Goal: Task Accomplishment & Management: Use online tool/utility

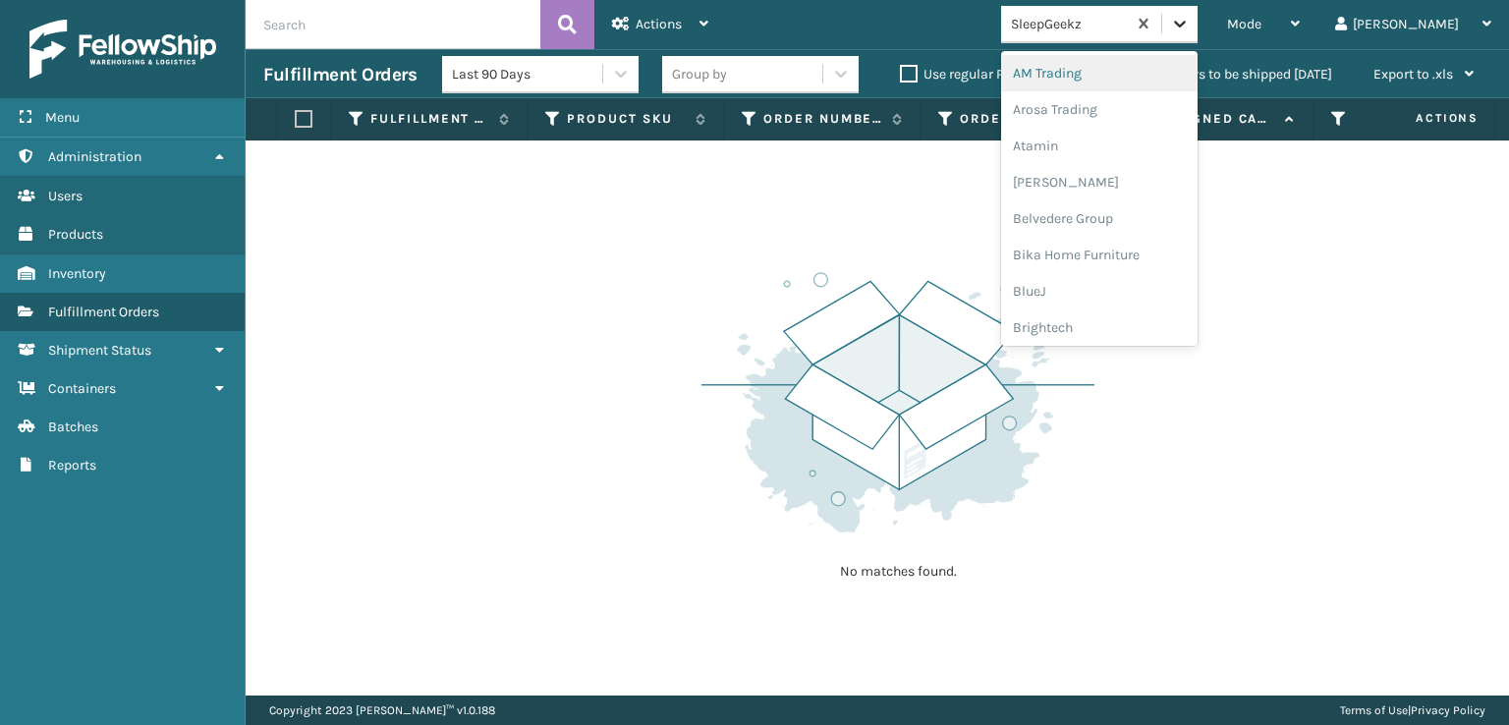
click at [1186, 23] on icon at bounding box center [1180, 24] width 12 height 7
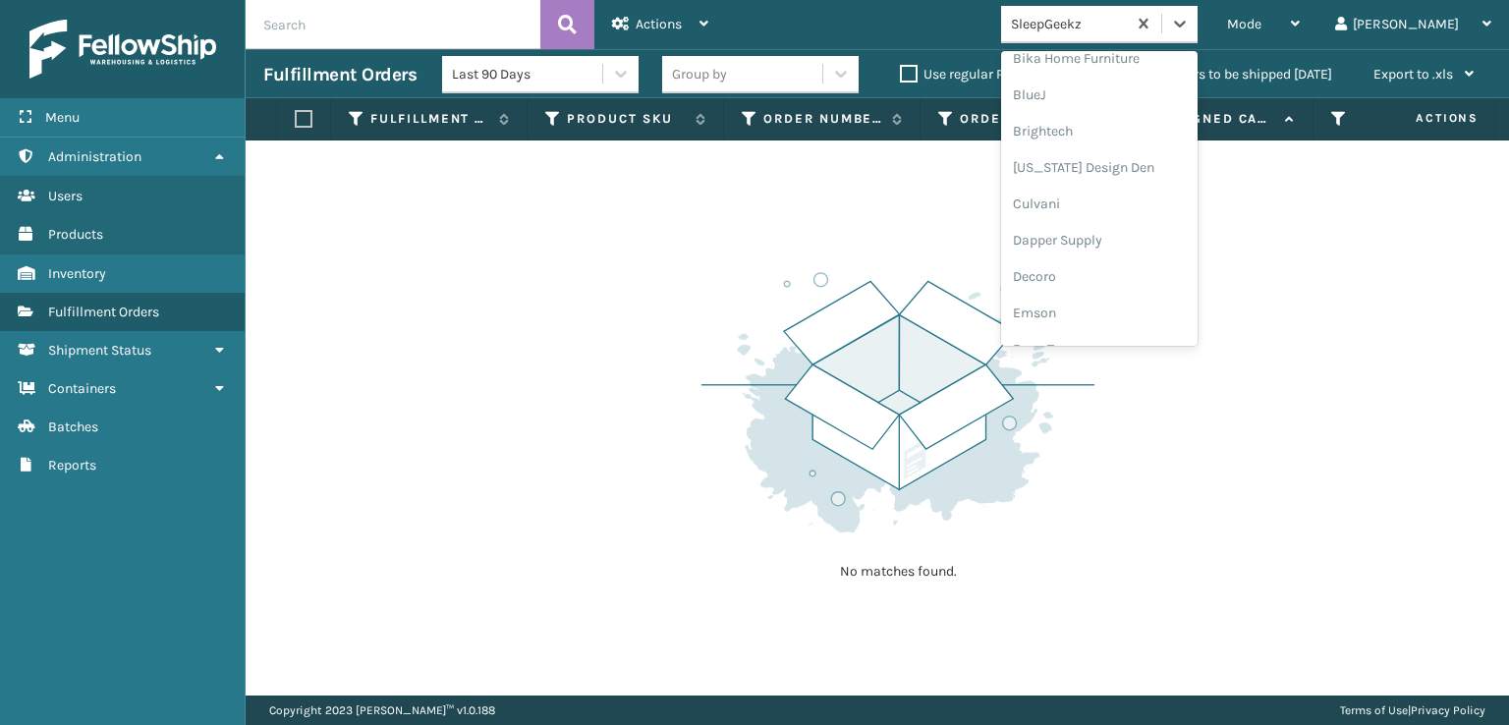
scroll to position [295, 0]
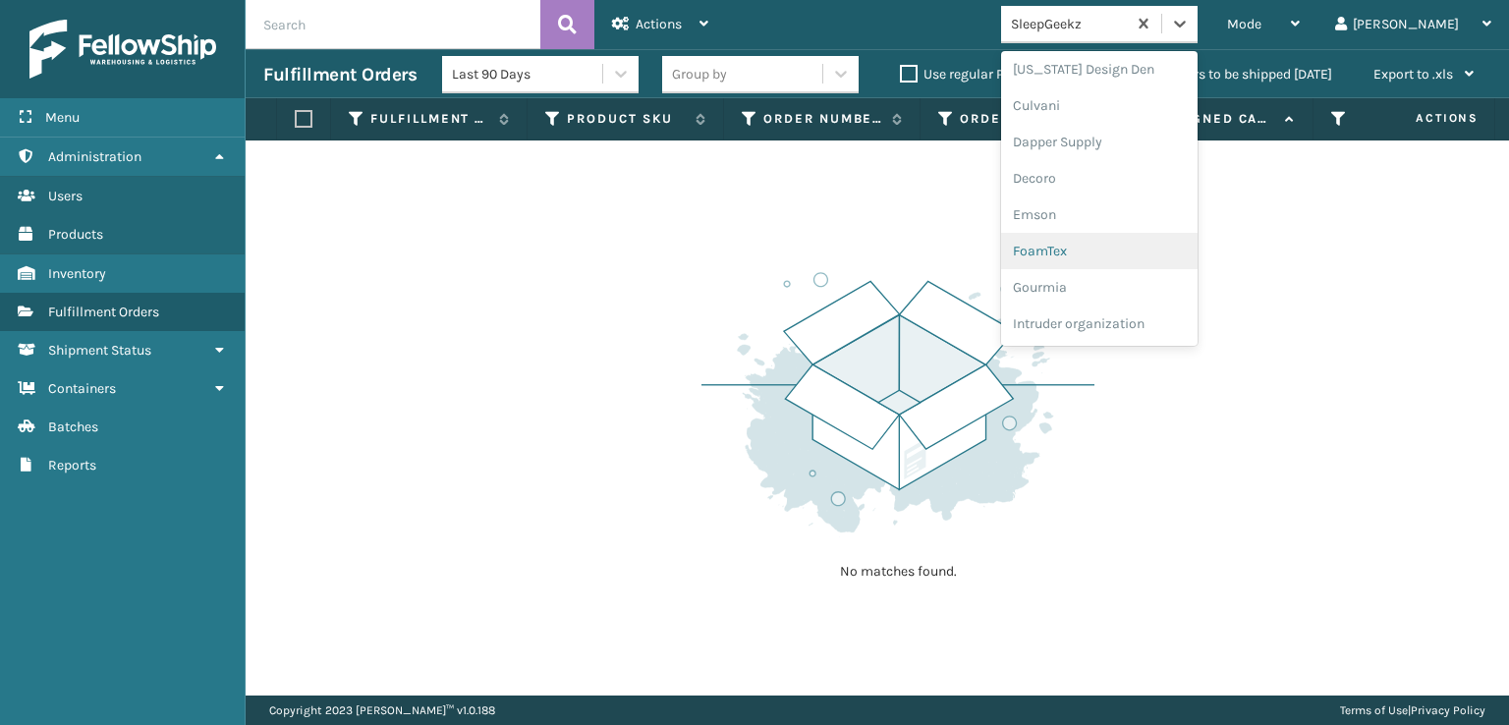
click at [1134, 249] on div "FoamTex" at bounding box center [1099, 251] width 196 height 36
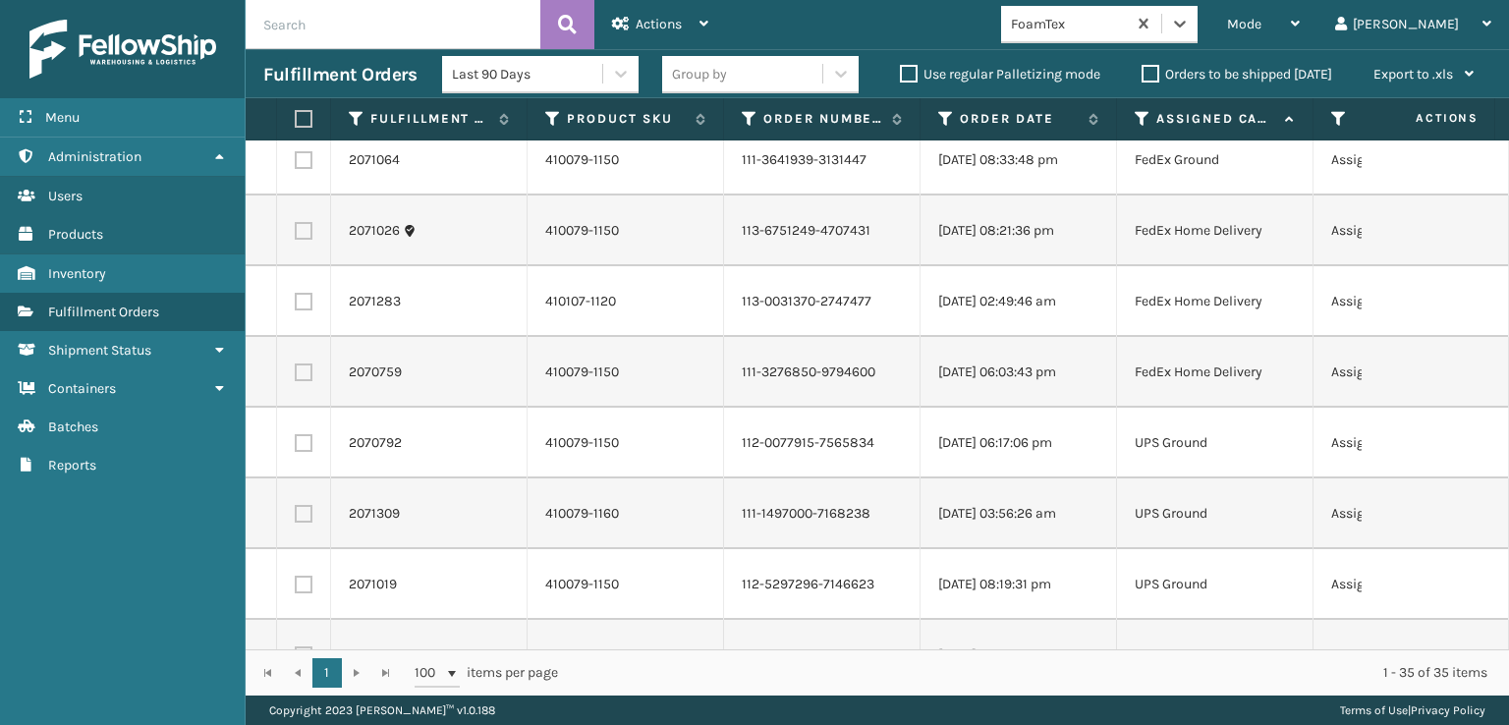
scroll to position [0, 0]
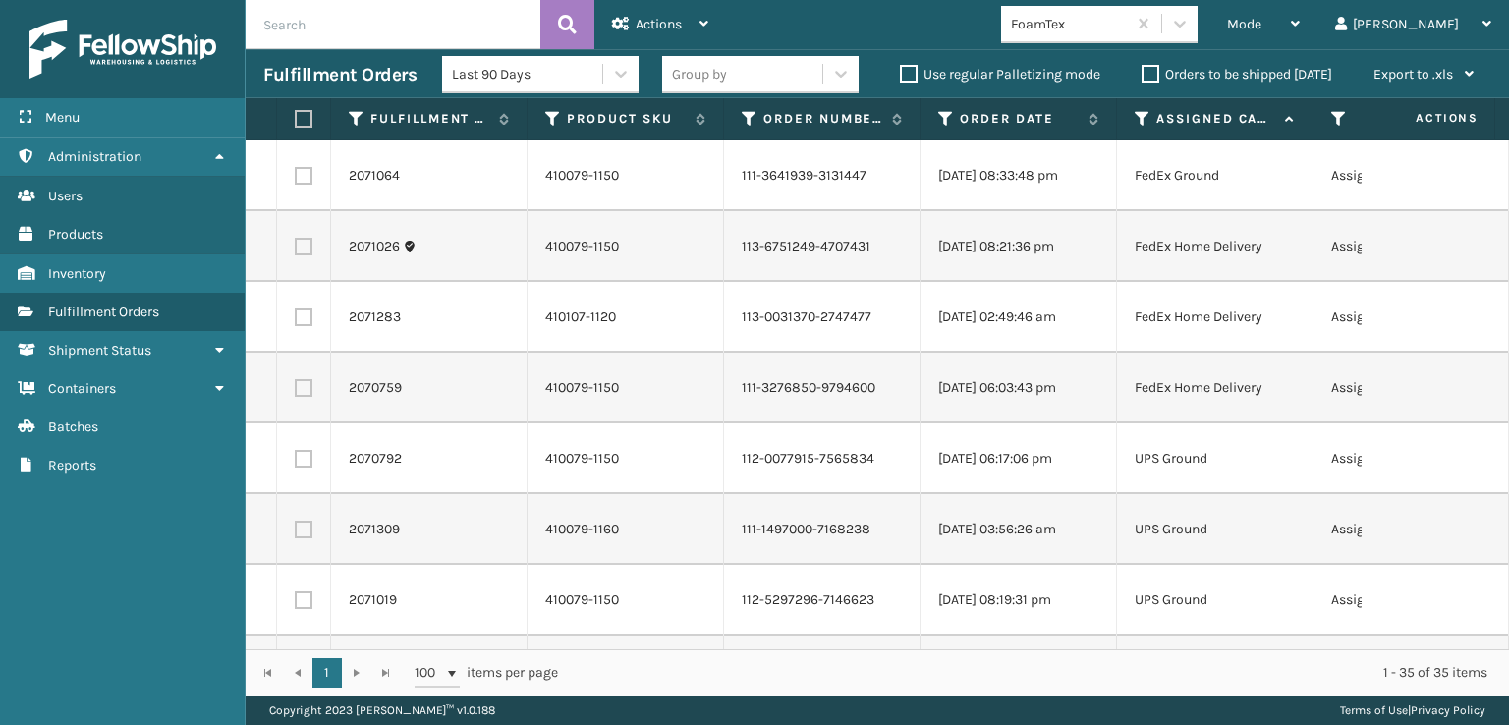
click at [307, 125] on label at bounding box center [301, 119] width 12 height 18
click at [296, 125] on input "checkbox" at bounding box center [295, 119] width 1 height 13
checkbox input "true"
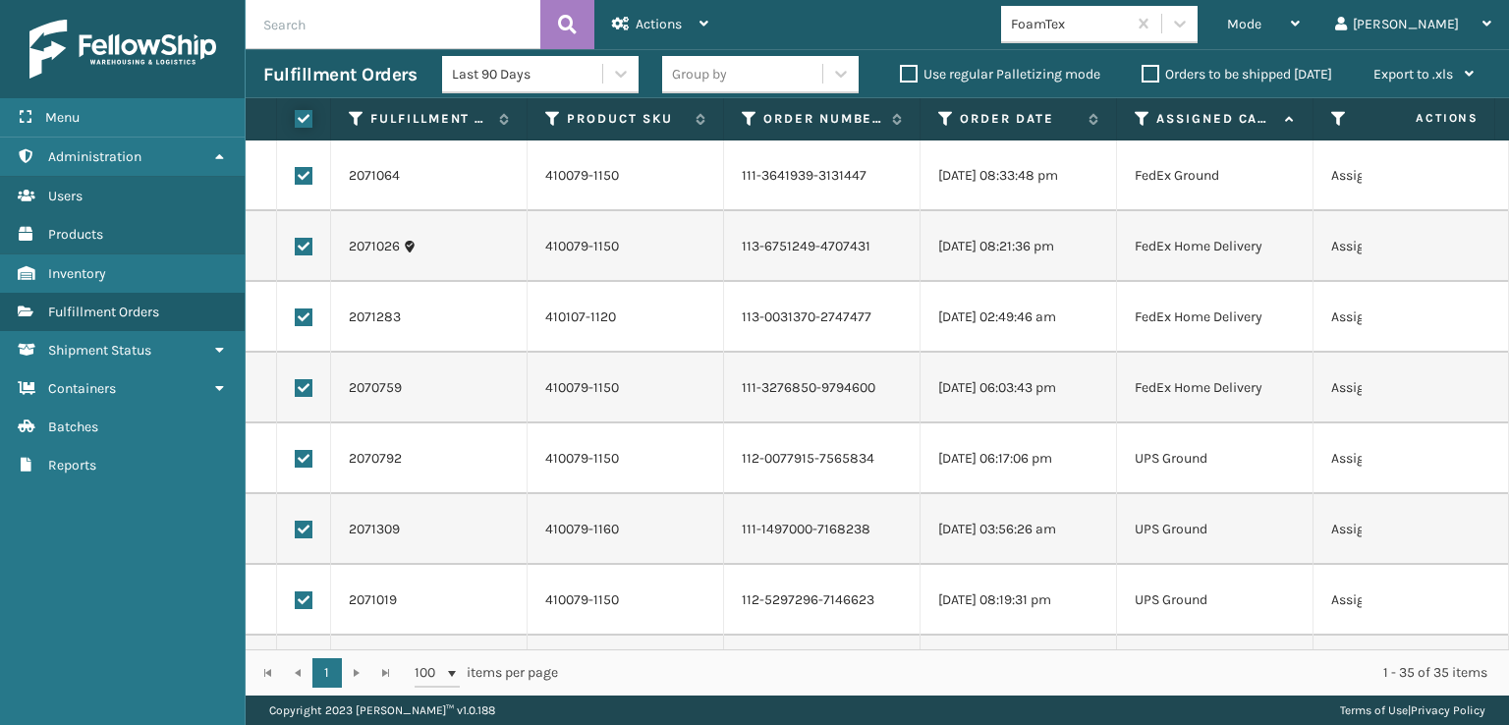
checkbox input "true"
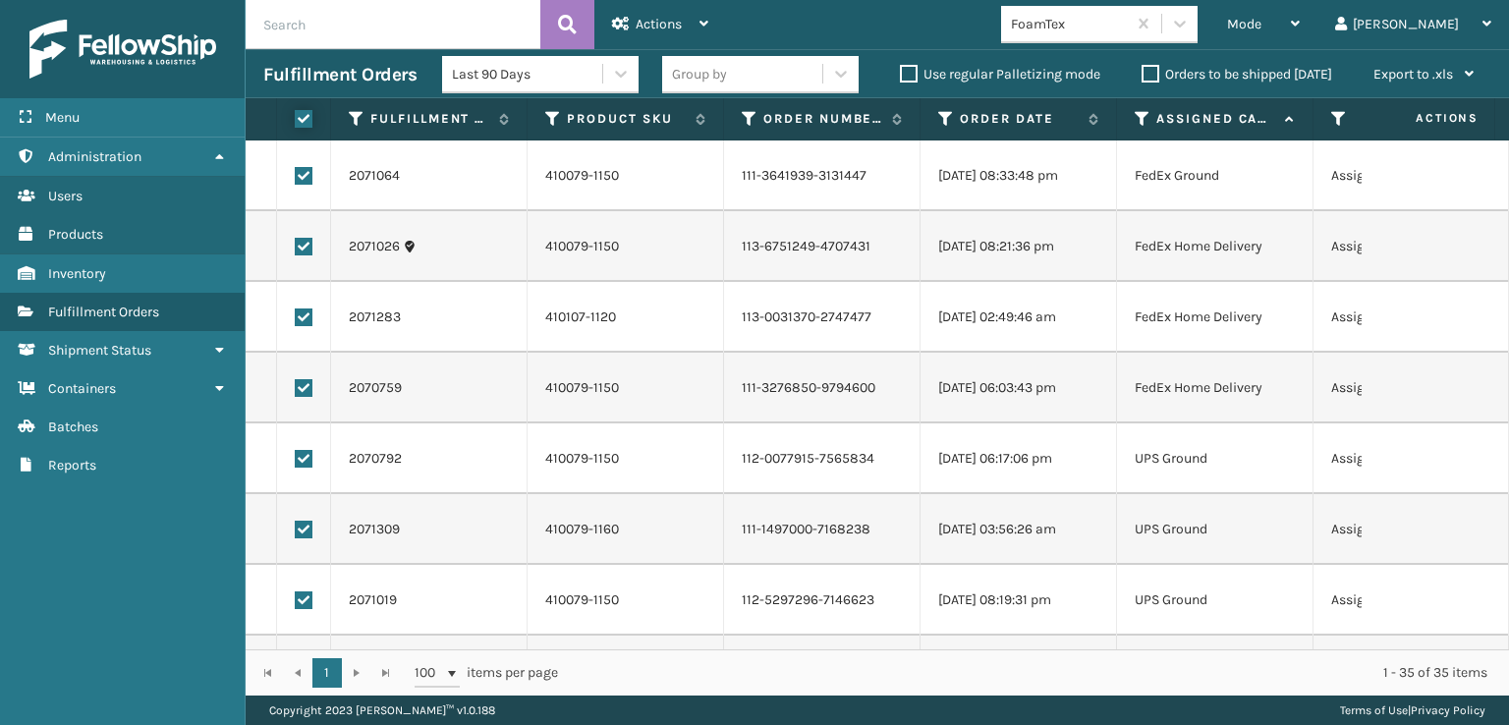
checkbox input "true"
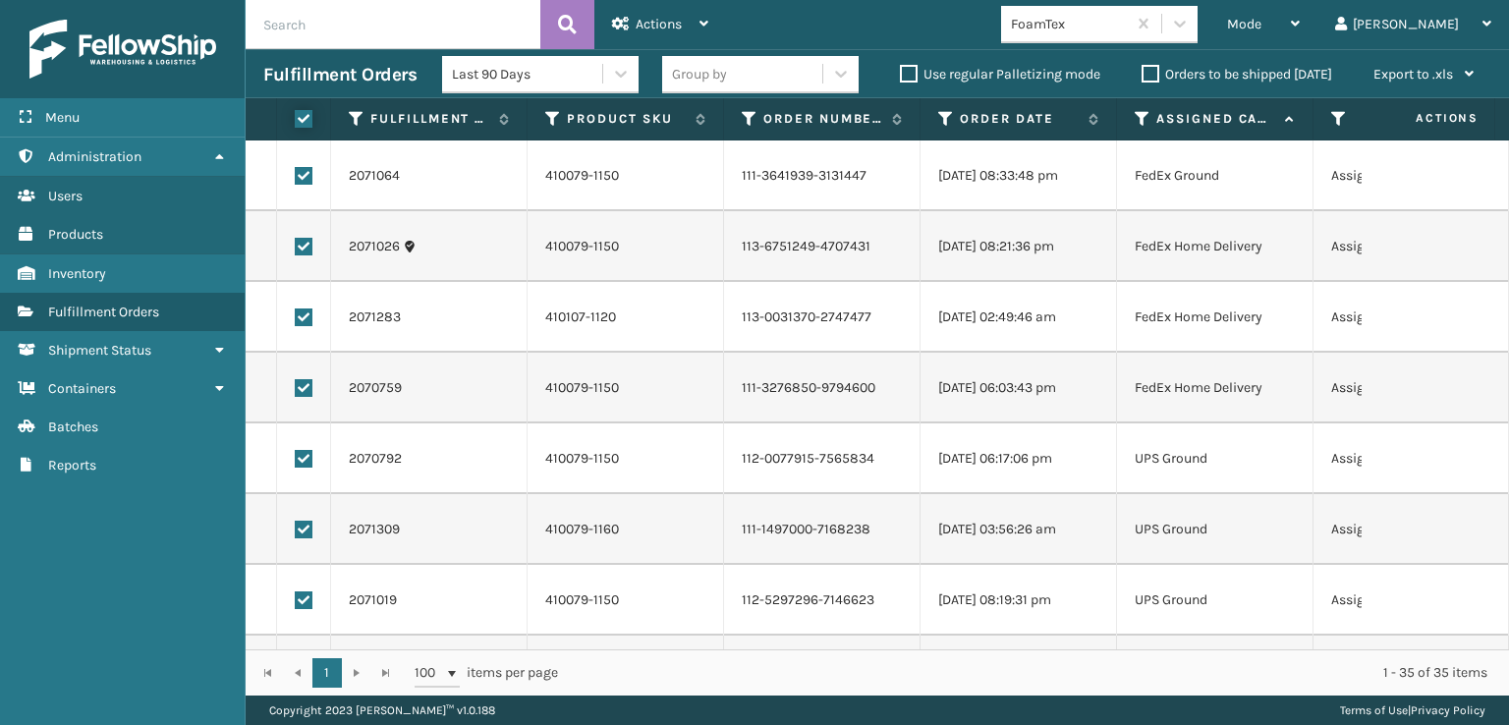
checkbox input "true"
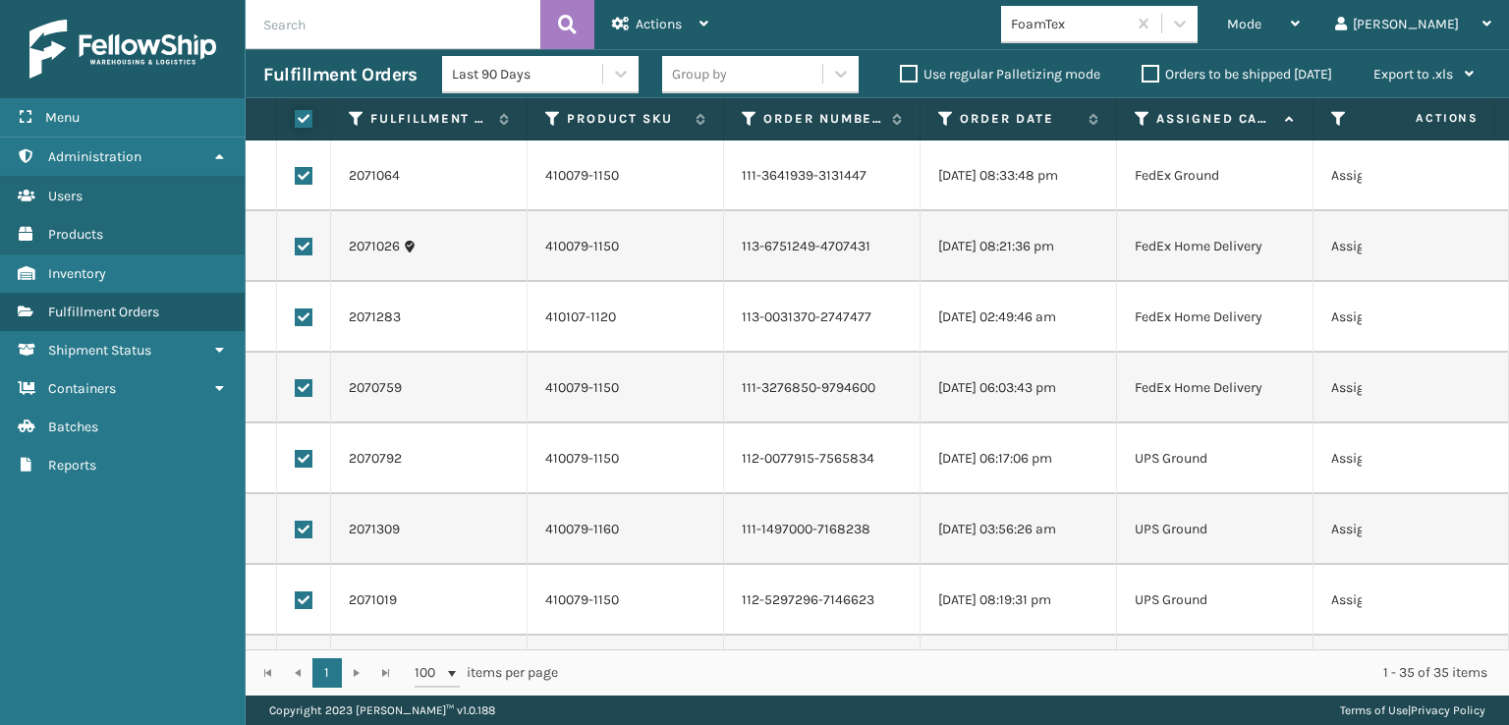
checkbox input "true"
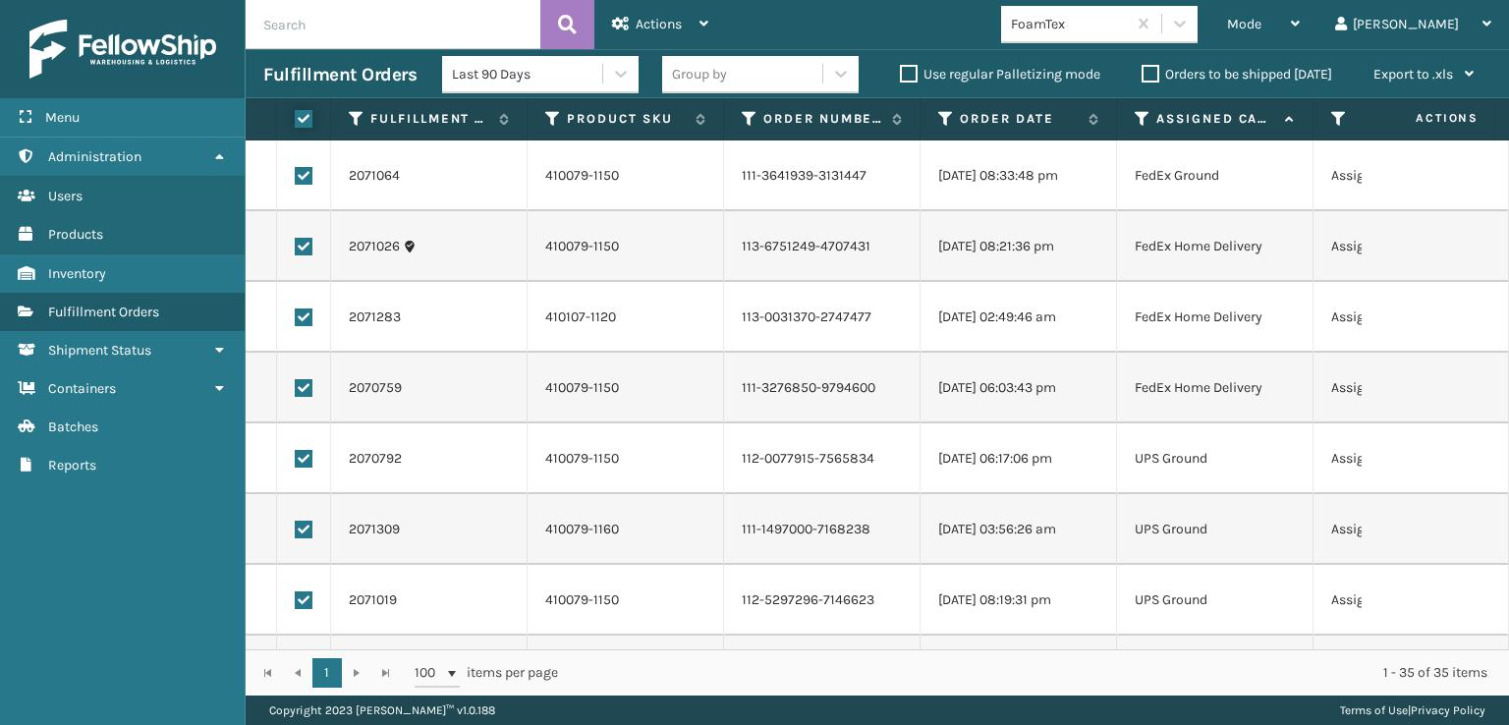
checkbox input "true"
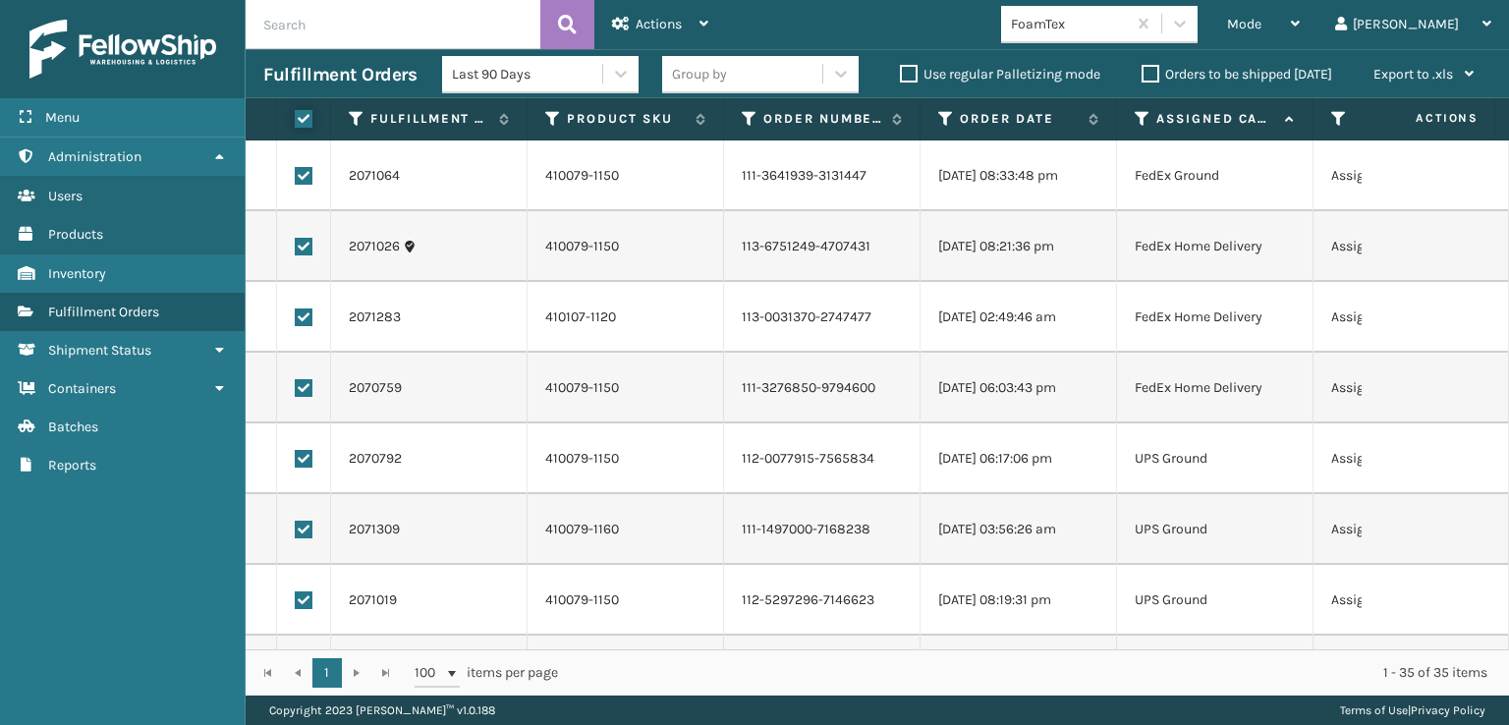
checkbox input "true"
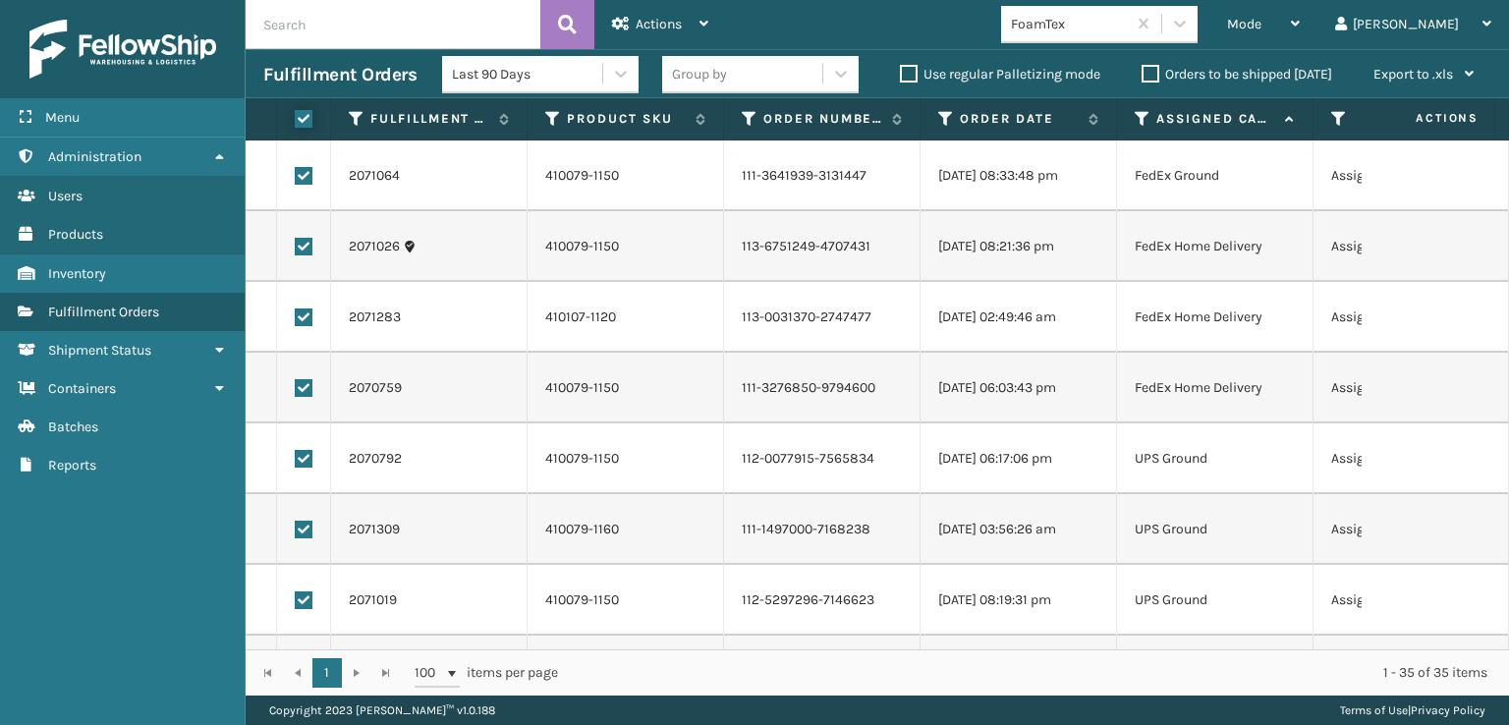
checkbox input "true"
click at [304, 161] on td at bounding box center [304, 175] width 54 height 71
click at [304, 174] on label at bounding box center [304, 176] width 18 height 18
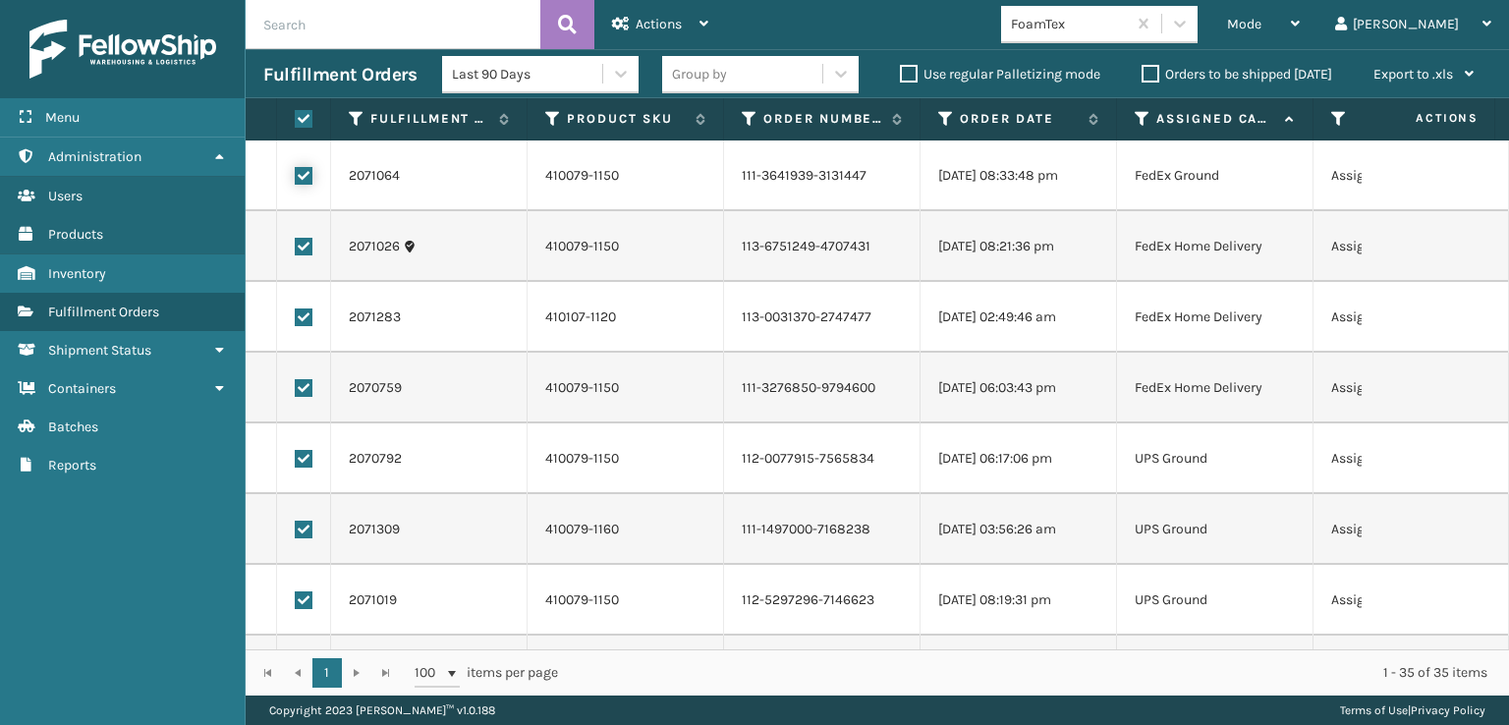
click at [296, 174] on input "checkbox" at bounding box center [295, 173] width 1 height 13
checkbox input "false"
click at [307, 252] on label at bounding box center [304, 247] width 18 height 18
click at [296, 251] on input "checkbox" at bounding box center [295, 244] width 1 height 13
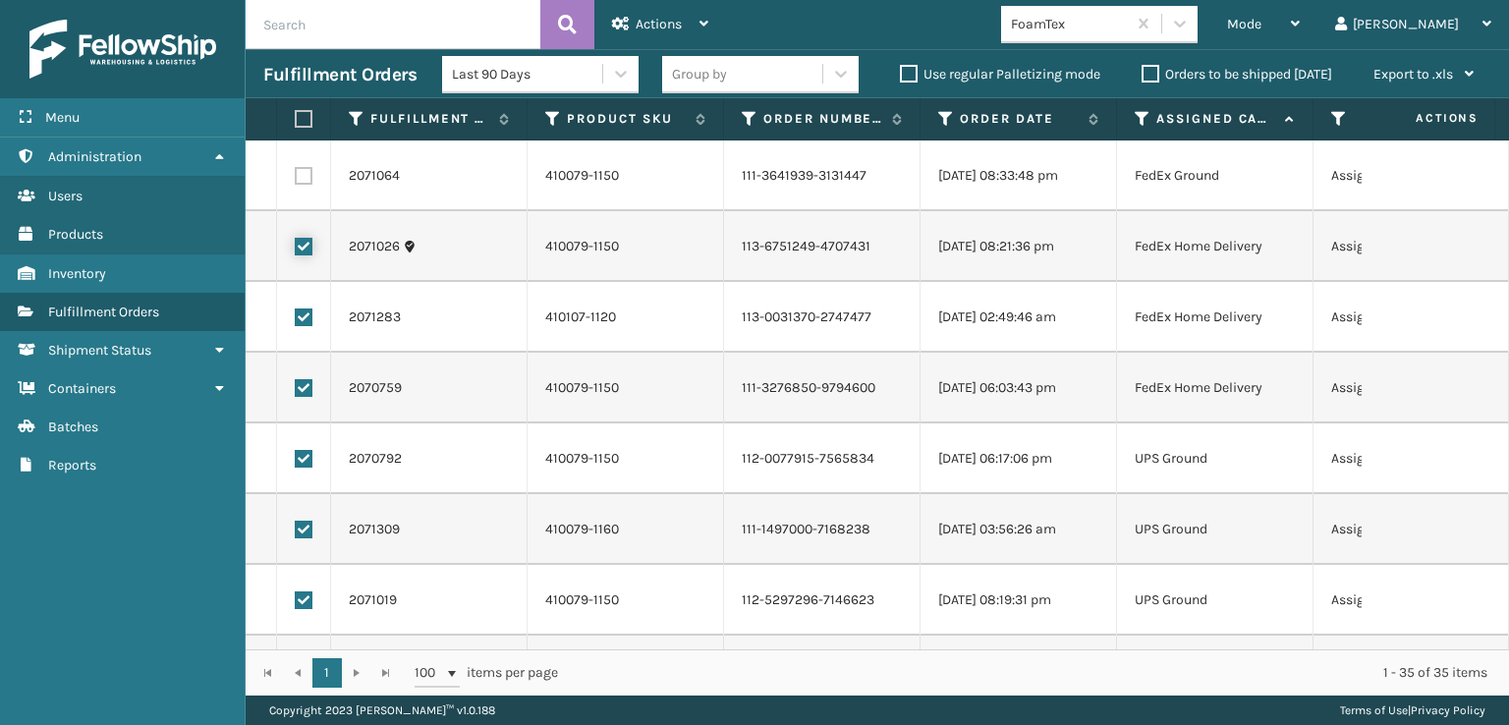
checkbox input "false"
click at [308, 324] on label at bounding box center [304, 317] width 18 height 18
click at [296, 321] on input "checkbox" at bounding box center [295, 314] width 1 height 13
checkbox input "false"
click at [304, 394] on label at bounding box center [304, 388] width 18 height 18
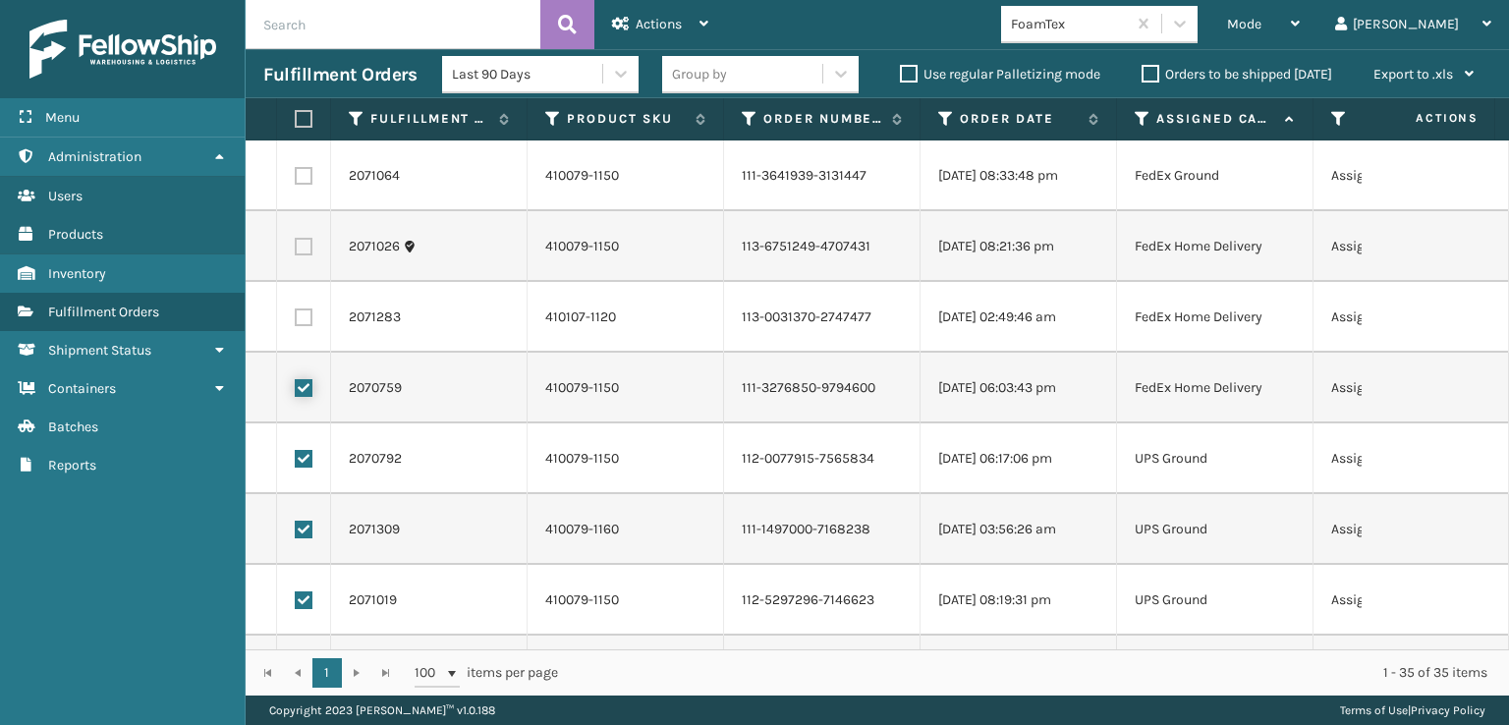
click at [296, 392] on input "checkbox" at bounding box center [295, 385] width 1 height 13
checkbox input "false"
click at [645, 31] on span "Actions" at bounding box center [659, 24] width 46 height 17
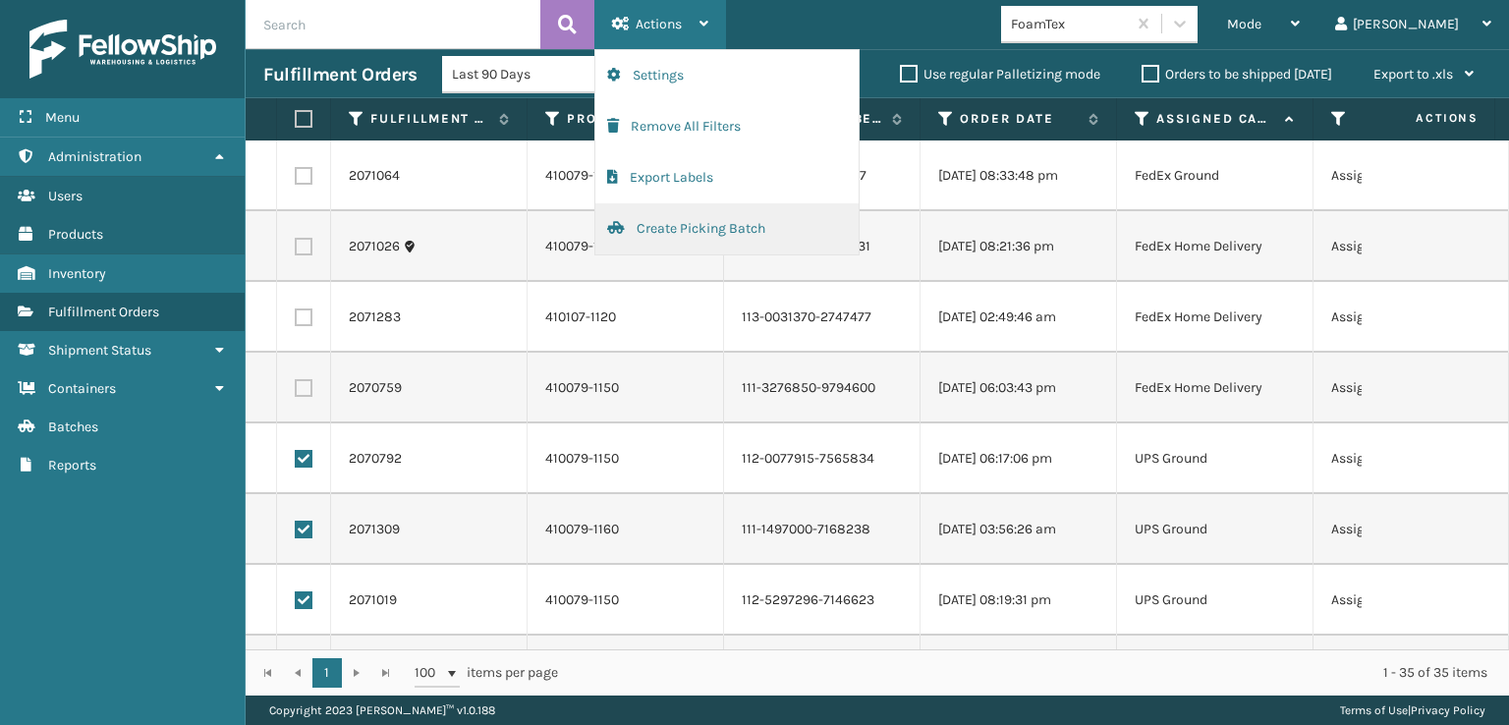
click at [775, 221] on button "Create Picking Batch" at bounding box center [726, 228] width 263 height 51
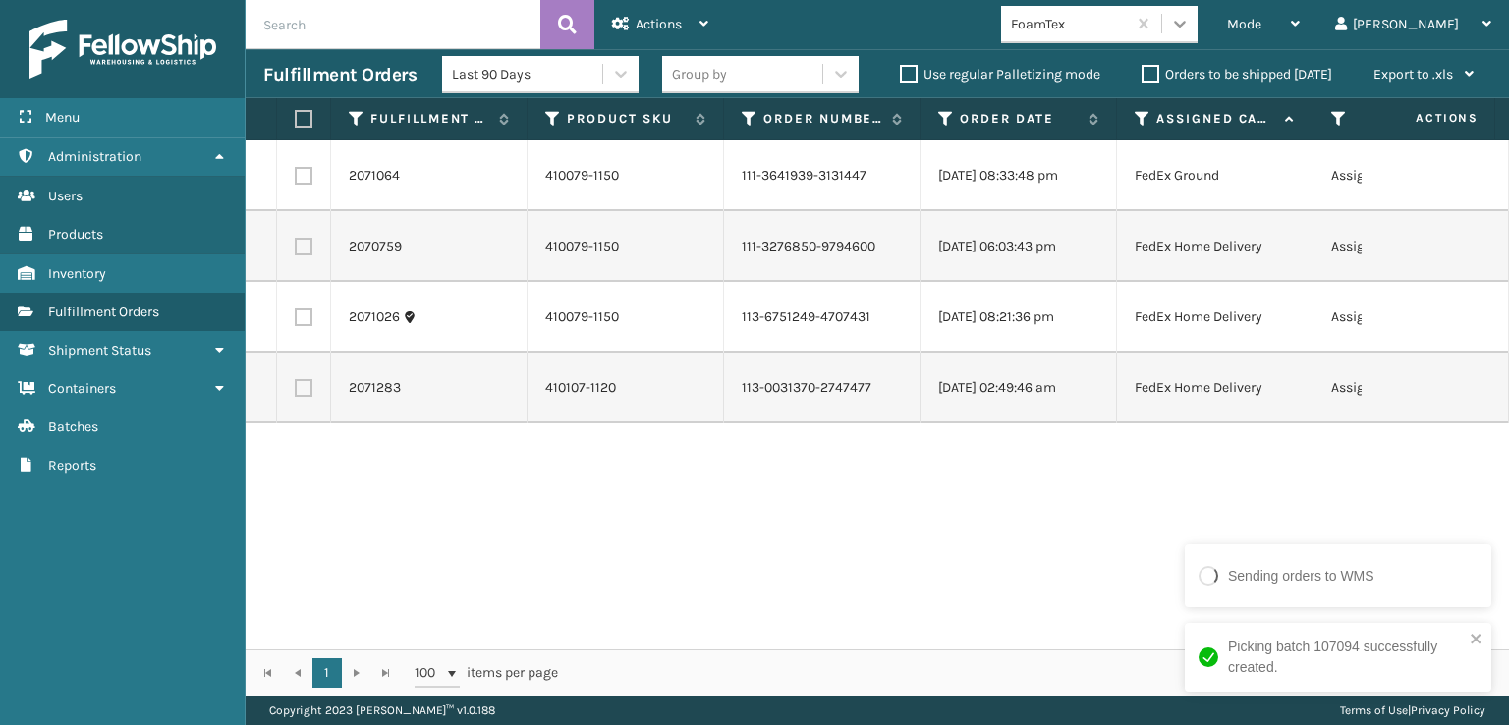
click at [1190, 28] on icon at bounding box center [1180, 24] width 20 height 20
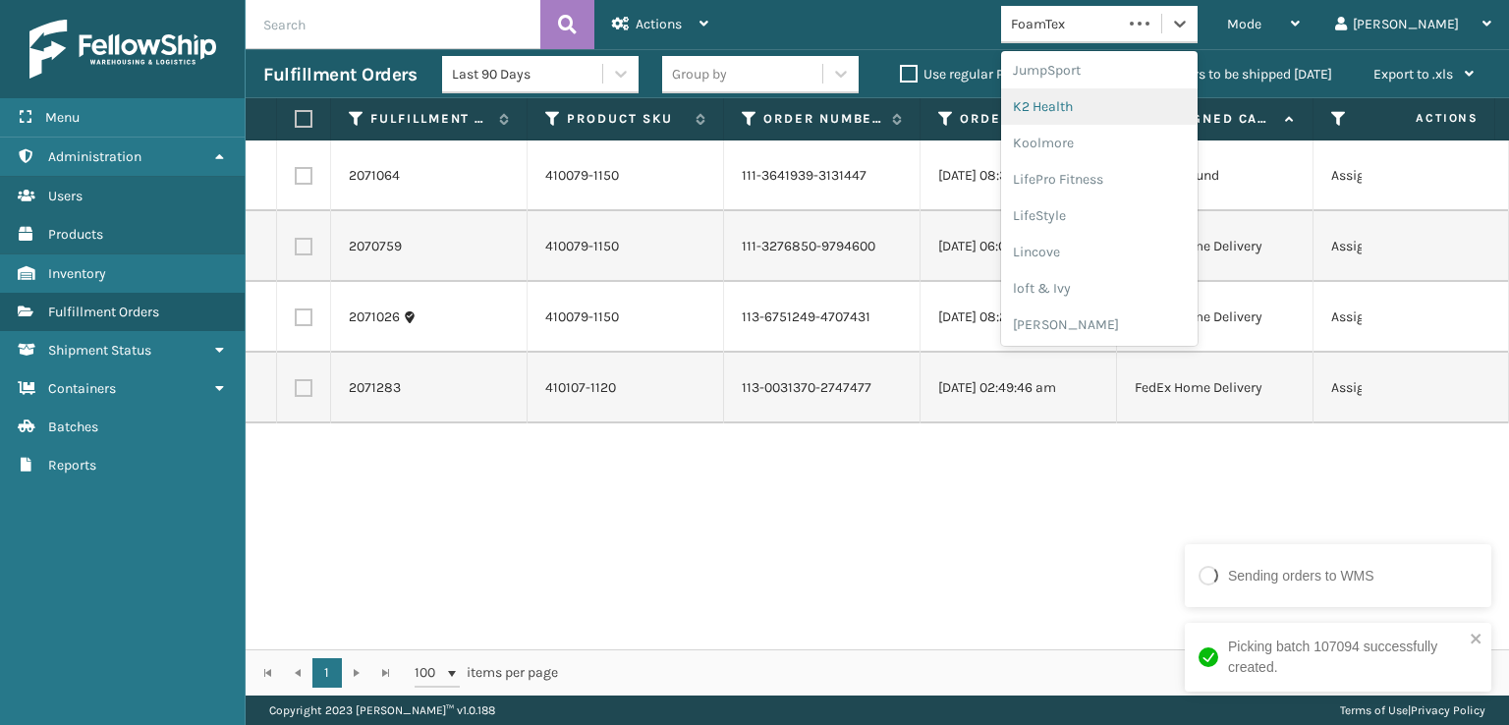
scroll to position [718, 0]
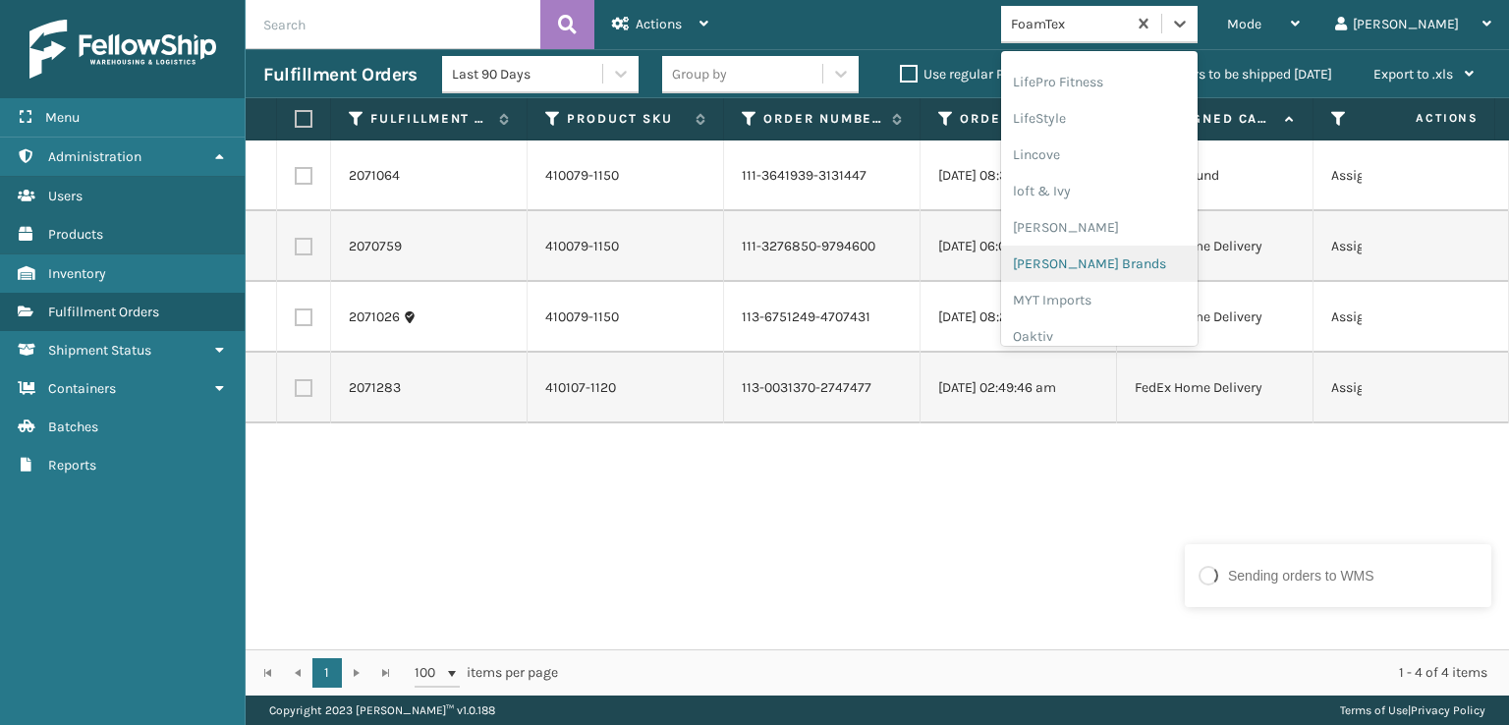
click at [1128, 266] on div "[PERSON_NAME] Brands" at bounding box center [1099, 264] width 196 height 36
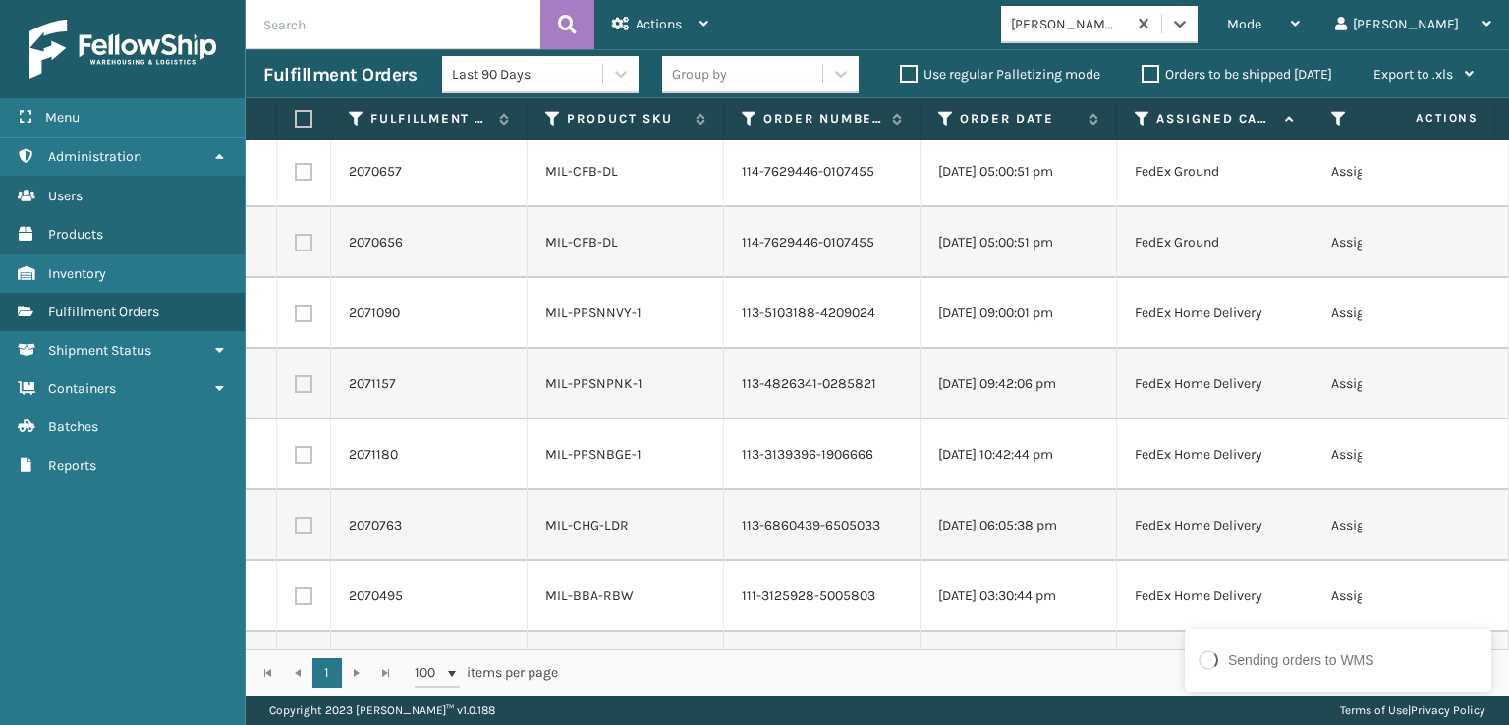
scroll to position [495, 0]
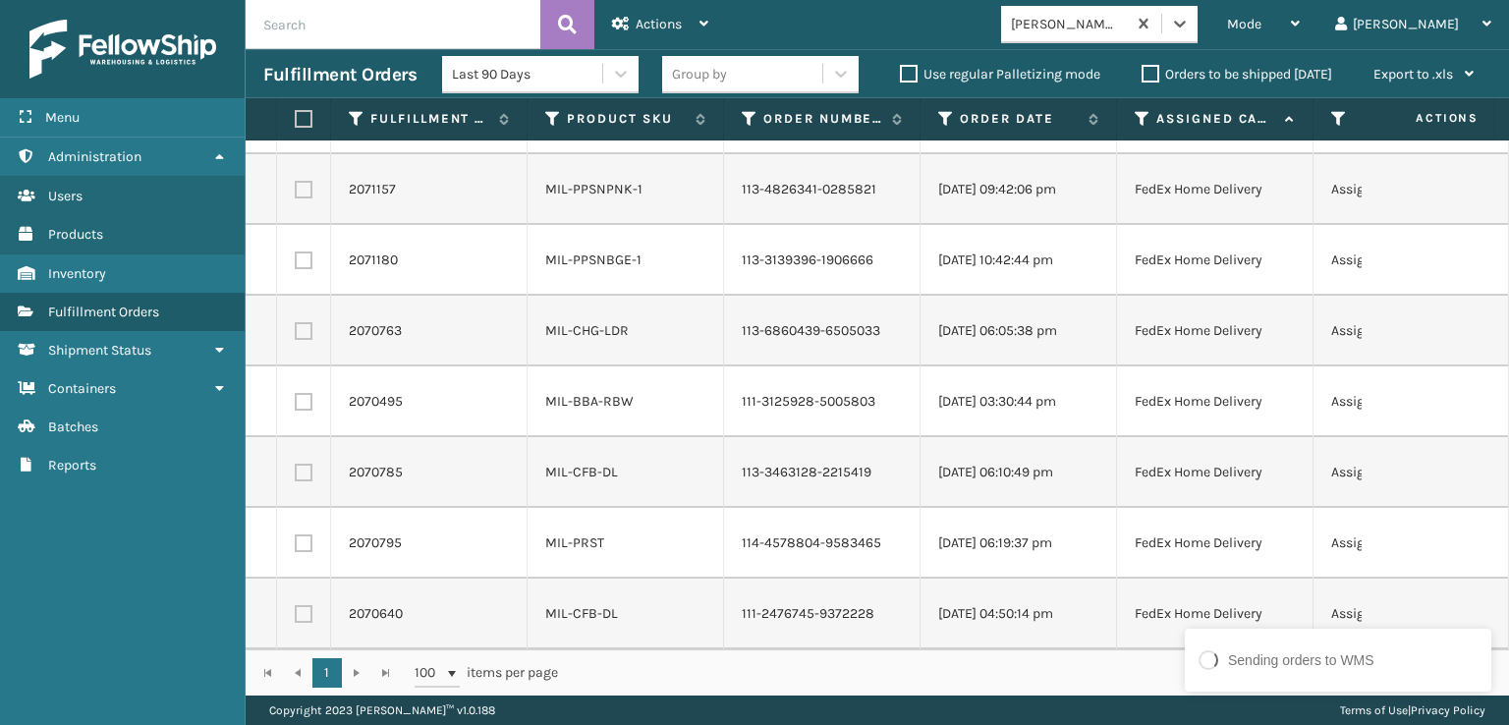
click at [307, 127] on label at bounding box center [301, 119] width 12 height 18
click at [296, 126] on input "checkbox" at bounding box center [295, 119] width 1 height 13
checkbox input "true"
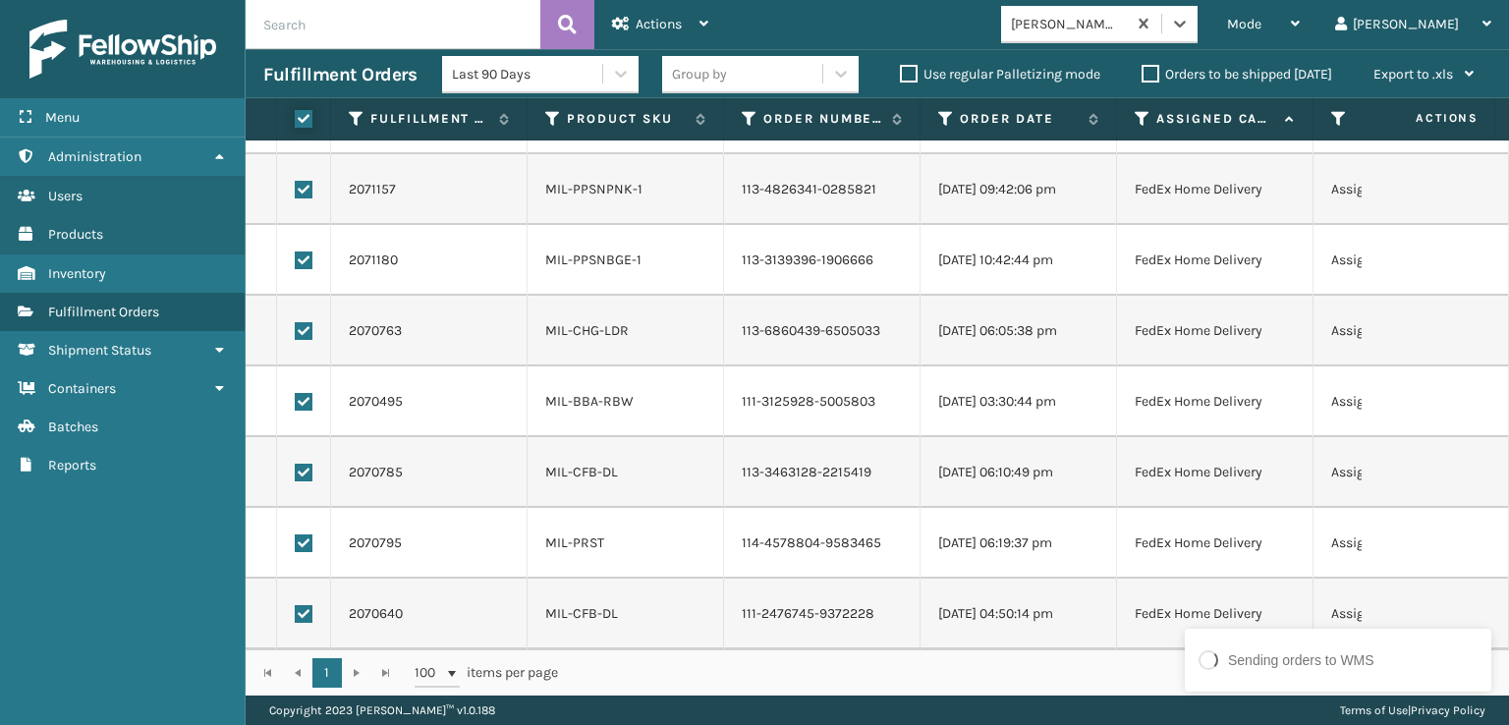
checkbox input "true"
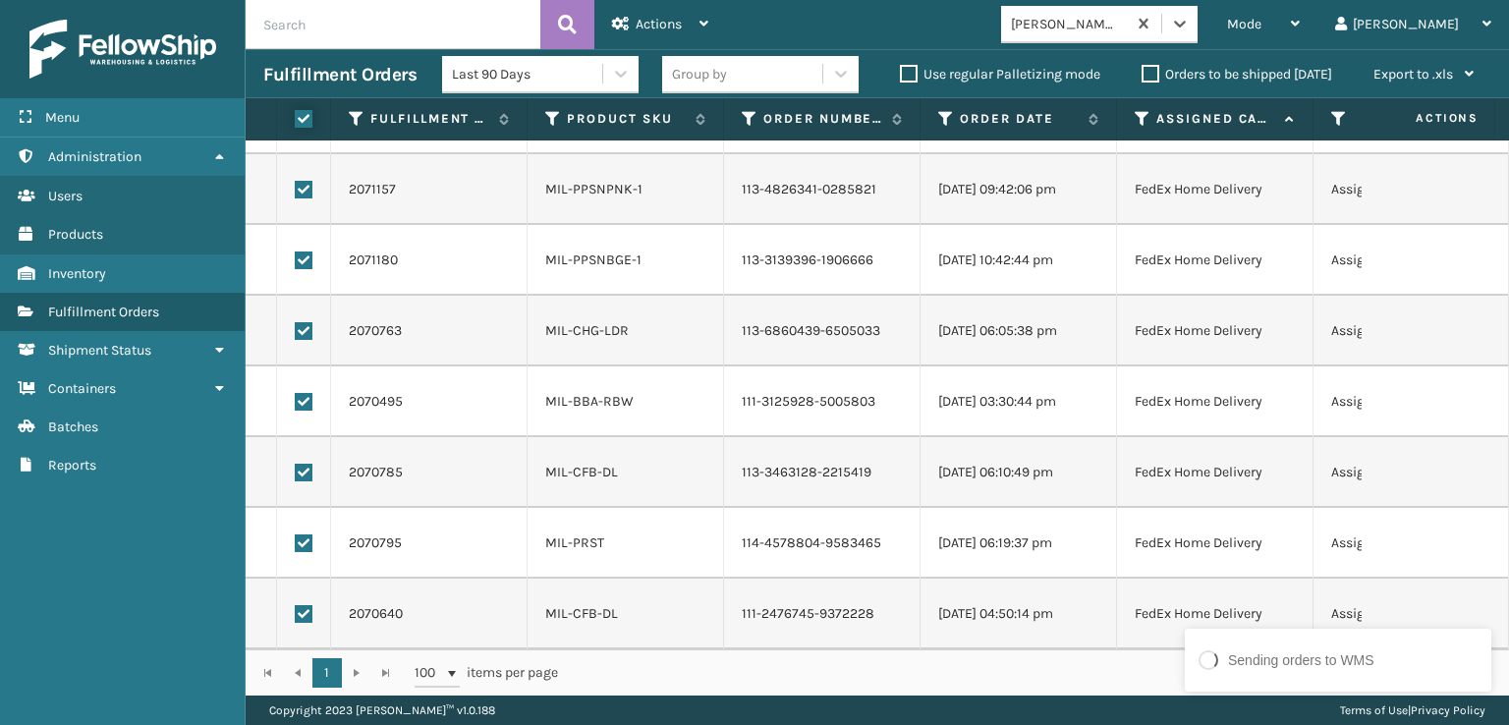
checkbox input "true"
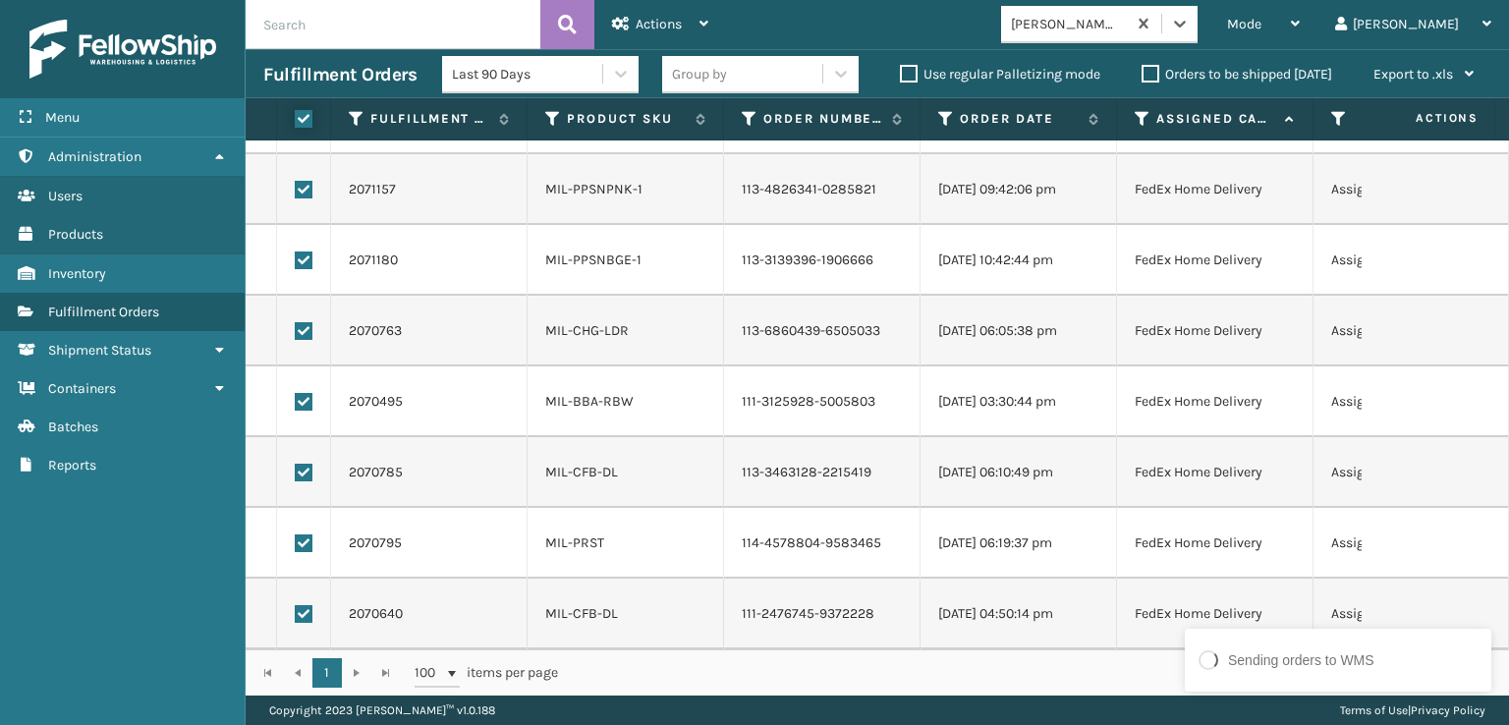
checkbox input "true"
click at [1471, 643] on icon "close" at bounding box center [1477, 639] width 14 height 16
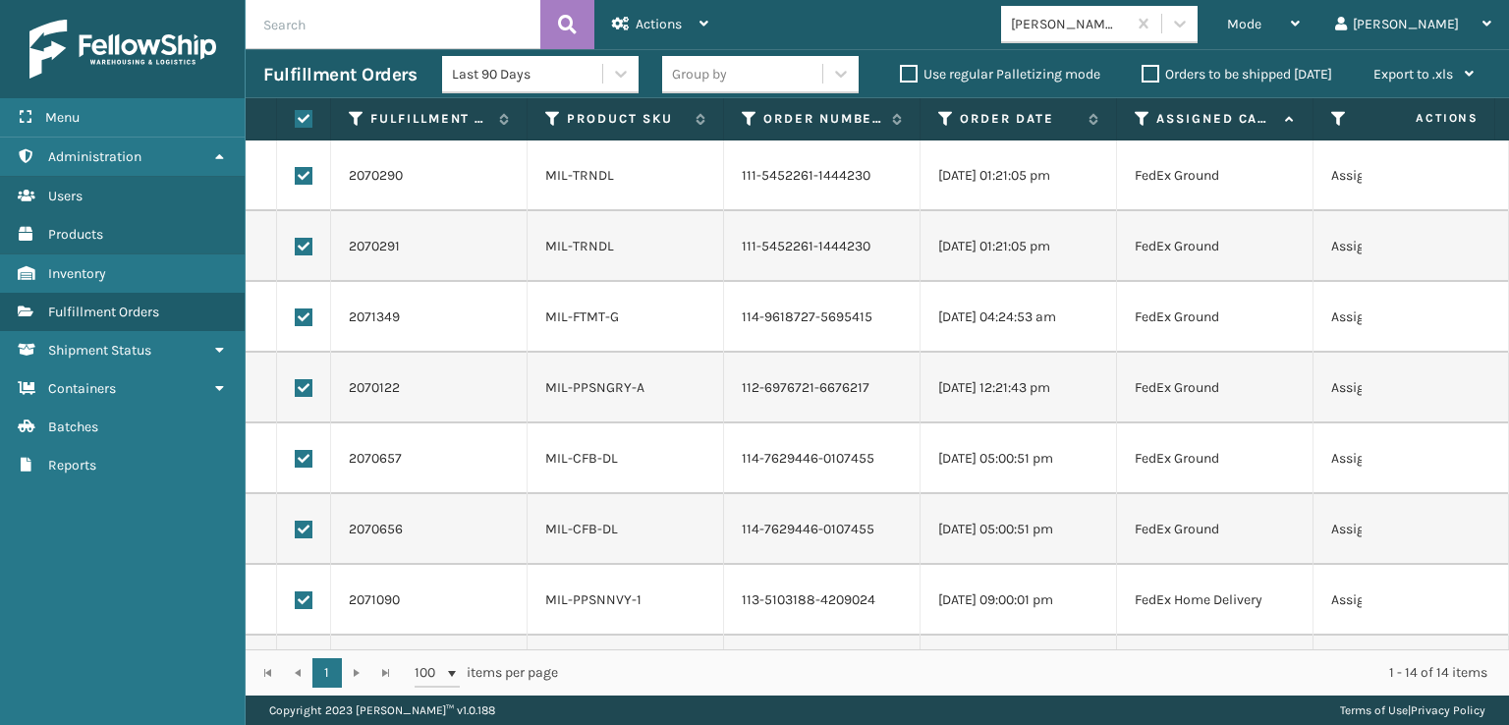
scroll to position [0, 0]
click at [696, 43] on div "Actions" at bounding box center [660, 24] width 96 height 49
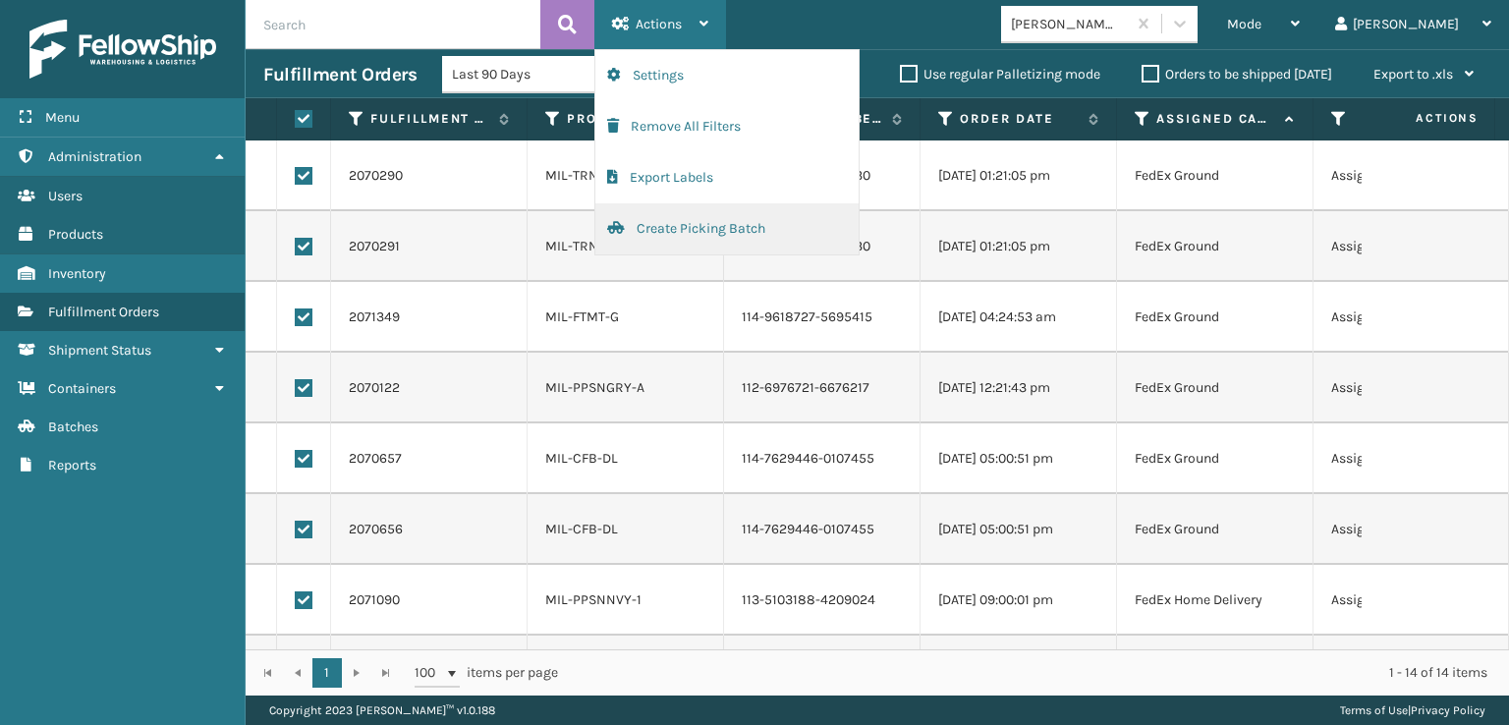
click at [735, 237] on button "Create Picking Batch" at bounding box center [726, 228] width 263 height 51
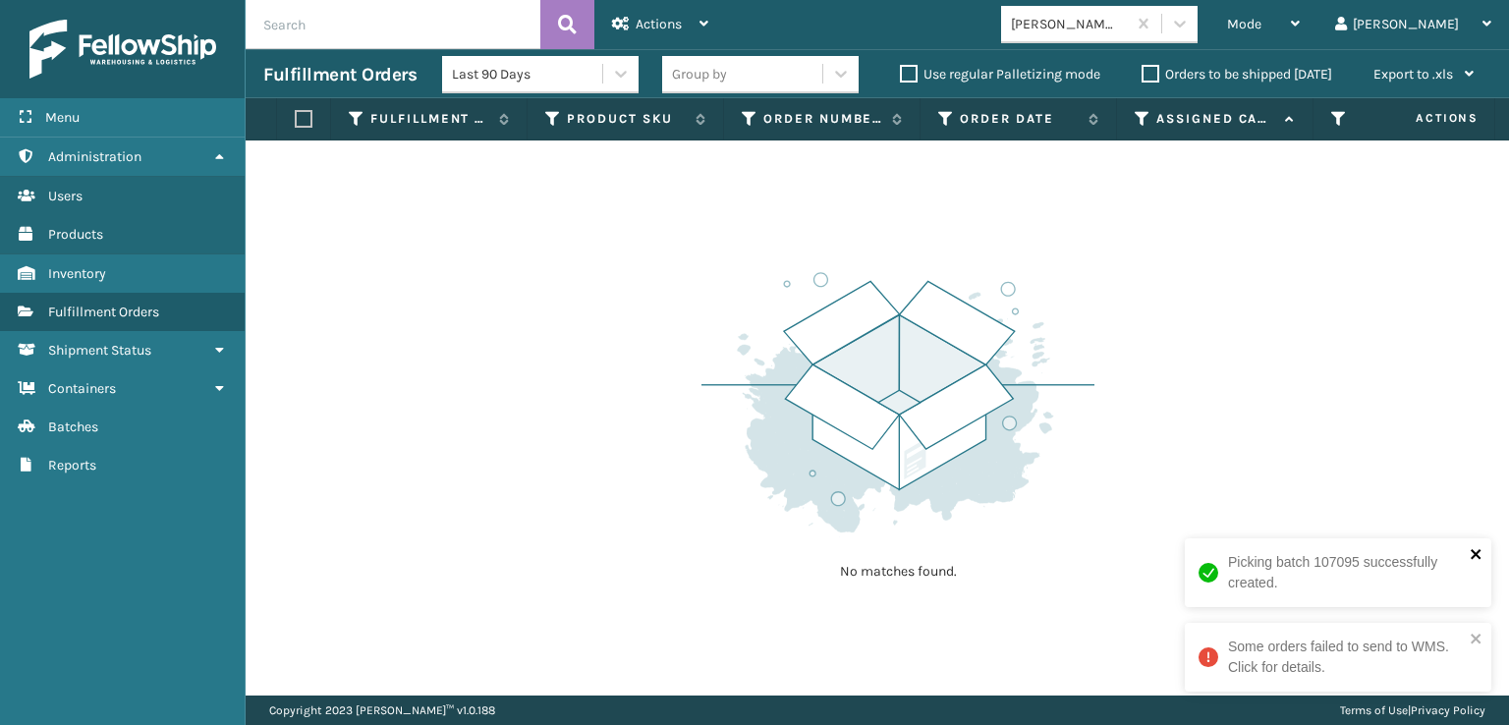
click at [1475, 548] on icon "close" at bounding box center [1477, 554] width 14 height 16
click at [1478, 632] on icon "close" at bounding box center [1477, 639] width 14 height 16
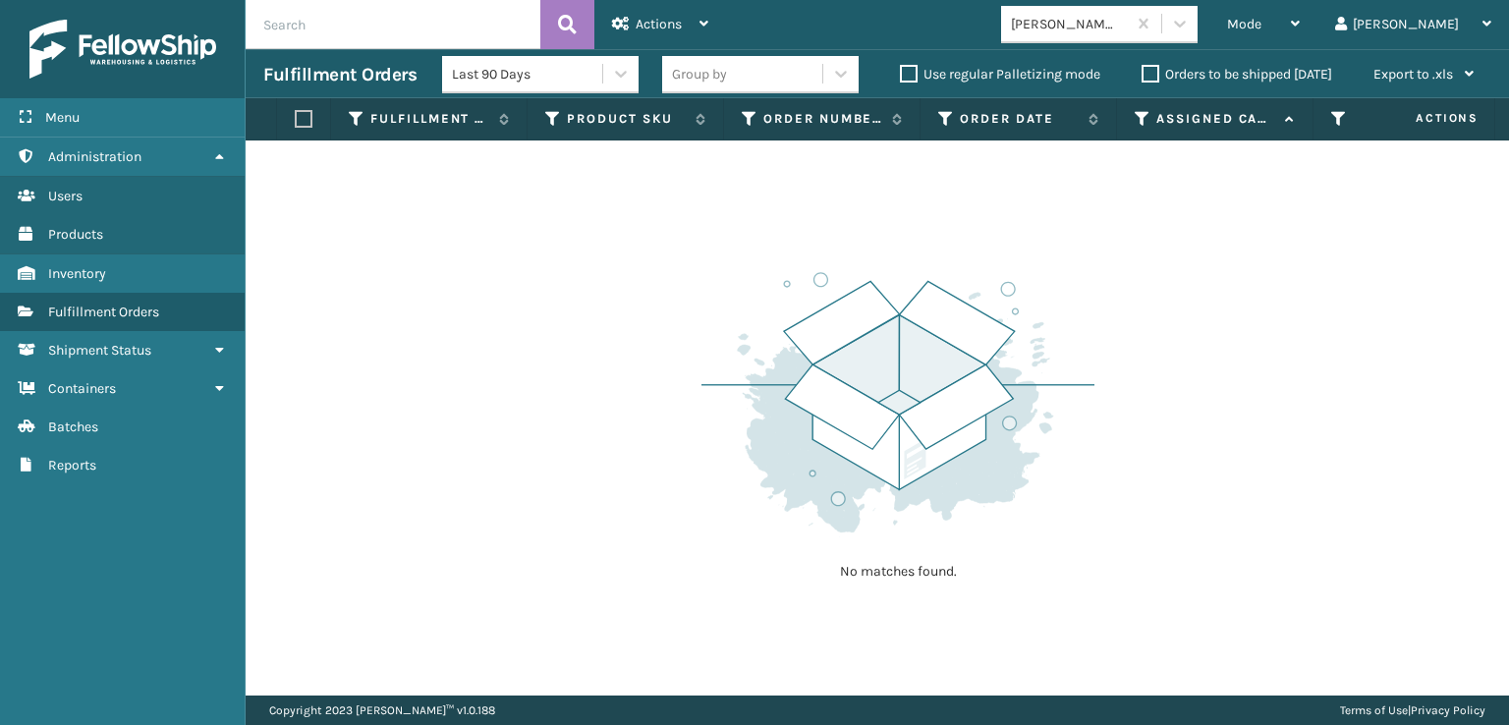
drag, startPoint x: 1478, startPoint y: 632, endPoint x: 1381, endPoint y: 652, distance: 99.4
click at [1381, 652] on div "No matches found." at bounding box center [877, 417] width 1263 height 555
click at [1300, 28] on div "Mode" at bounding box center [1263, 24] width 73 height 49
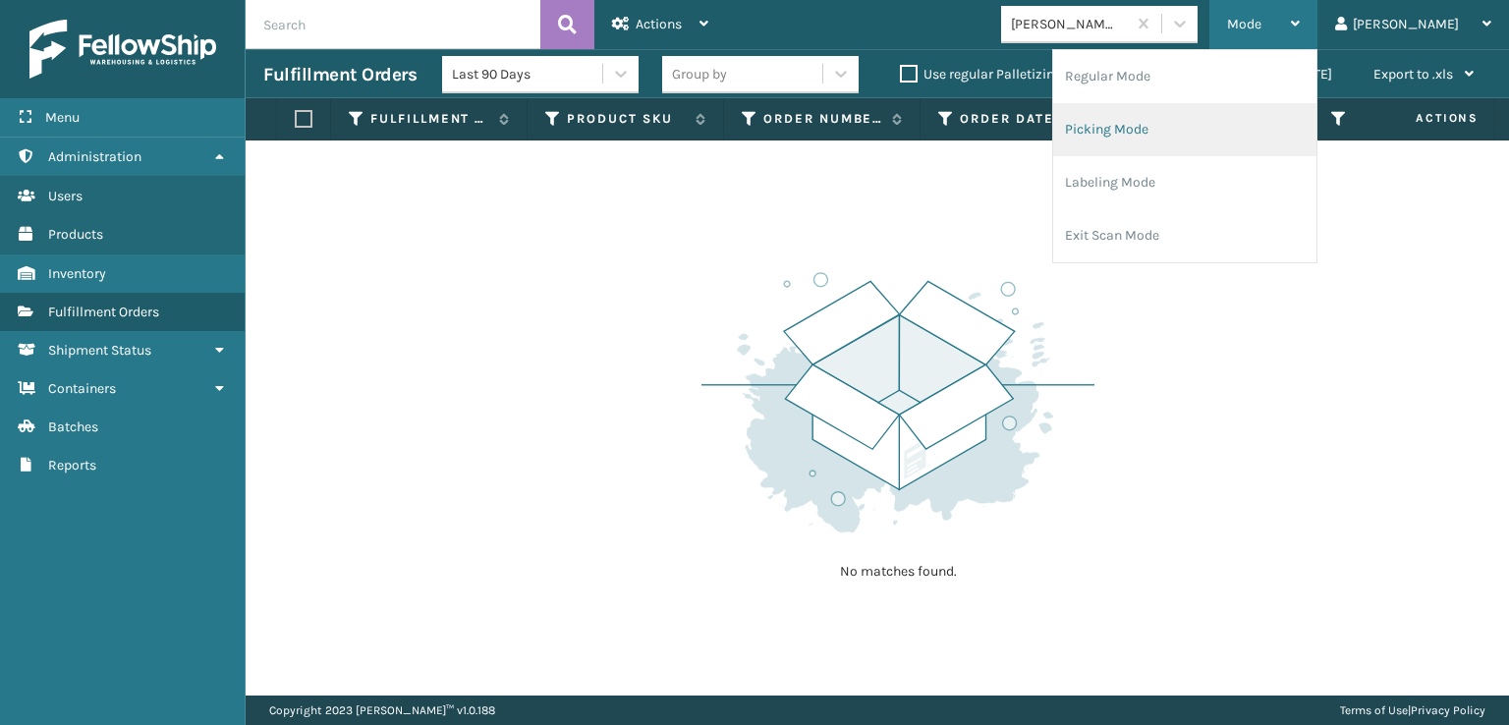
click at [1179, 127] on li "Picking Mode" at bounding box center [1184, 129] width 263 height 53
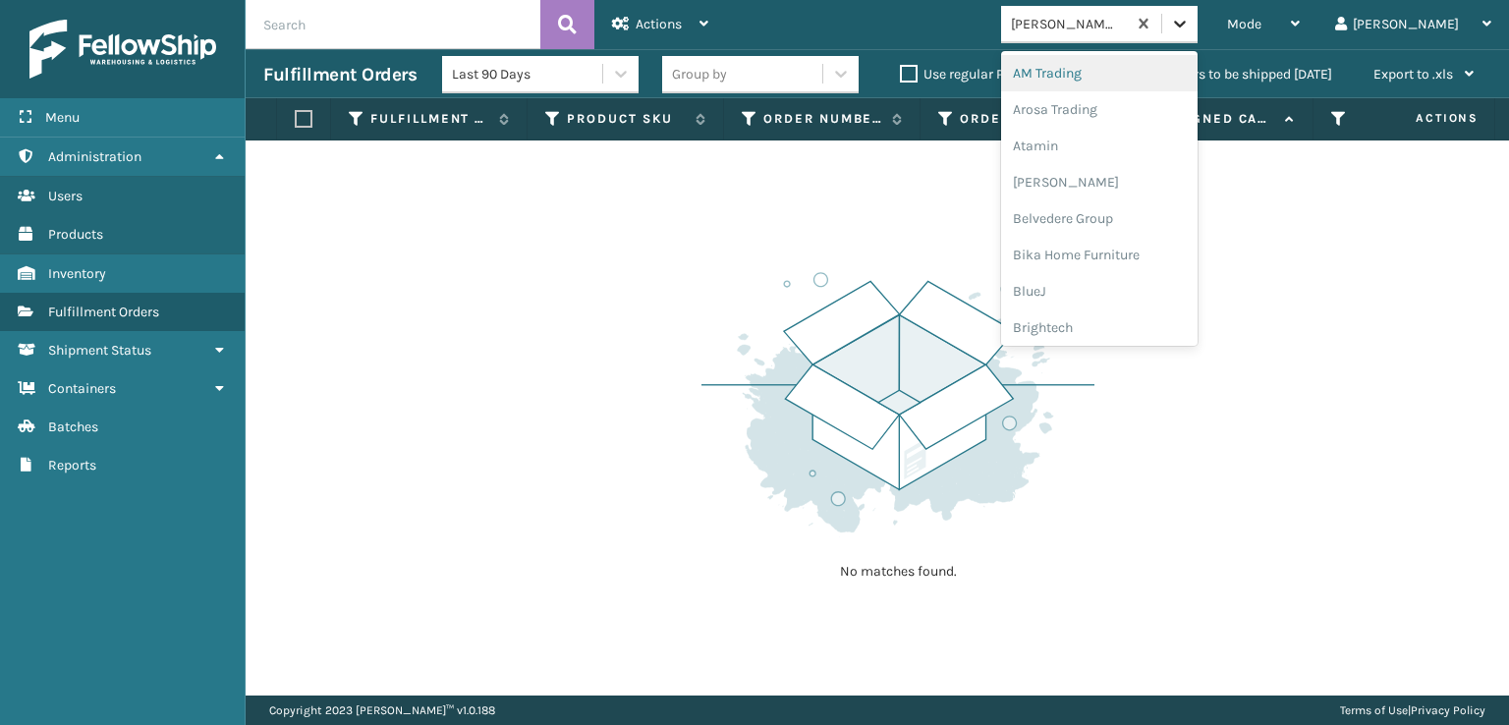
click at [1190, 28] on icon at bounding box center [1180, 24] width 20 height 20
click at [1109, 56] on div "FoamTex" at bounding box center [1099, 54] width 196 height 36
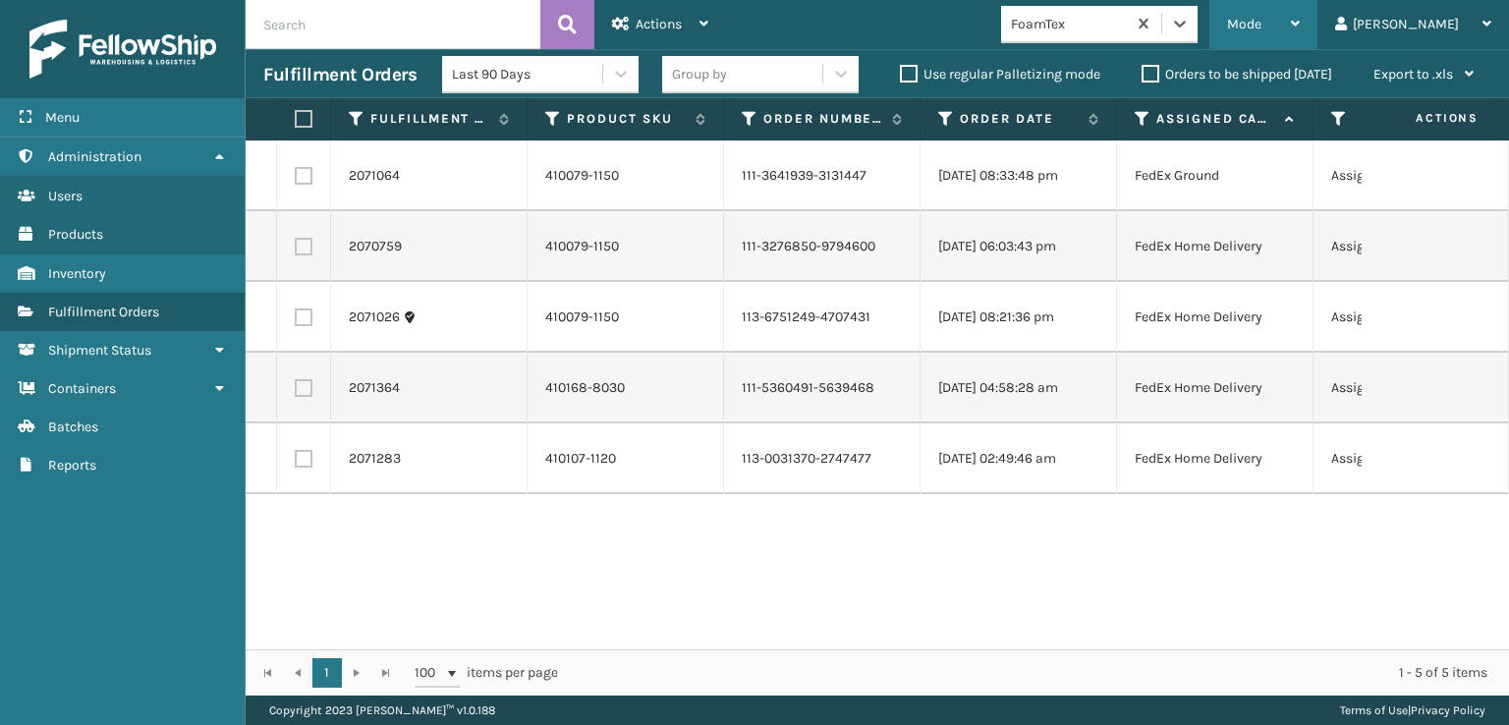
click at [1261, 27] on span "Mode" at bounding box center [1244, 24] width 34 height 17
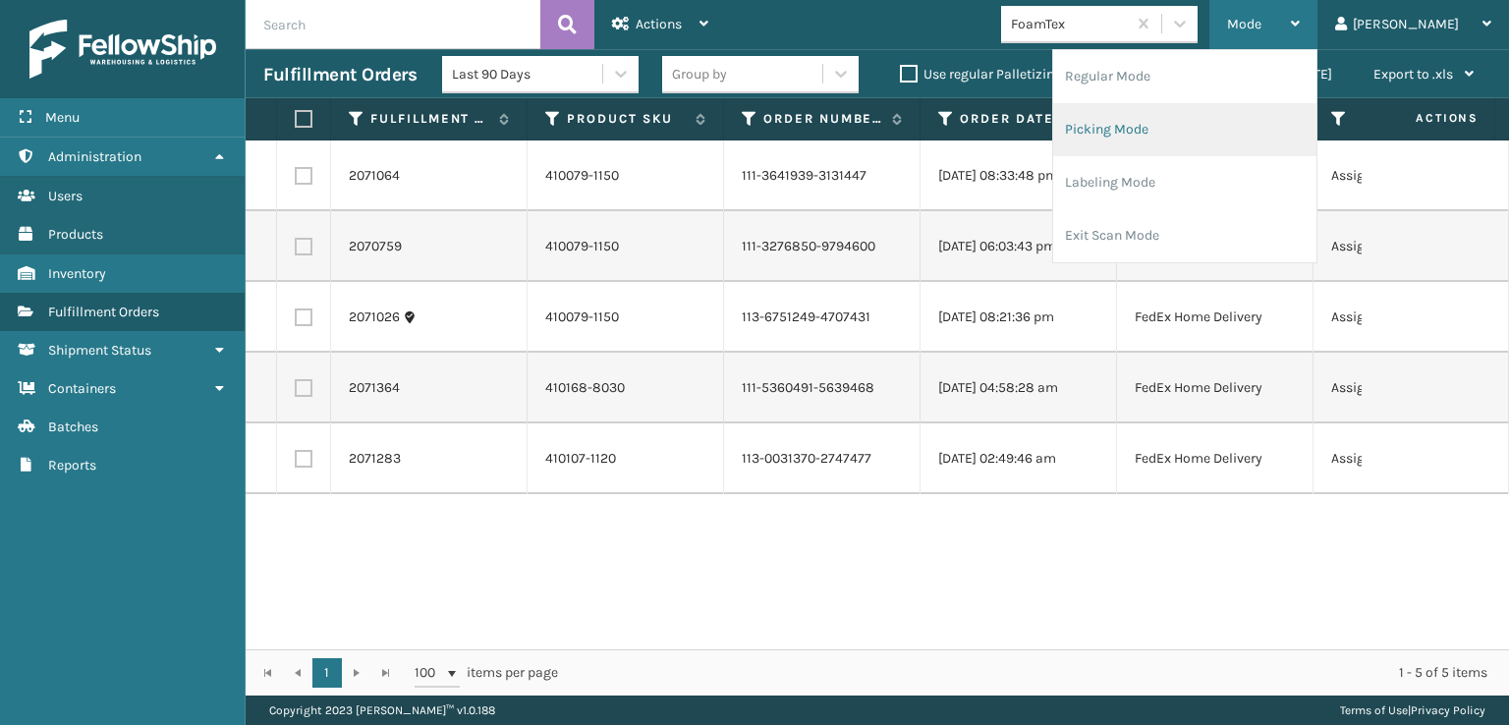
click at [1186, 130] on li "Picking Mode" at bounding box center [1184, 129] width 263 height 53
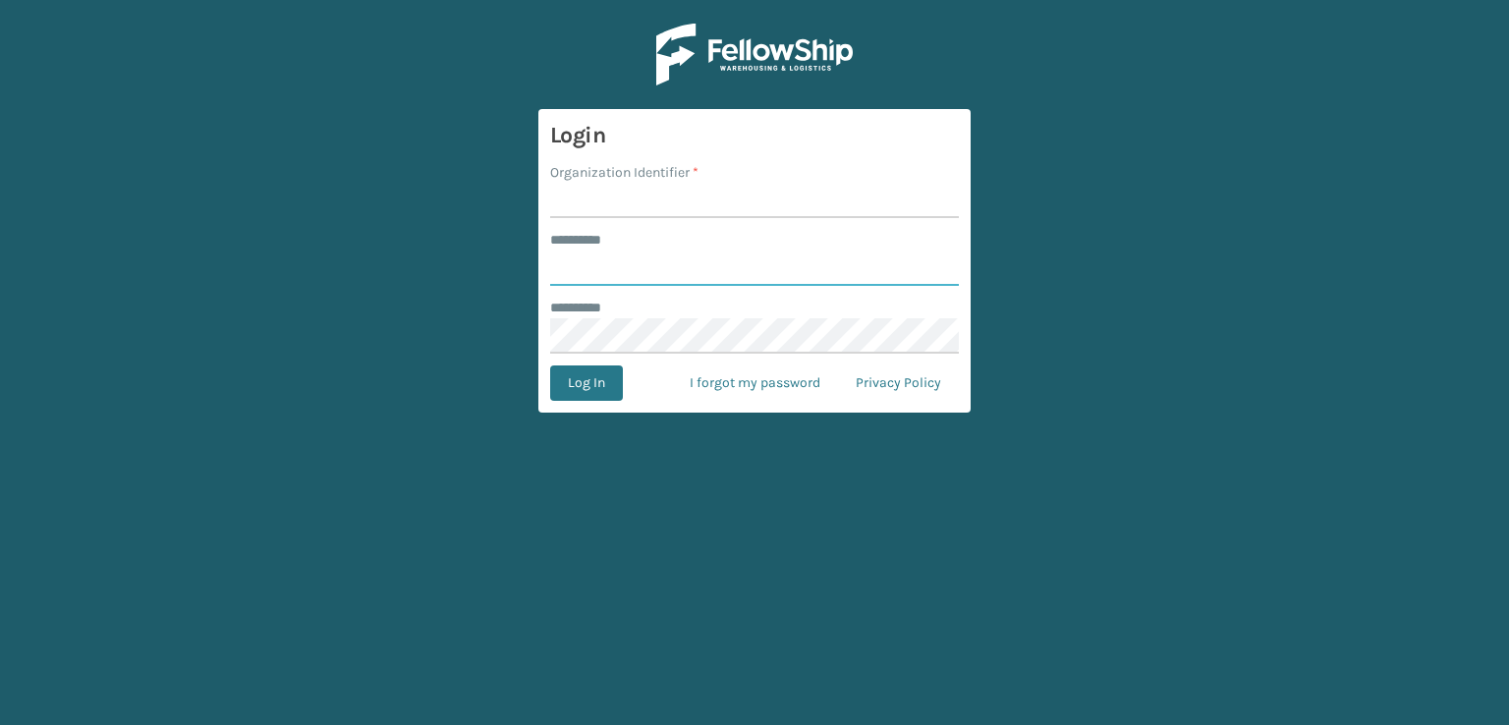
type input "***"
click at [605, 195] on input "Organization Identifier *" at bounding box center [754, 200] width 409 height 35
type input "sleepgeekz warehouse"
click at [584, 390] on button "Log In" at bounding box center [586, 382] width 73 height 35
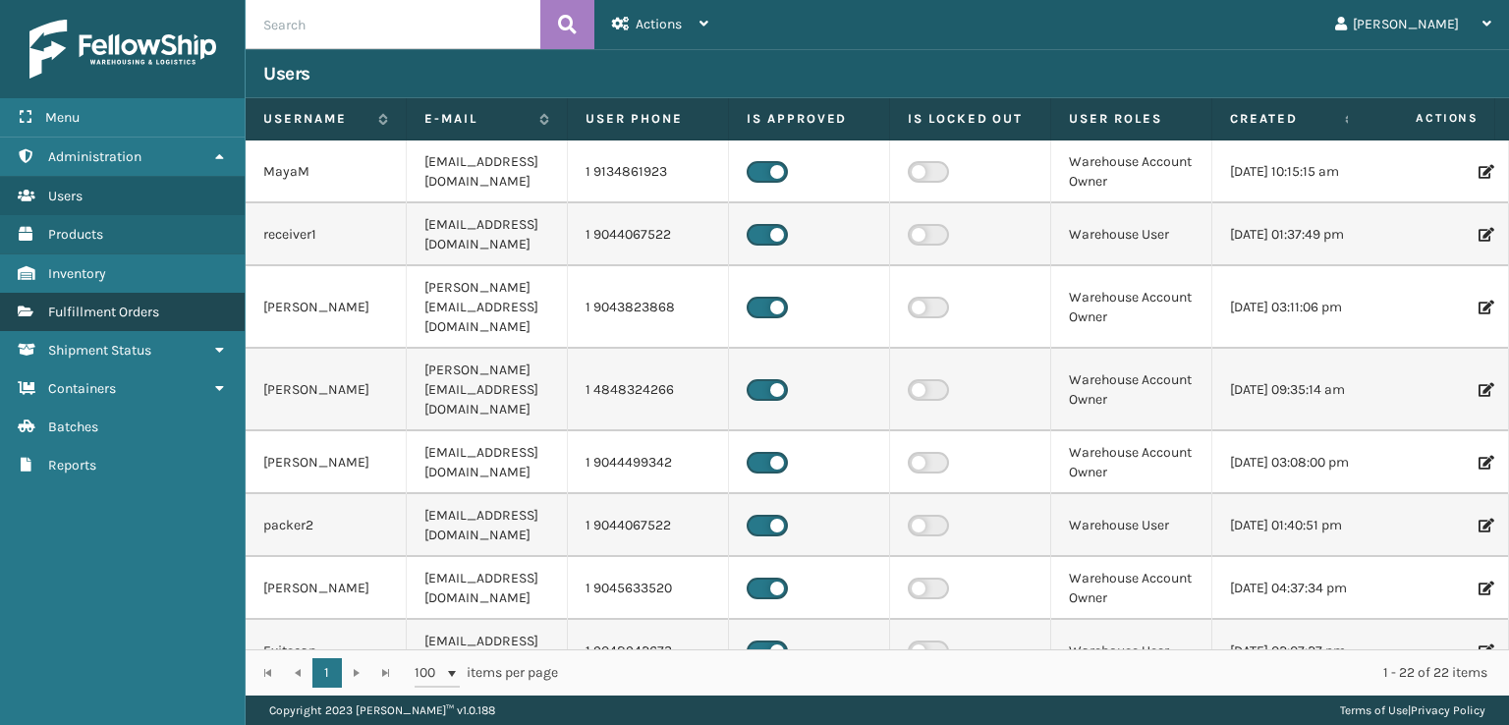
click at [96, 304] on span "Fulfillment Orders" at bounding box center [103, 312] width 111 height 17
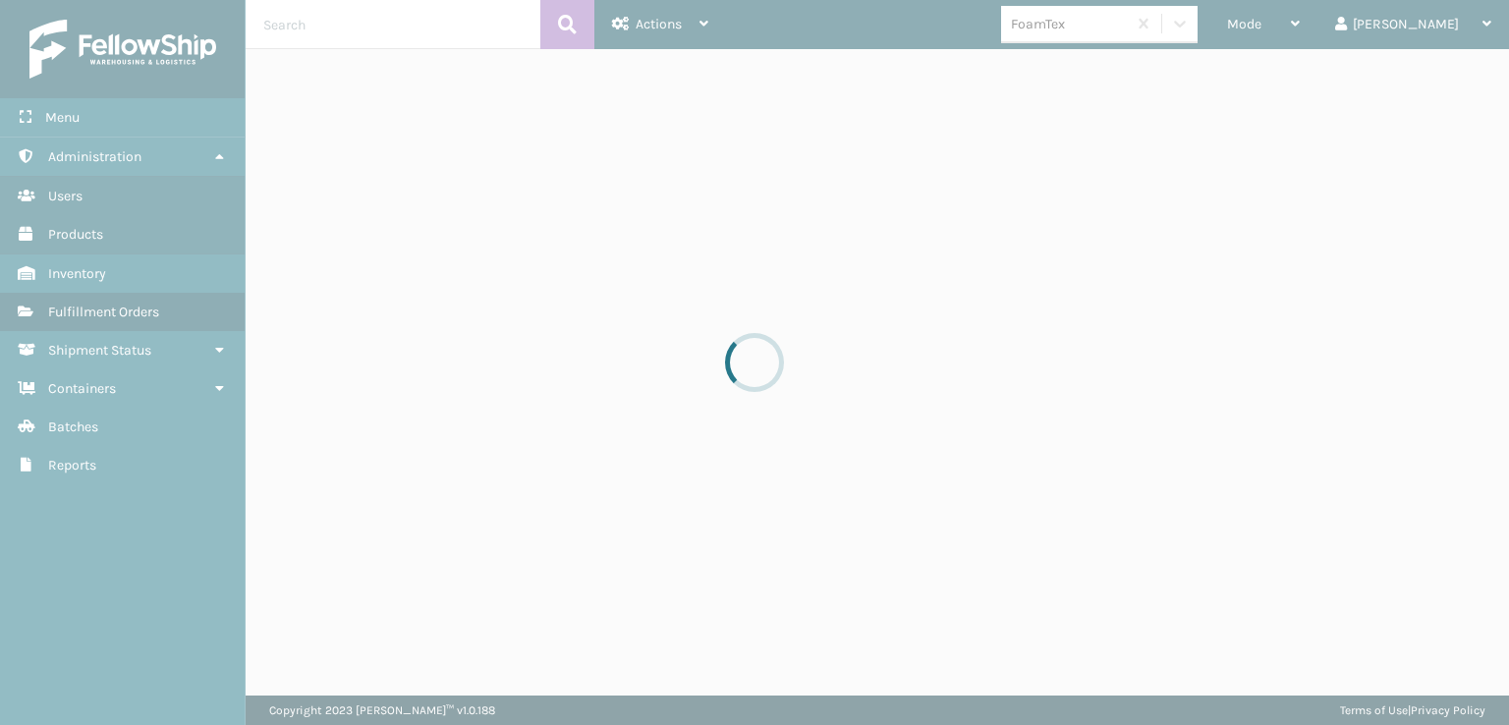
click at [283, 26] on div at bounding box center [754, 362] width 1509 height 725
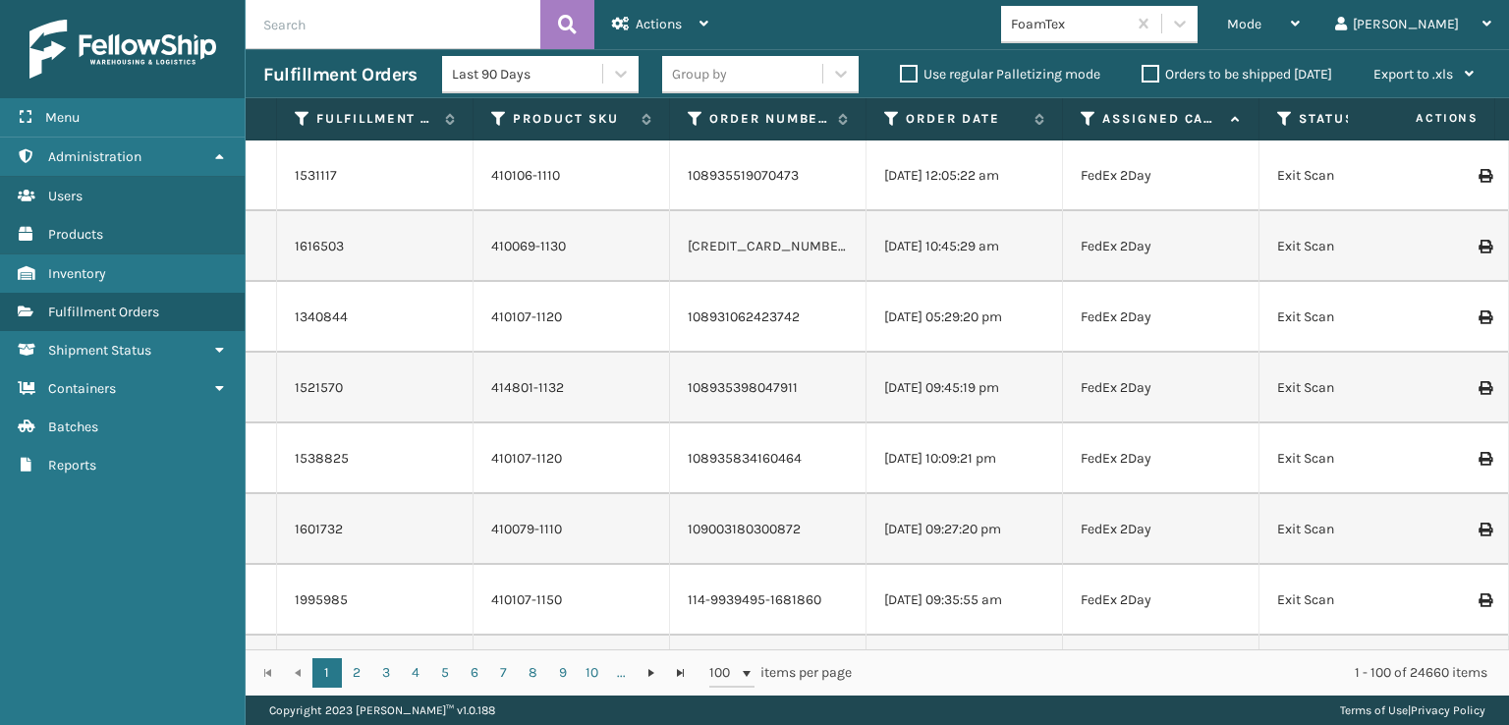
click at [319, 28] on input "text" at bounding box center [393, 24] width 295 height 49
type input "1ZH0R7060305034073"
click at [566, 21] on icon at bounding box center [567, 24] width 19 height 29
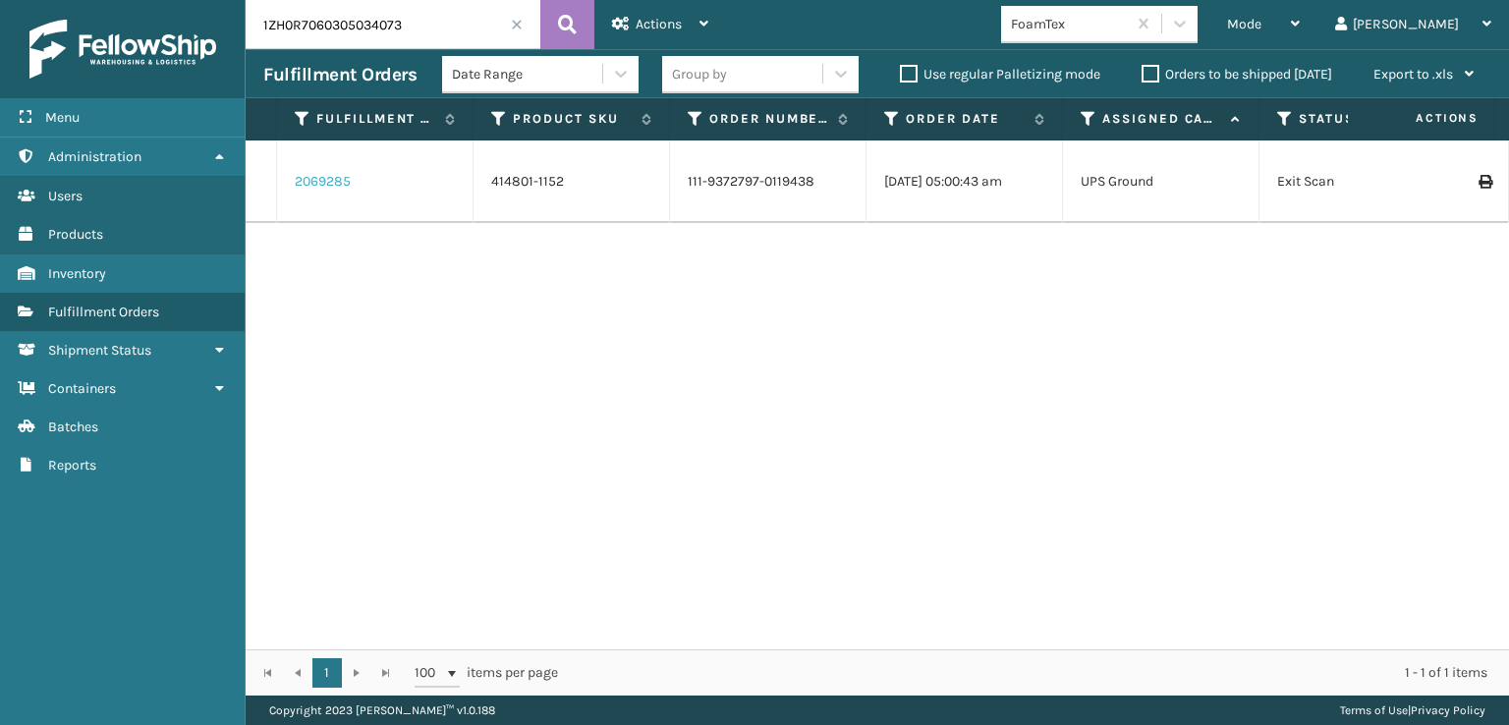
click at [312, 177] on link "2069285" at bounding box center [323, 182] width 56 height 20
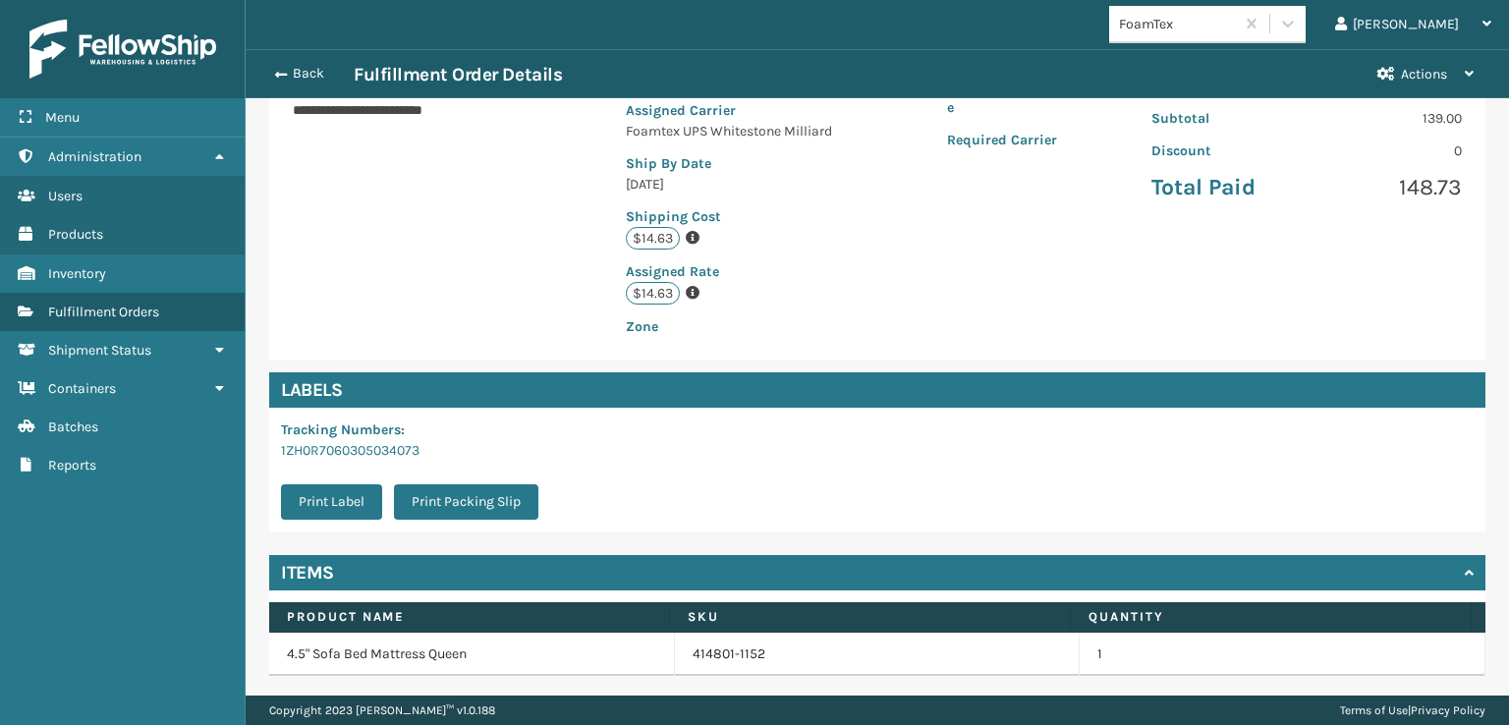
scroll to position [434, 0]
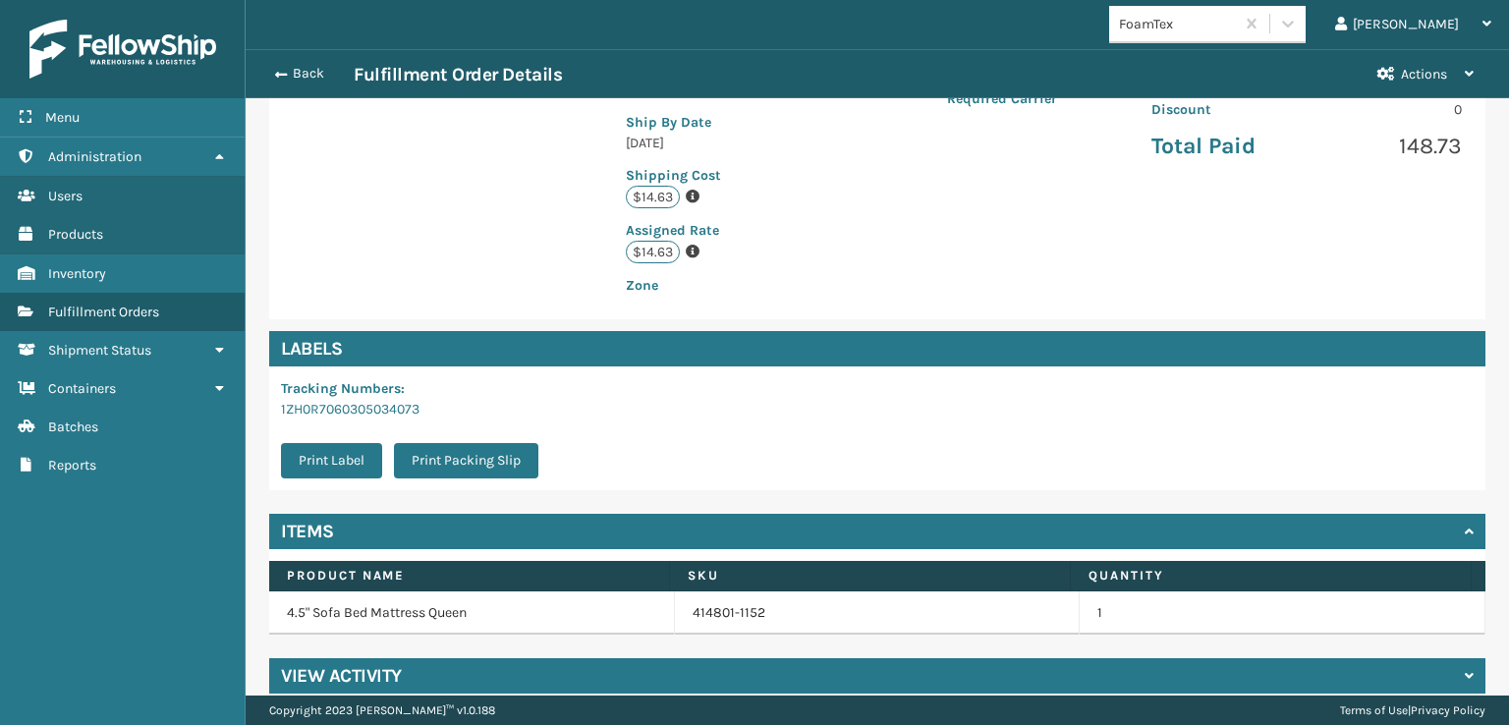
click at [354, 664] on h4 "View Activity" at bounding box center [341, 676] width 121 height 24
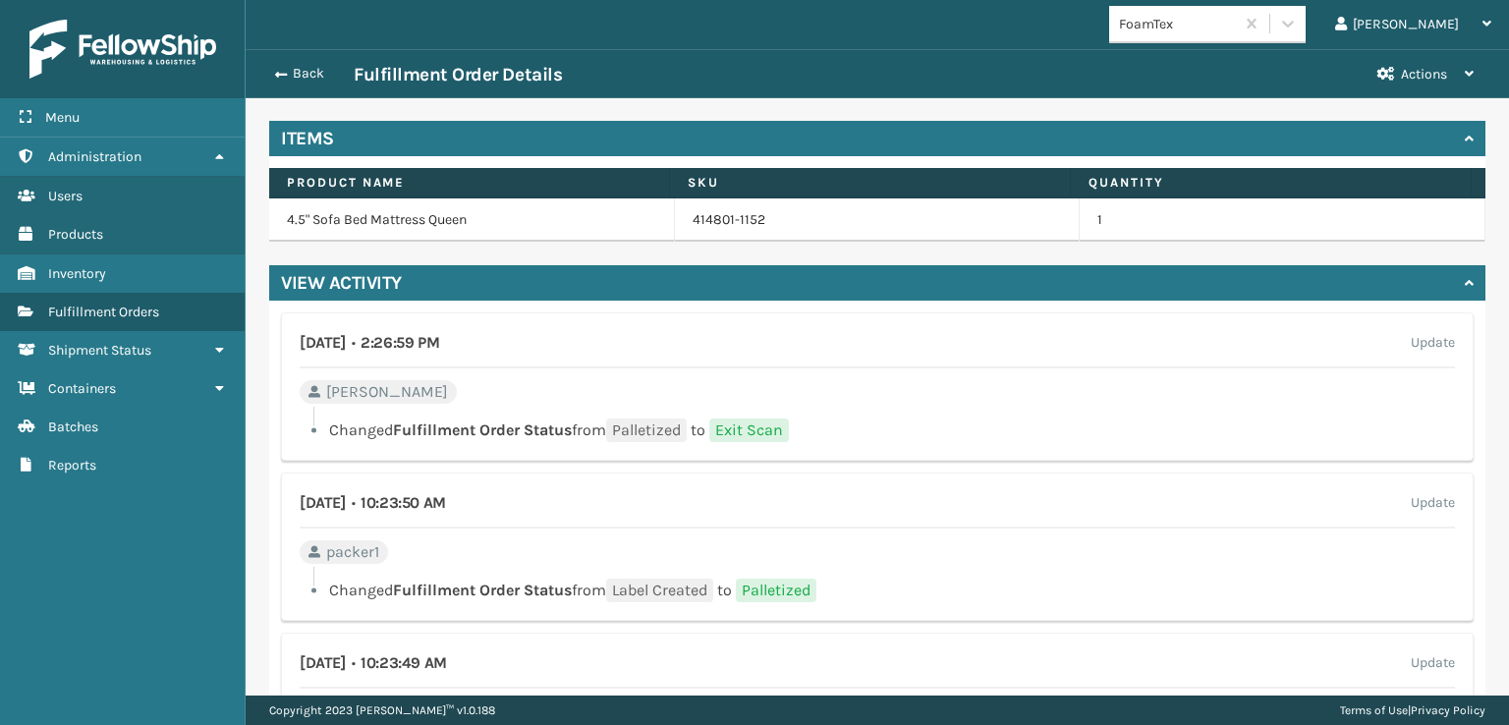
scroll to position [1024, 0]
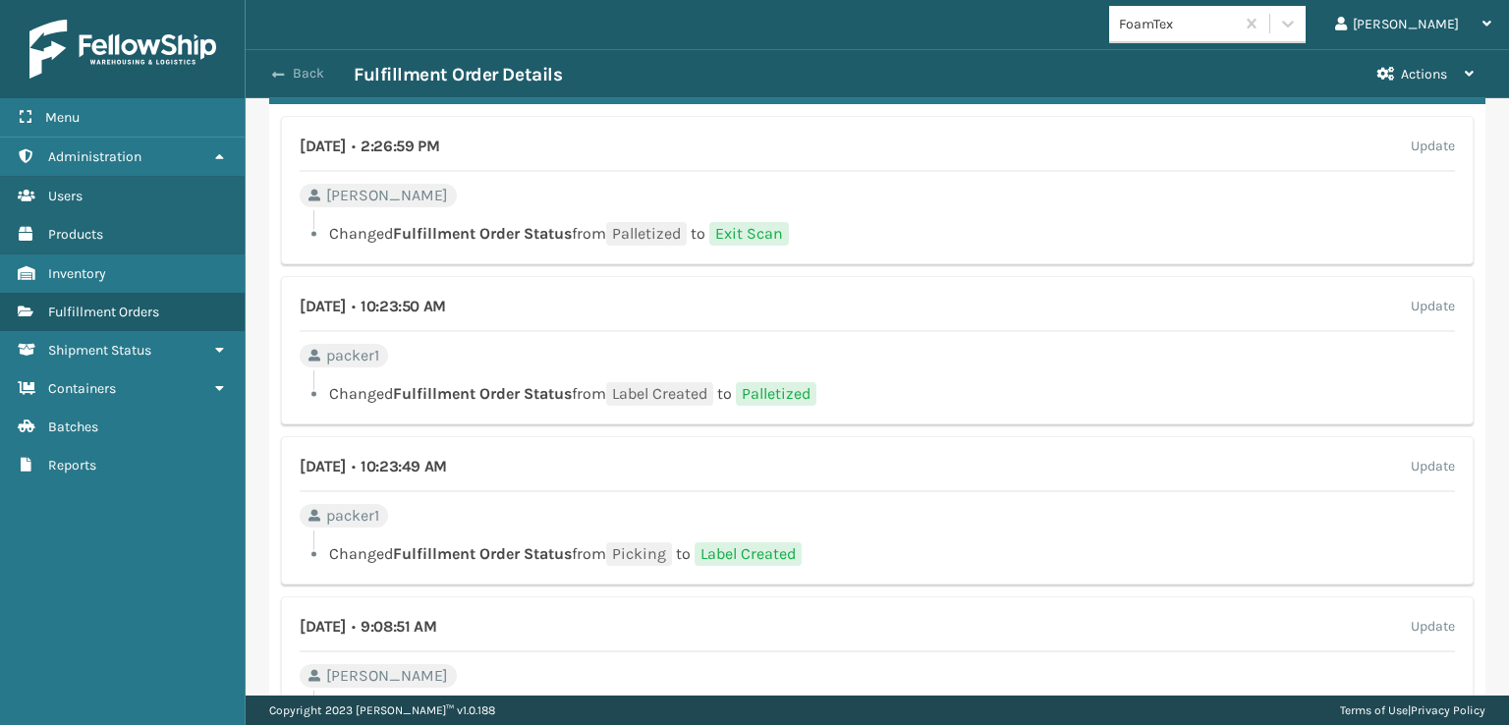
click at [283, 74] on span "button" at bounding box center [278, 75] width 12 height 14
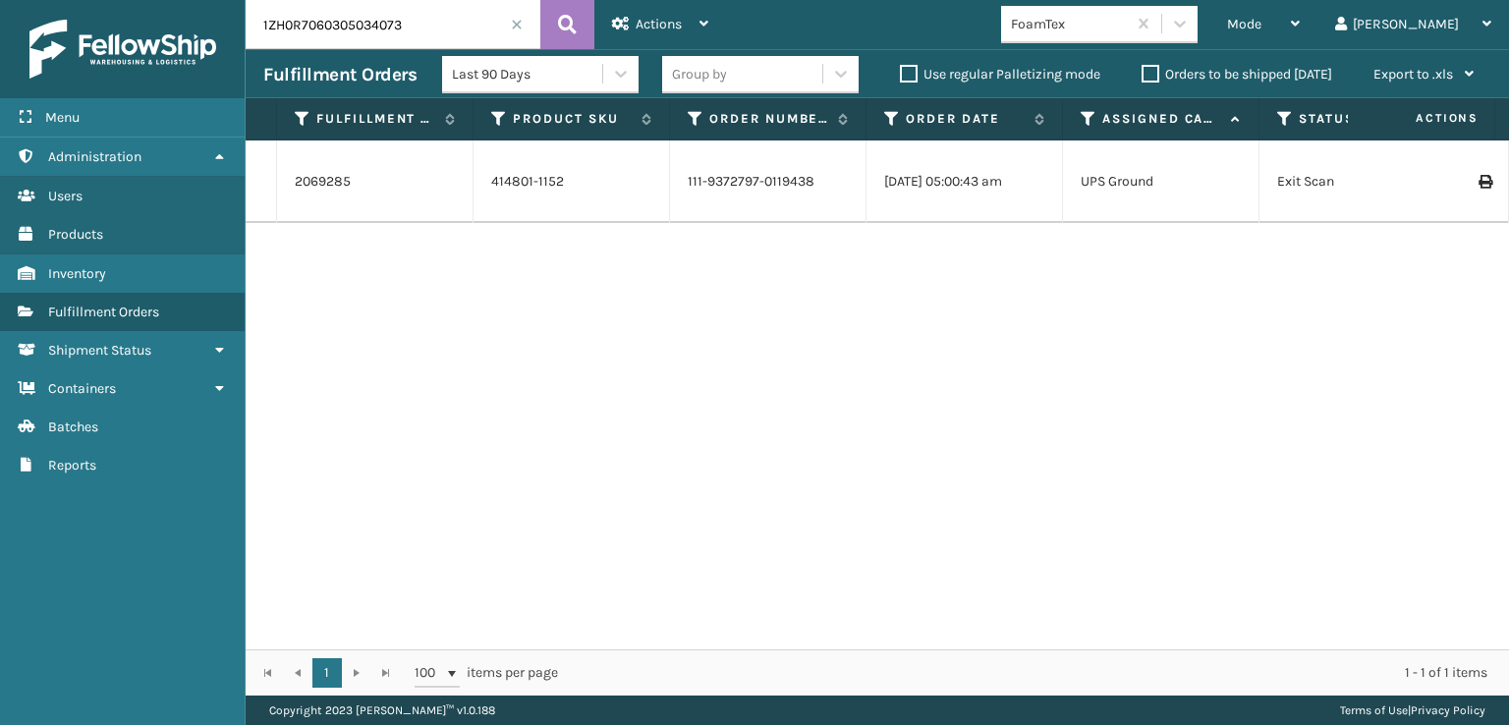
click at [519, 21] on span at bounding box center [517, 25] width 12 height 12
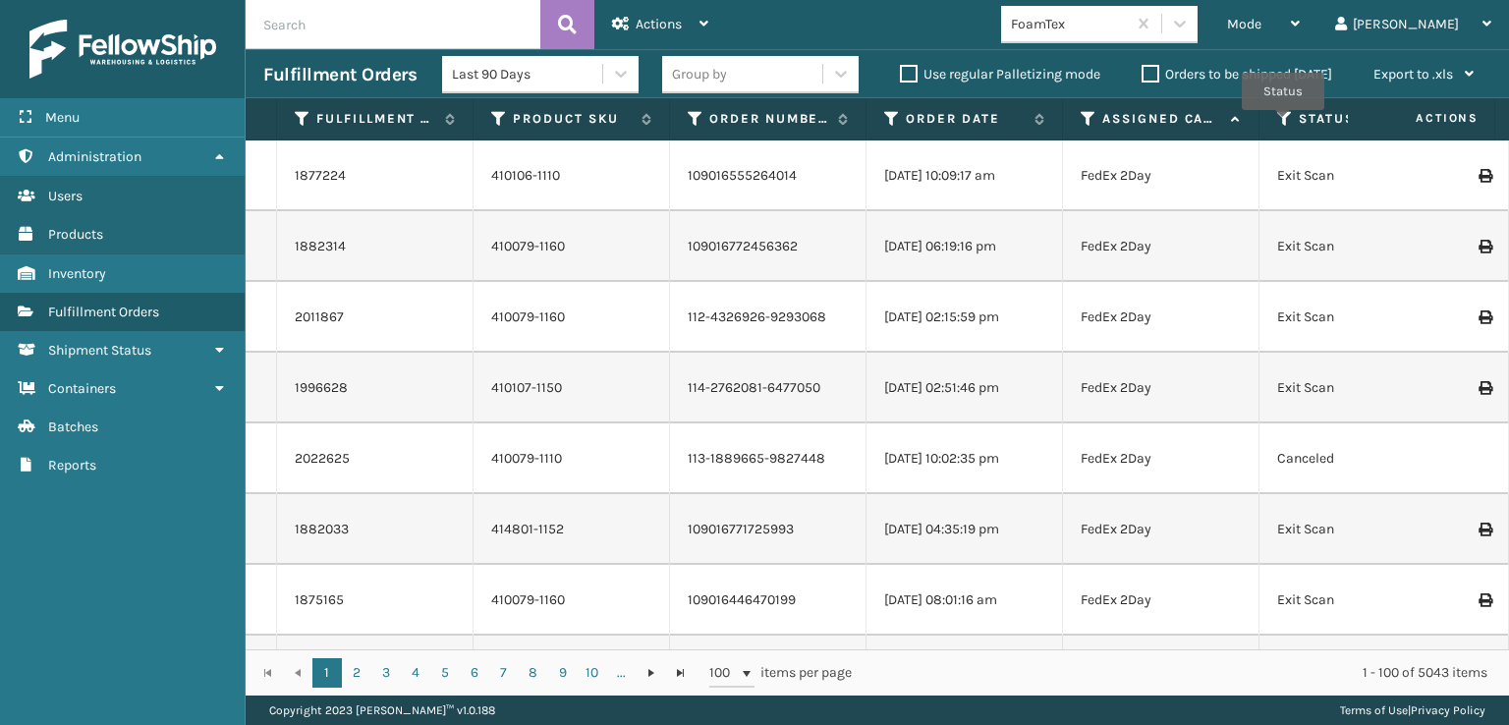
click at [1283, 124] on icon at bounding box center [1285, 119] width 16 height 18
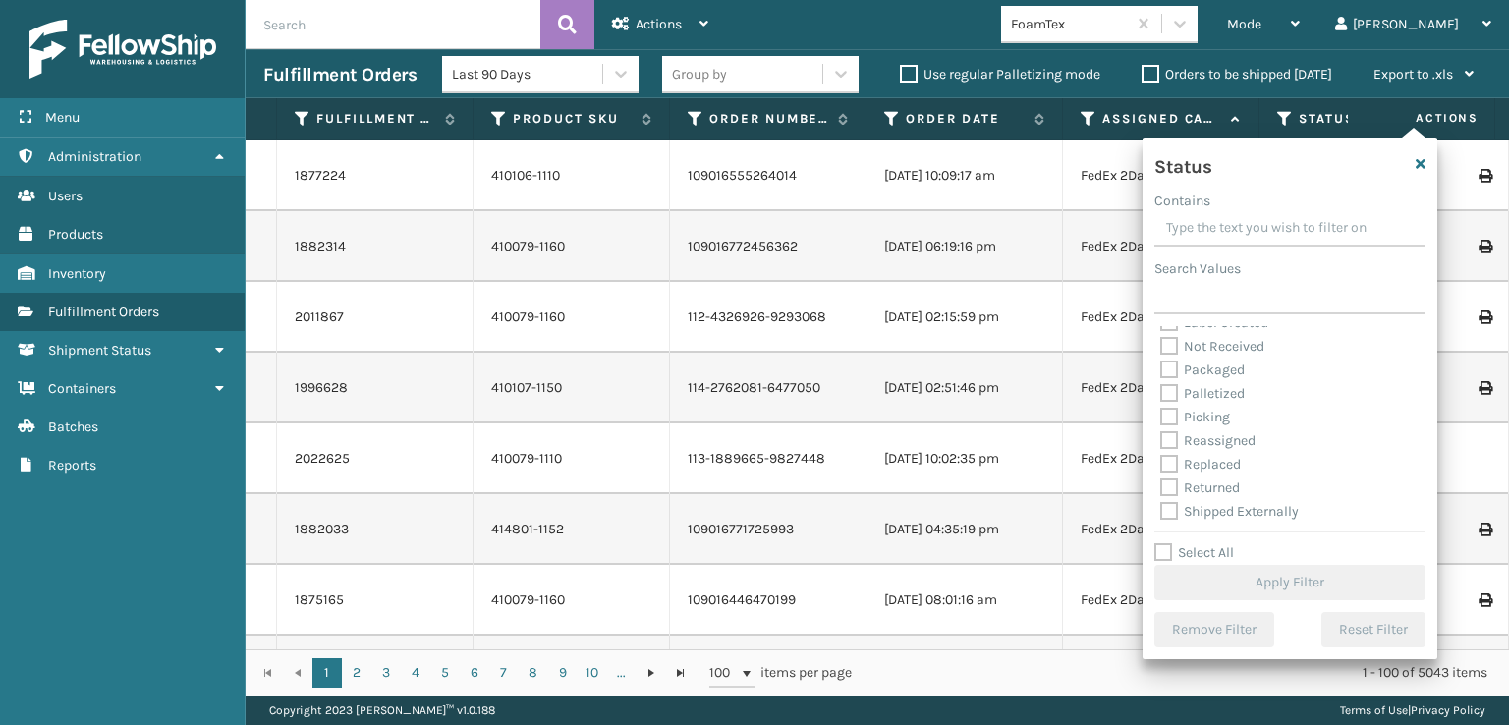
scroll to position [110, 0]
click at [1166, 416] on label "Picking" at bounding box center [1195, 416] width 70 height 17
click at [1161, 416] on input "Picking" at bounding box center [1160, 411] width 1 height 13
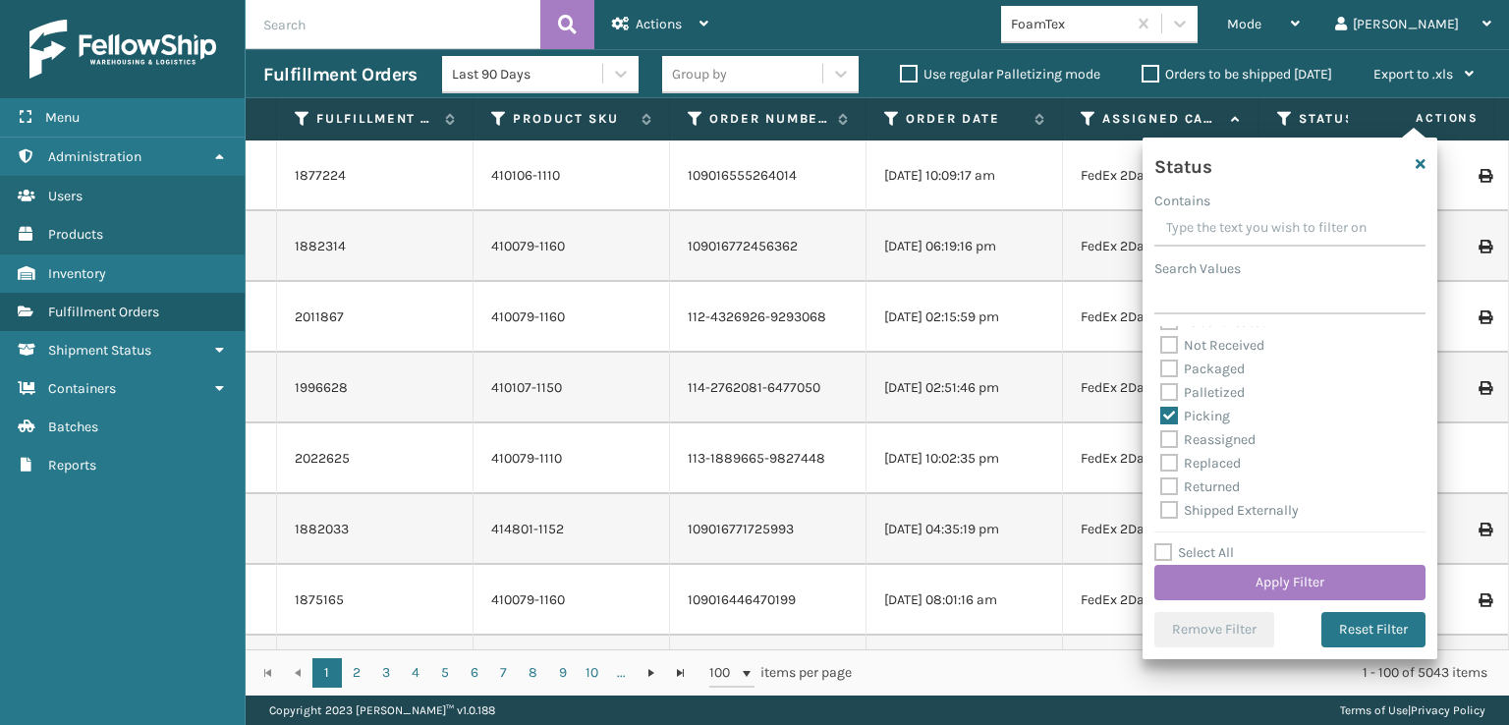
click at [1171, 416] on label "Picking" at bounding box center [1195, 416] width 70 height 17
click at [1161, 416] on input "Picking" at bounding box center [1160, 411] width 1 height 13
checkbox input "false"
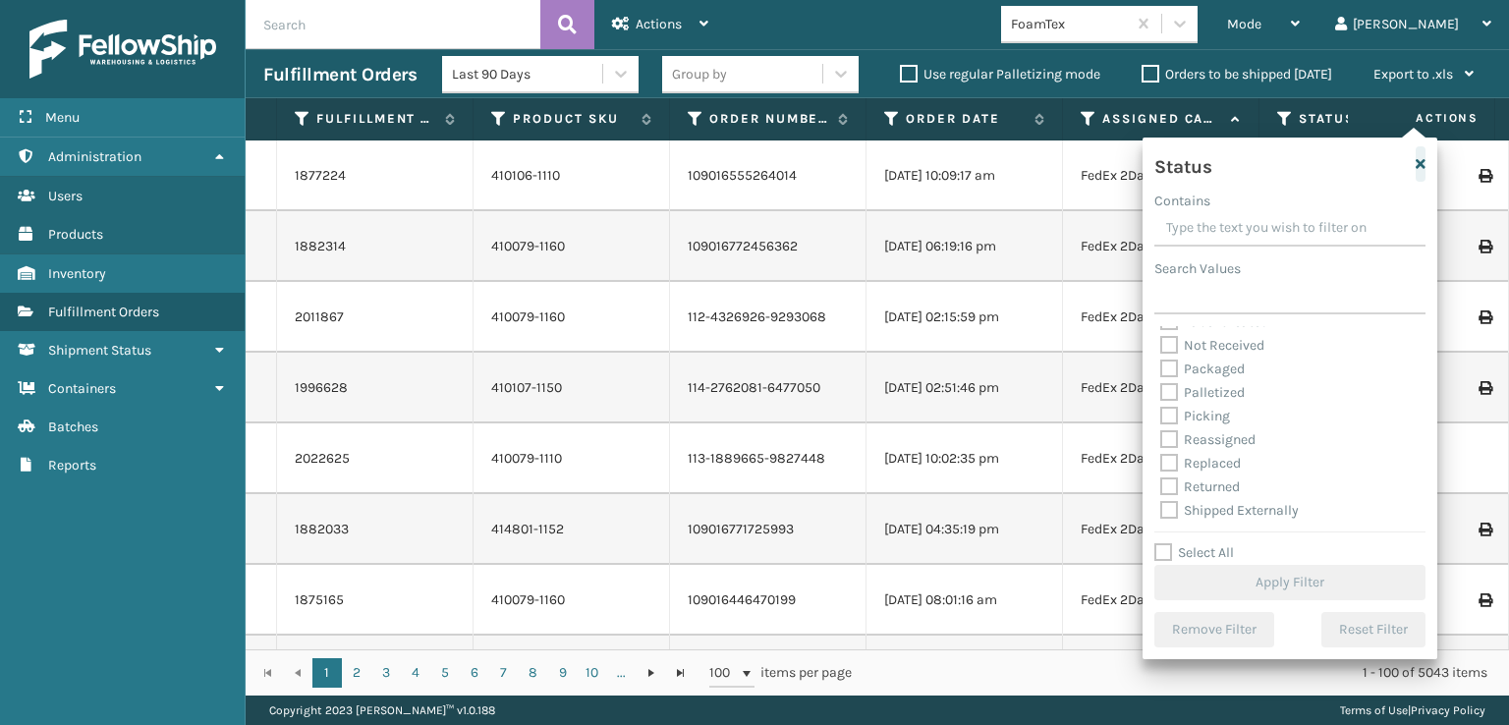
click at [1419, 163] on icon "button" at bounding box center [1421, 164] width 10 height 14
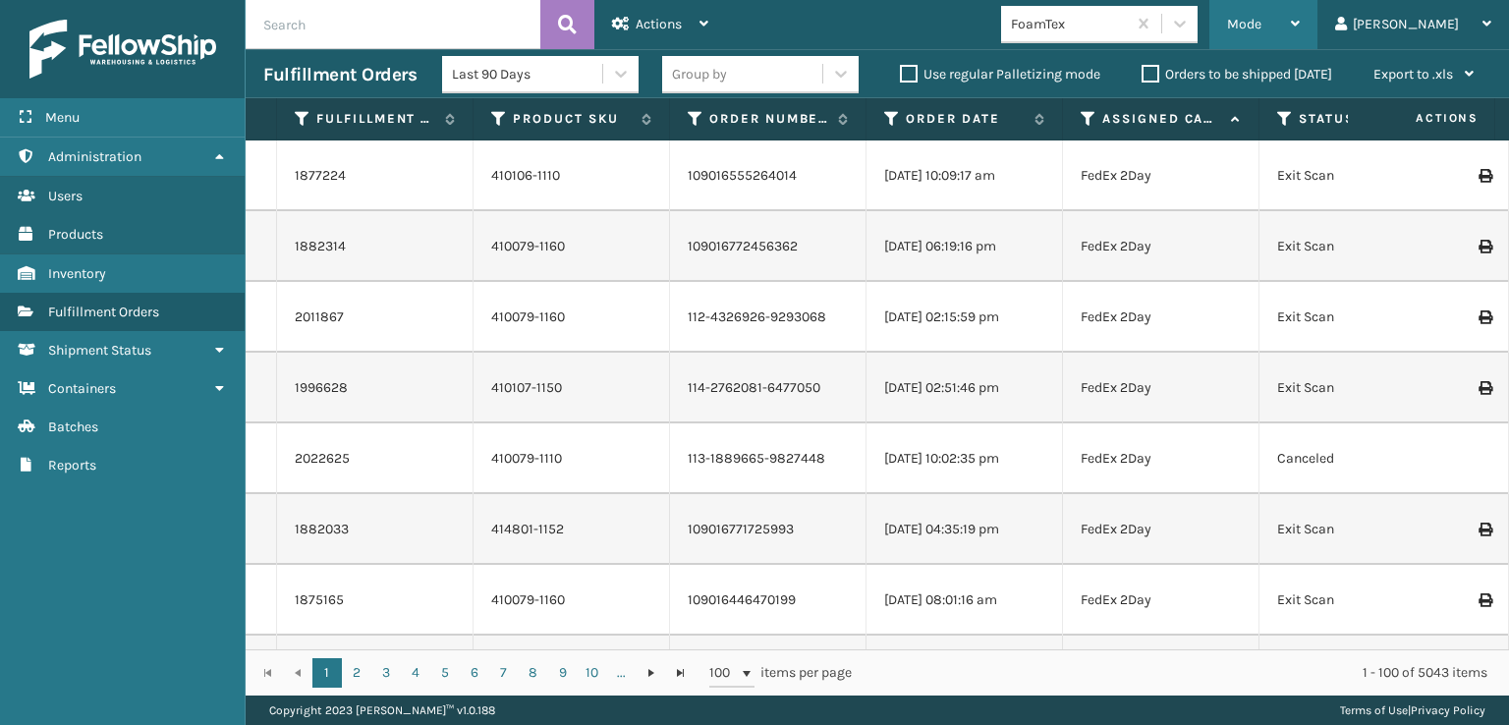
click at [1300, 32] on div "Mode" at bounding box center [1263, 24] width 73 height 49
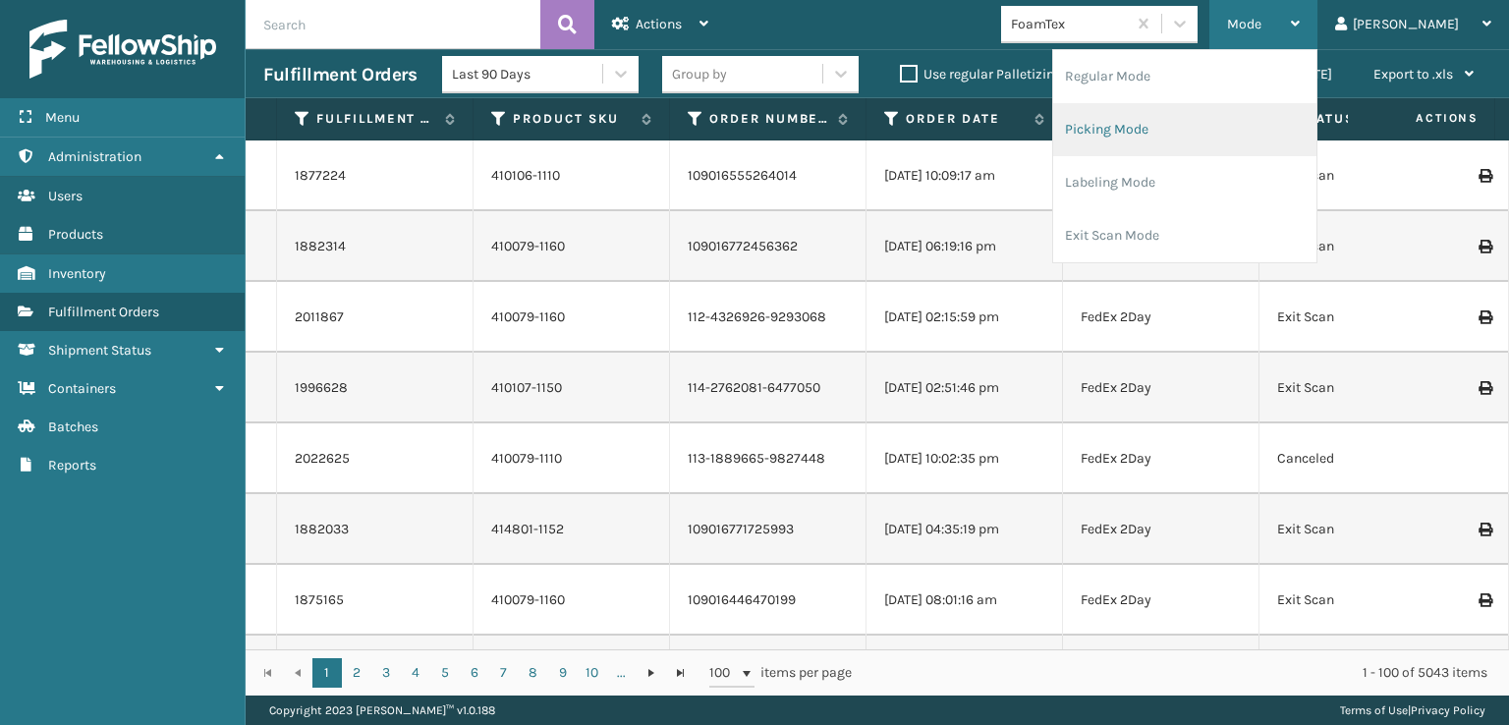
click at [1175, 130] on li "Picking Mode" at bounding box center [1184, 129] width 263 height 53
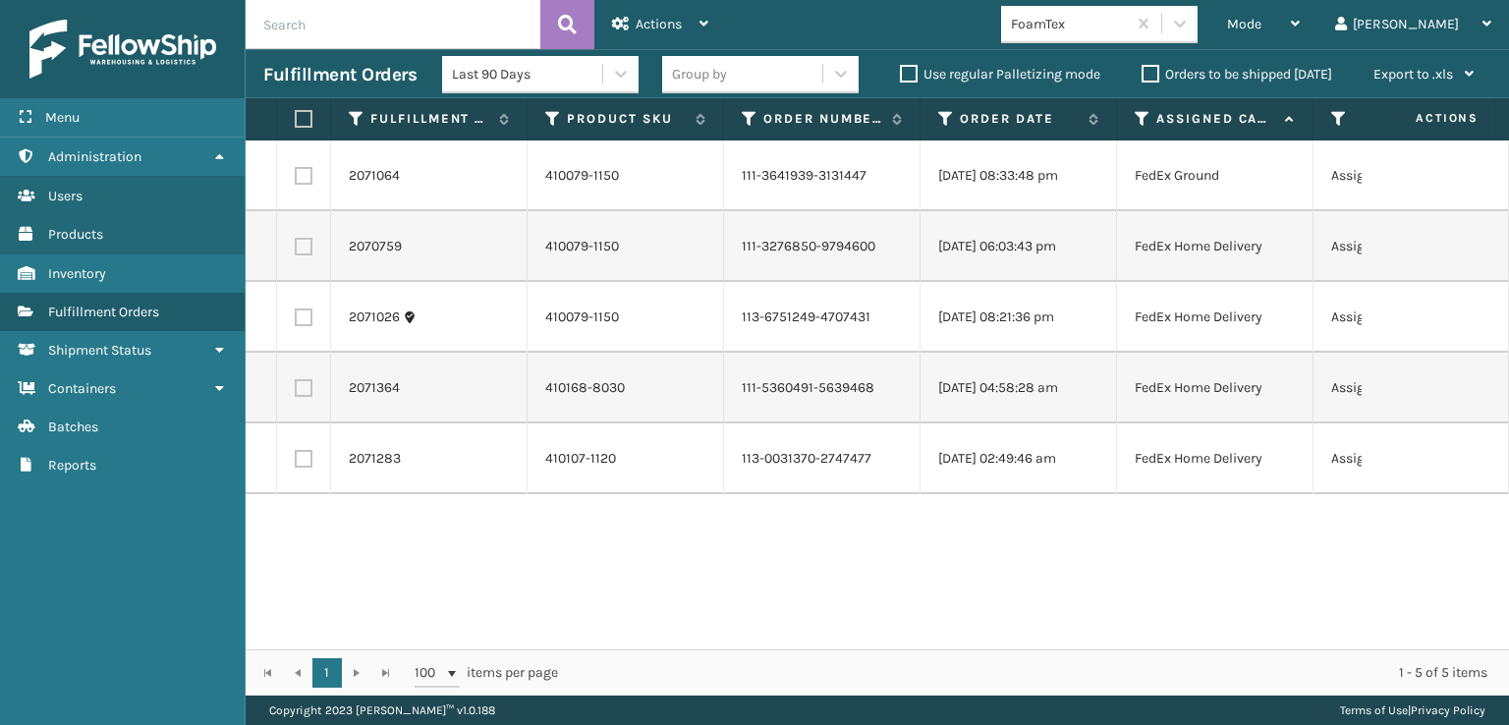
click at [297, 123] on label at bounding box center [301, 119] width 12 height 18
click at [296, 123] on input "checkbox" at bounding box center [295, 119] width 1 height 13
checkbox input "true"
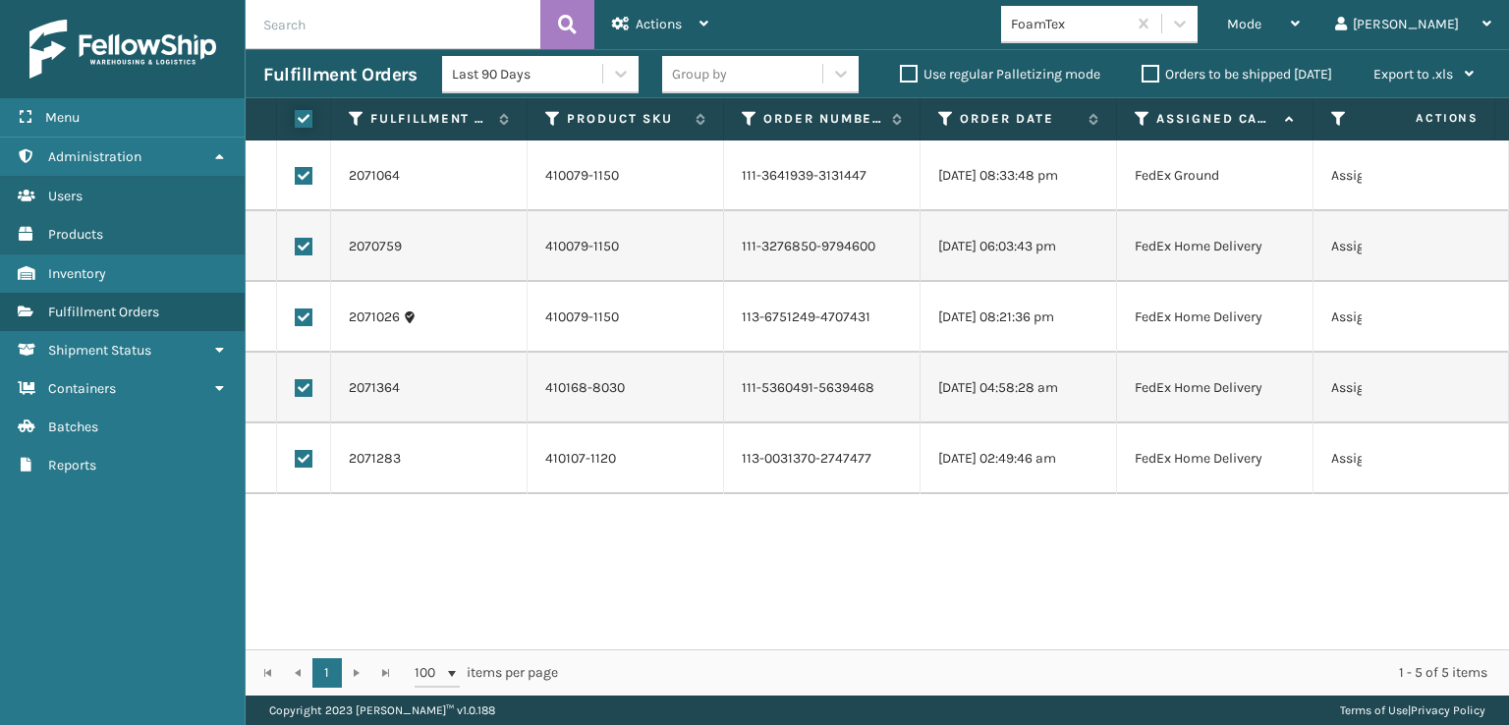
checkbox input "true"
click at [637, 18] on span "Actions" at bounding box center [659, 24] width 46 height 17
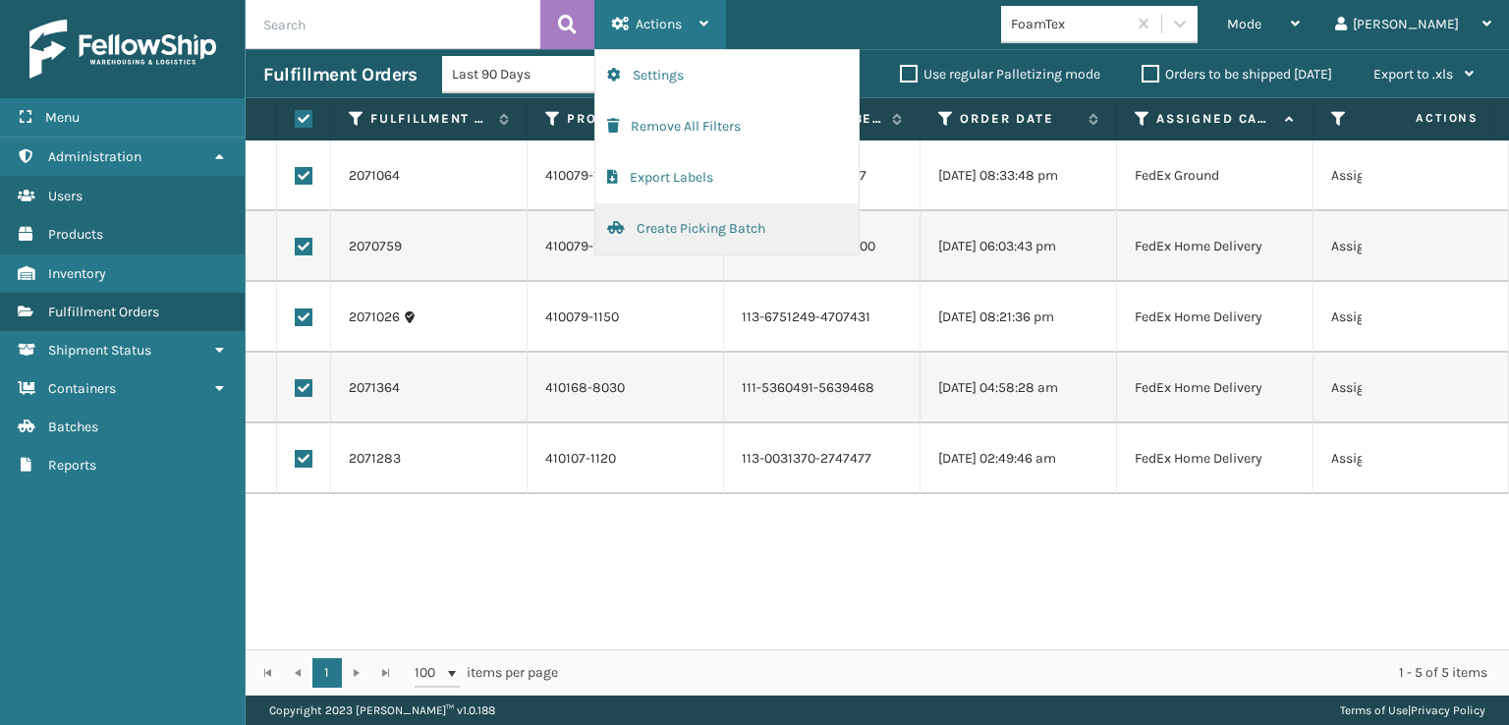
click at [679, 226] on button "Create Picking Batch" at bounding box center [726, 228] width 263 height 51
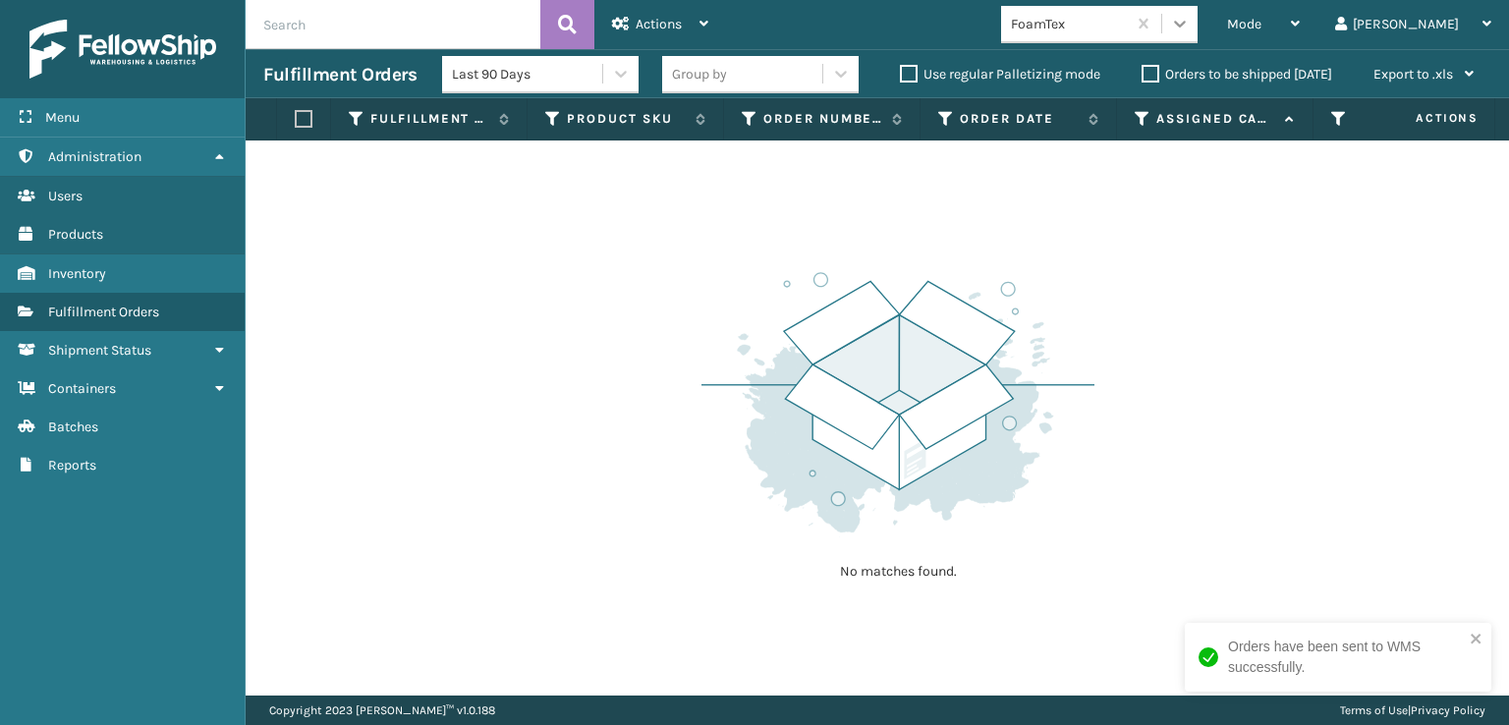
click at [1186, 25] on icon at bounding box center [1180, 24] width 12 height 7
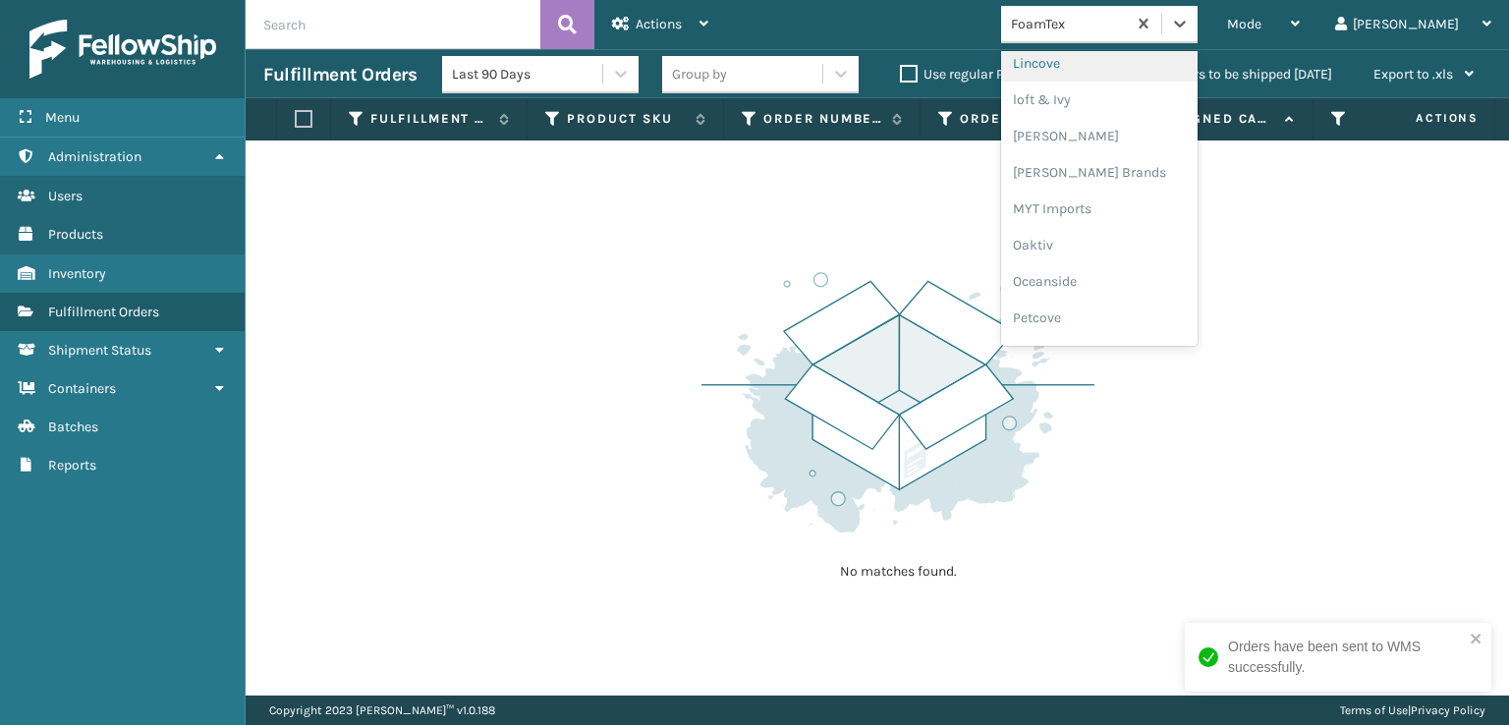
scroll to position [817, 0]
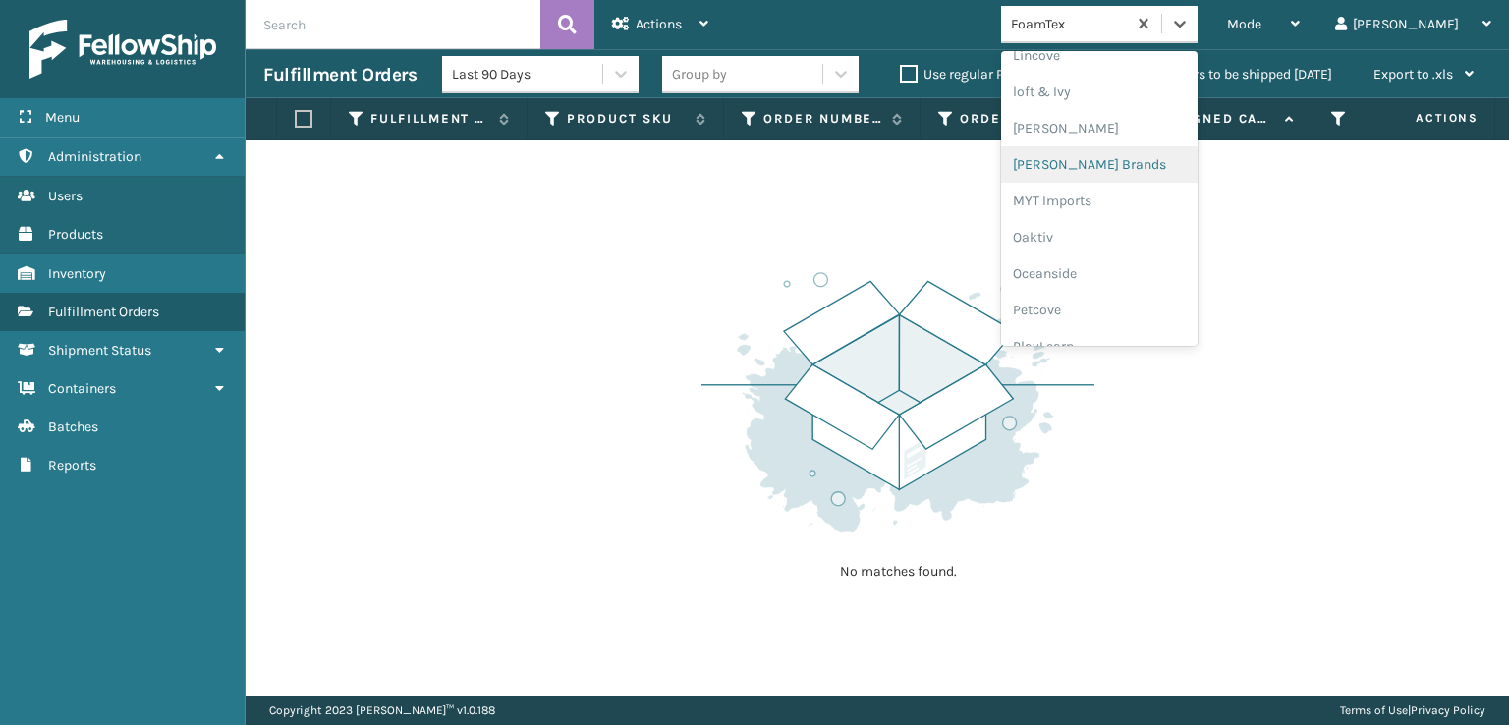
click at [1114, 166] on div "[PERSON_NAME] Brands" at bounding box center [1099, 164] width 196 height 36
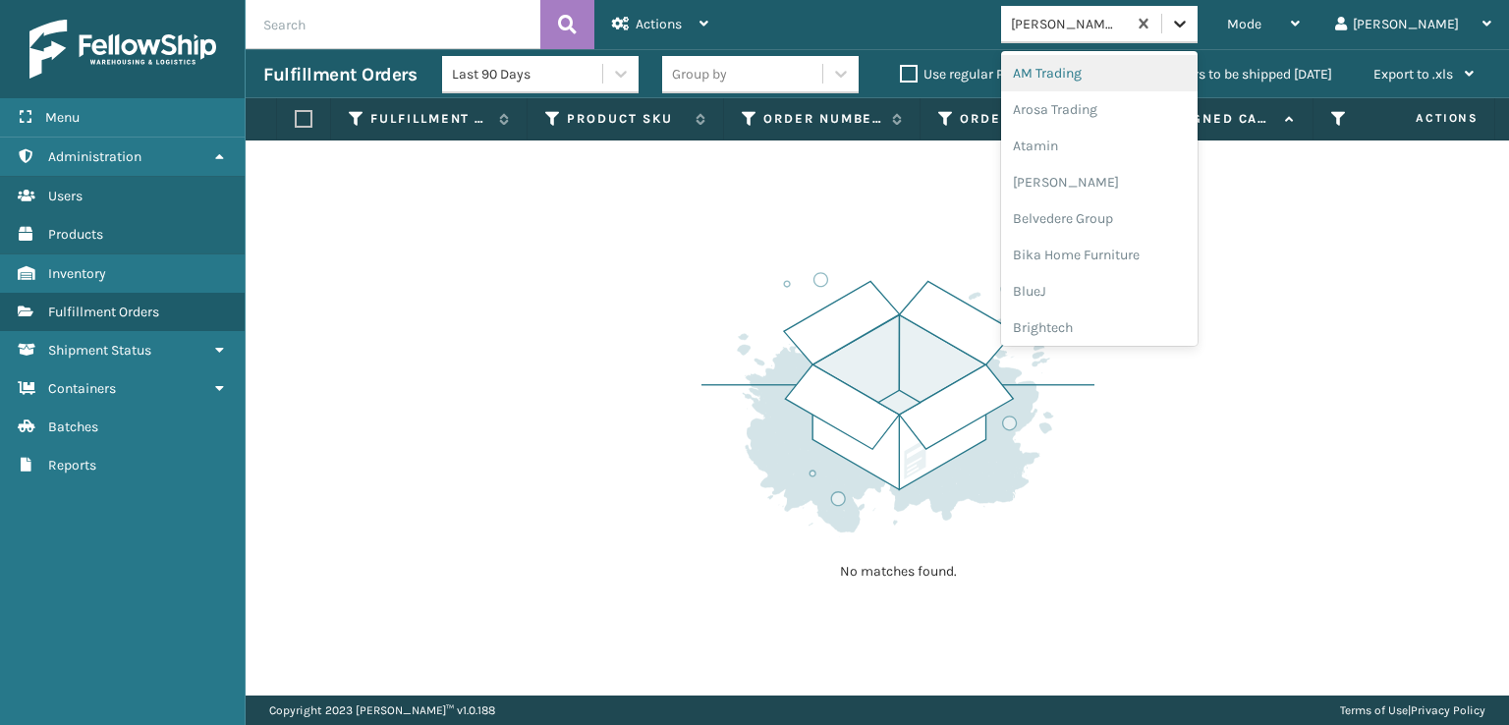
click at [1190, 27] on icon at bounding box center [1180, 24] width 20 height 20
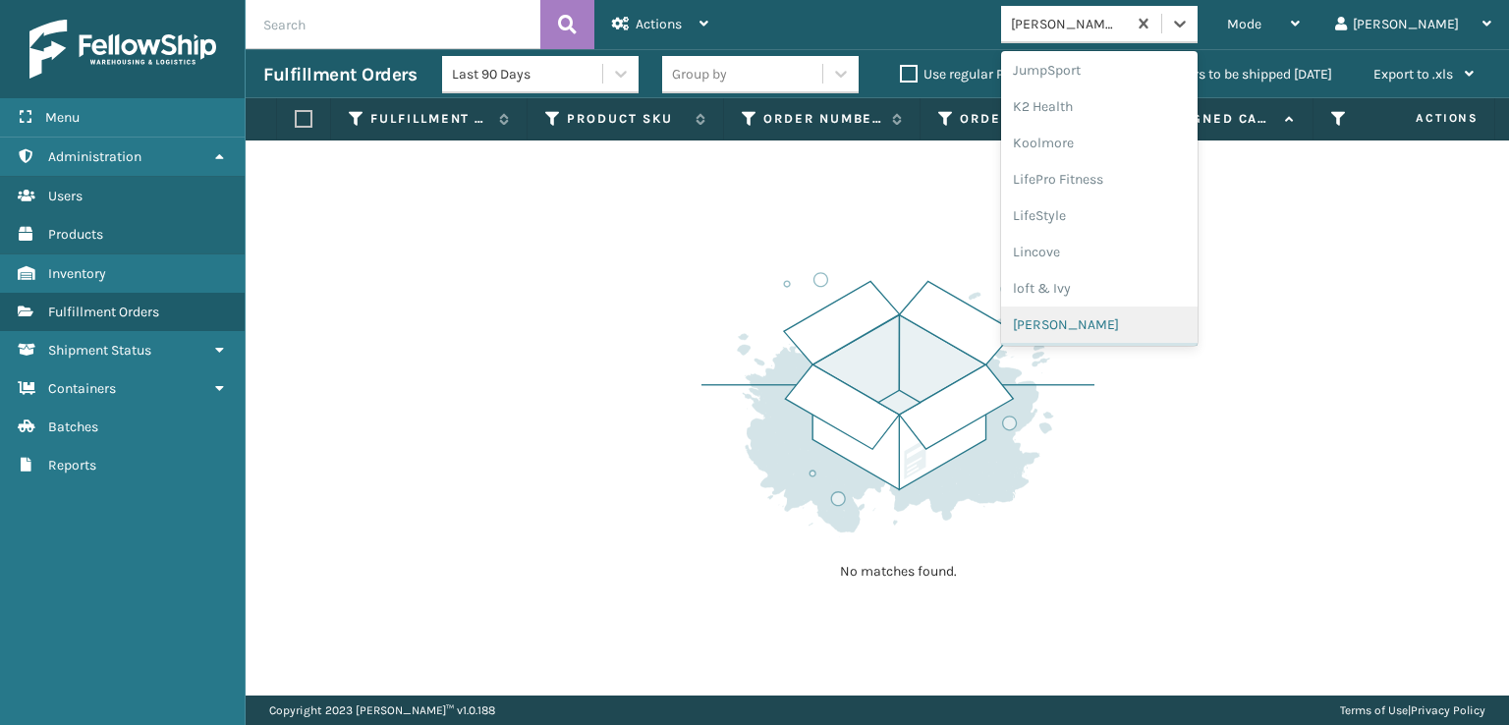
scroll to position [916, 0]
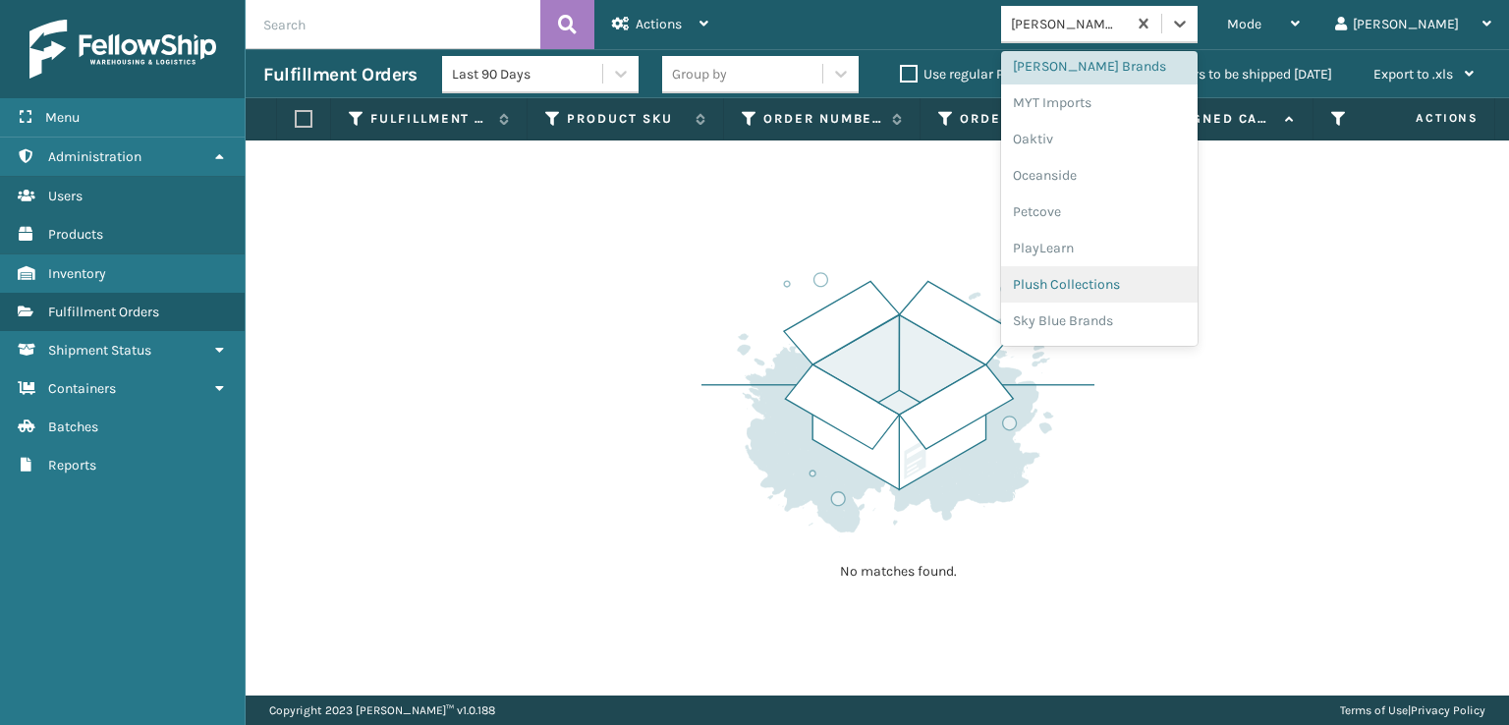
click at [1115, 287] on div "Plush Collections" at bounding box center [1099, 284] width 196 height 36
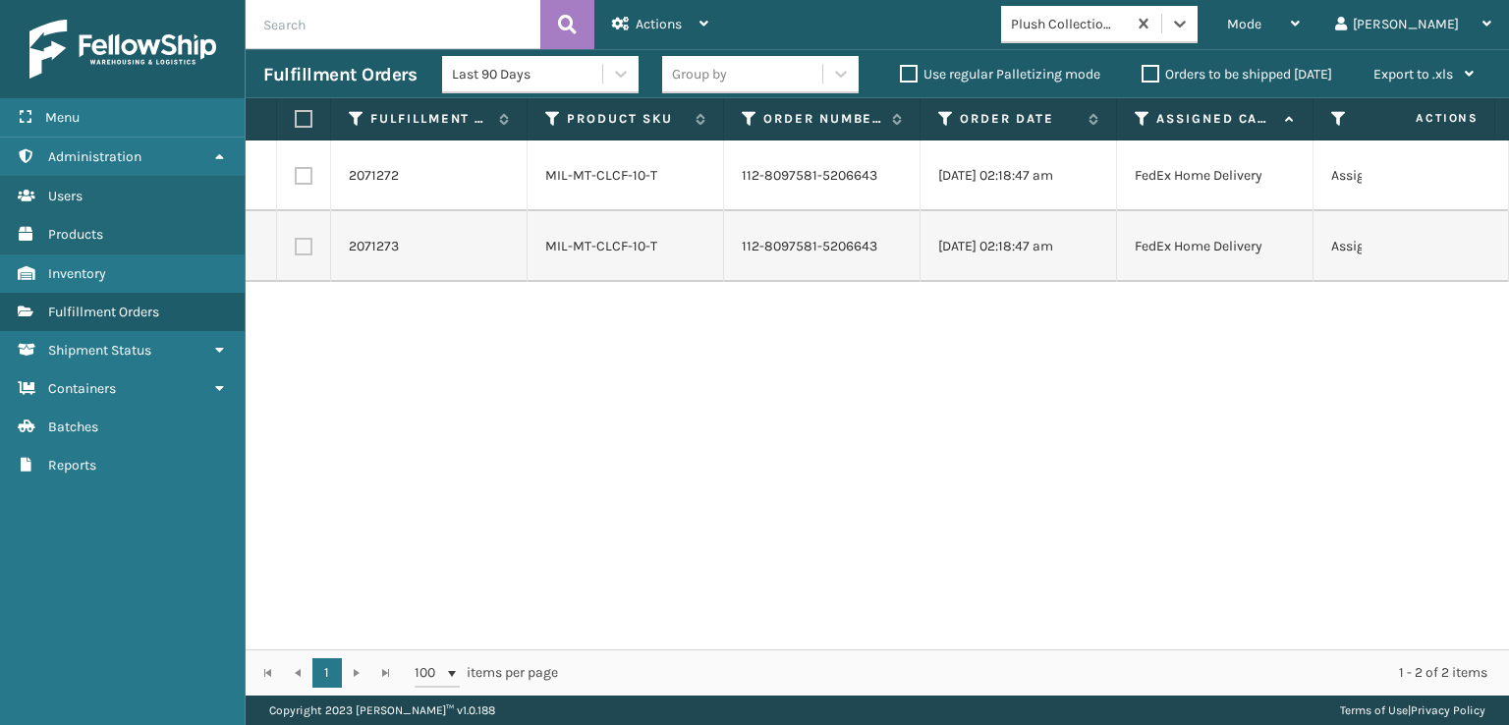
click at [298, 117] on label at bounding box center [301, 119] width 12 height 18
click at [296, 117] on input "checkbox" at bounding box center [295, 119] width 1 height 13
checkbox input "true"
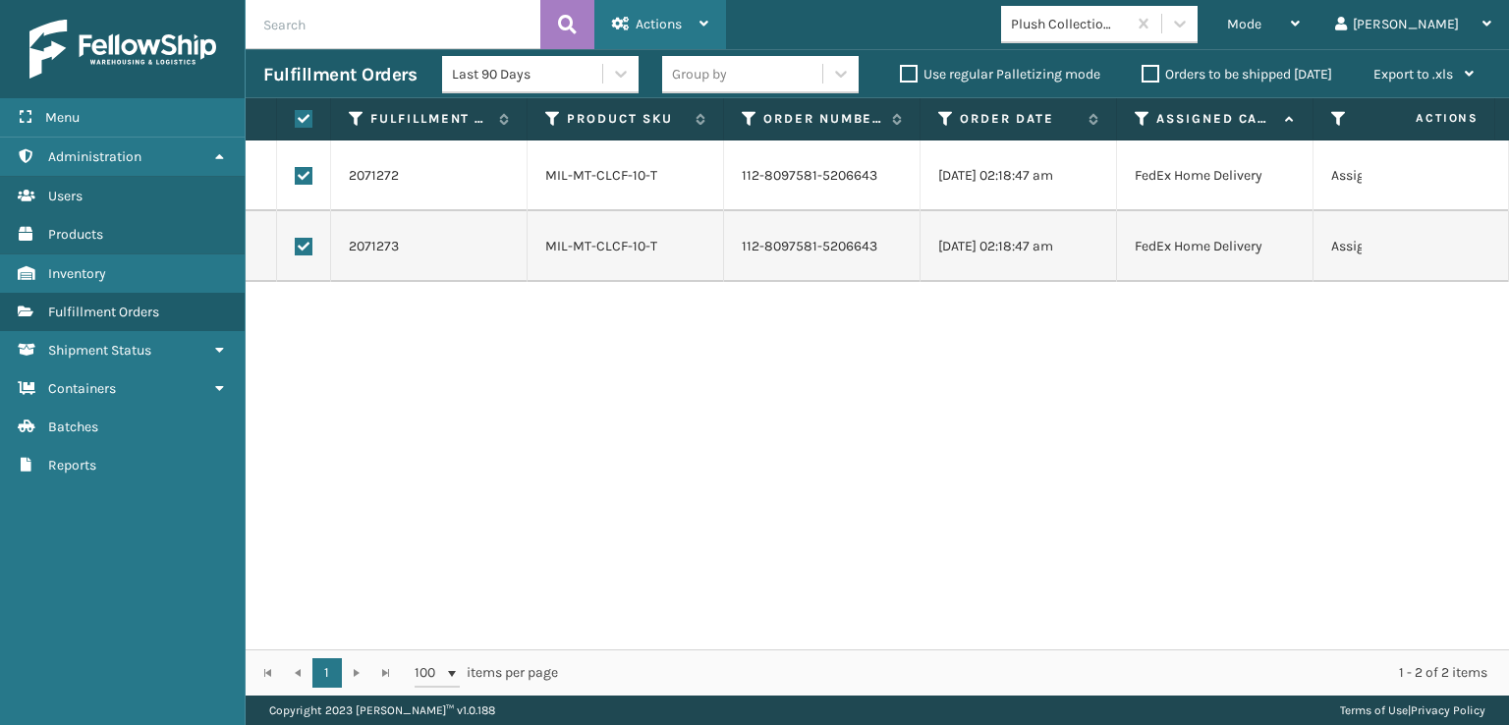
click at [646, 21] on span "Actions" at bounding box center [659, 24] width 46 height 17
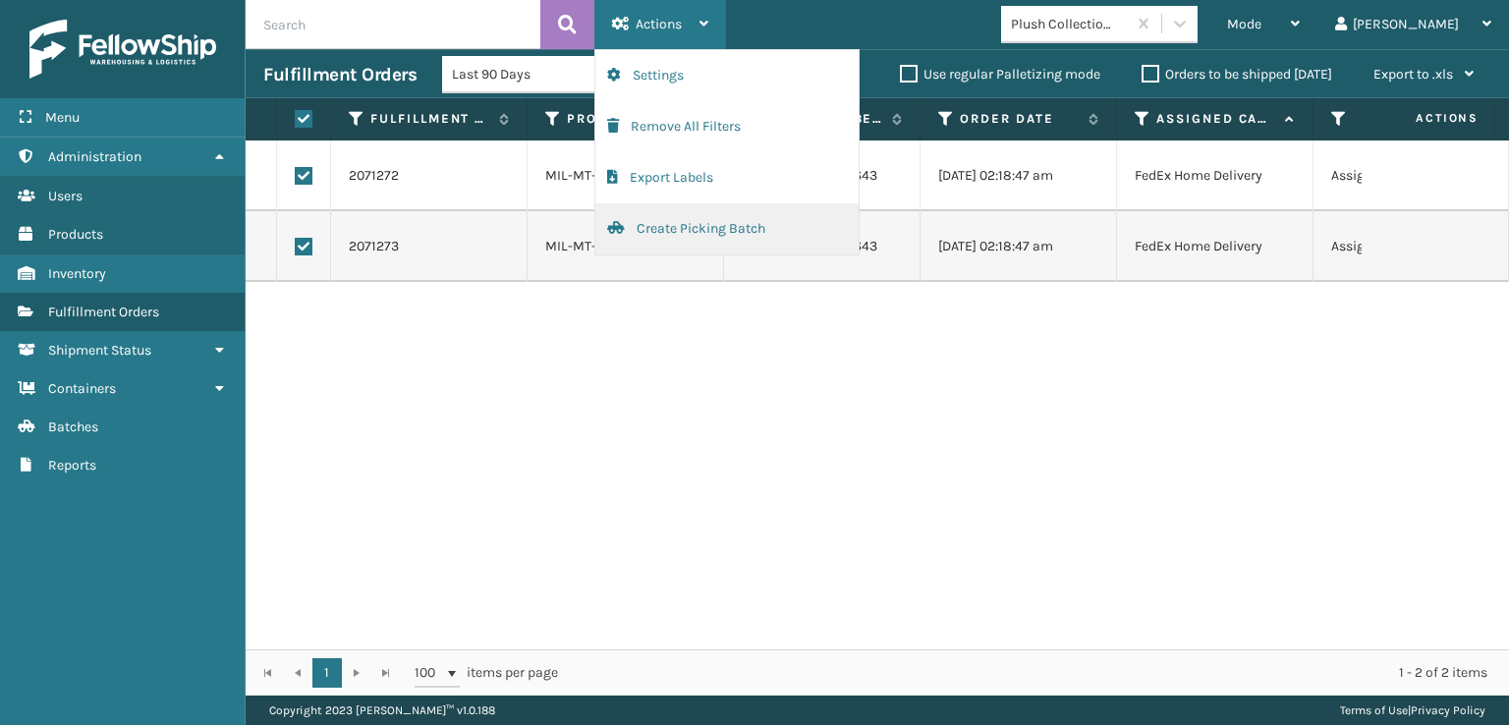
click at [663, 221] on button "Create Picking Batch" at bounding box center [726, 228] width 263 height 51
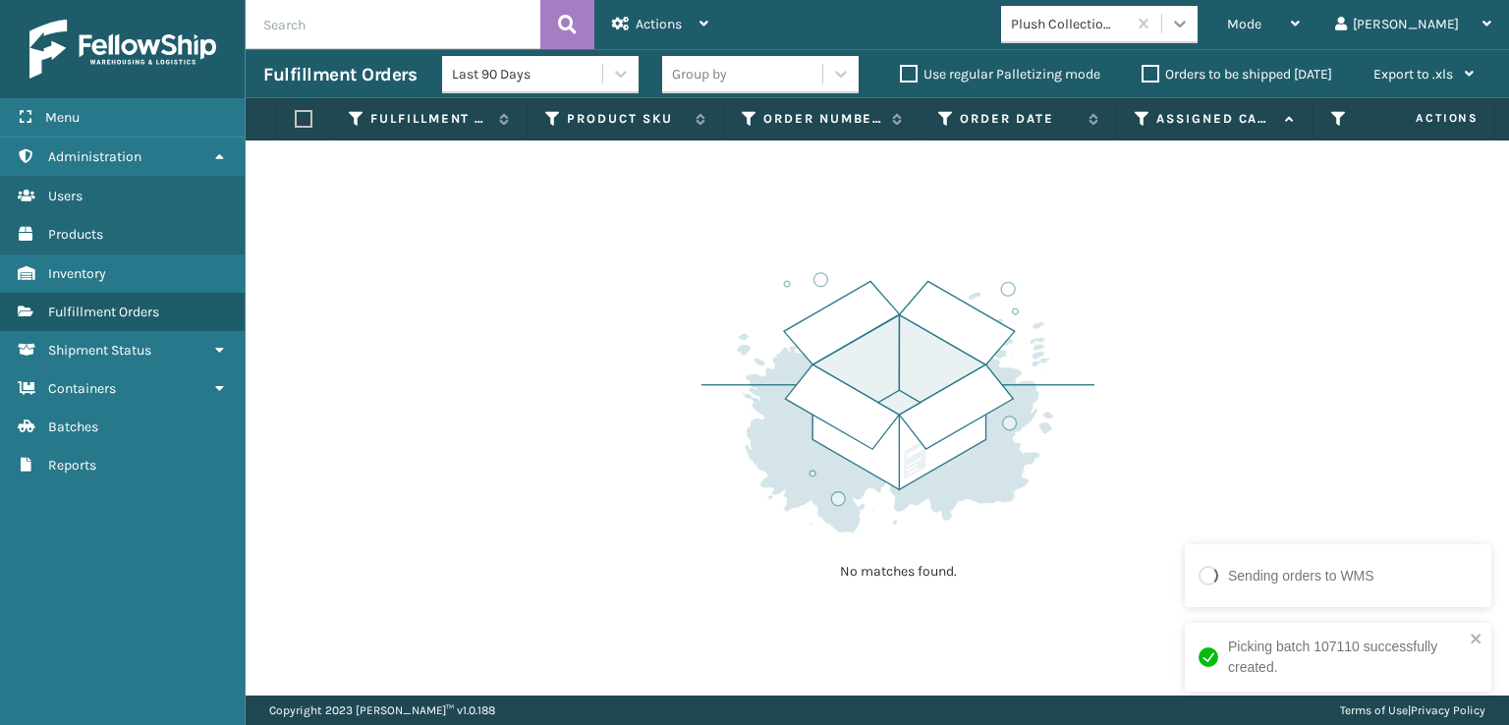
click at [1198, 27] on div at bounding box center [1179, 23] width 35 height 35
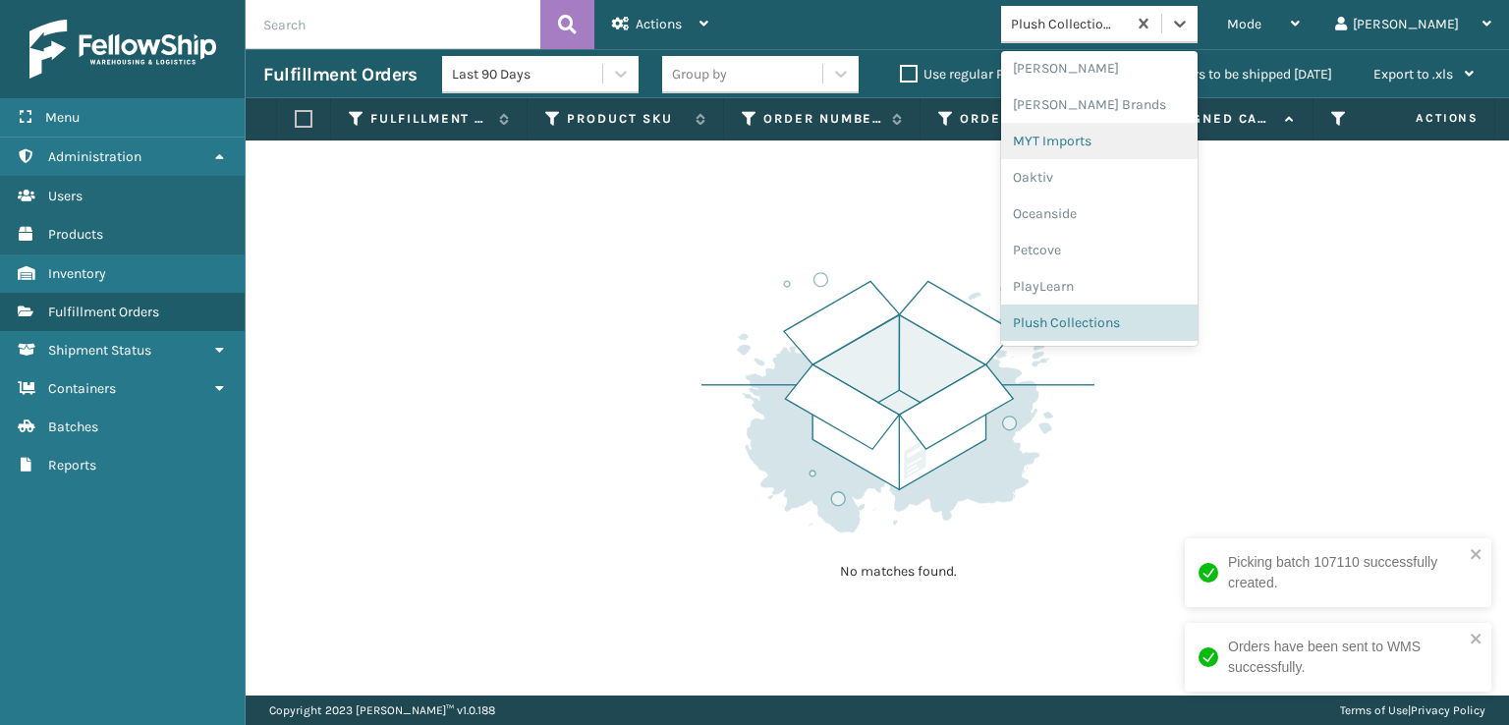
scroll to position [985, 0]
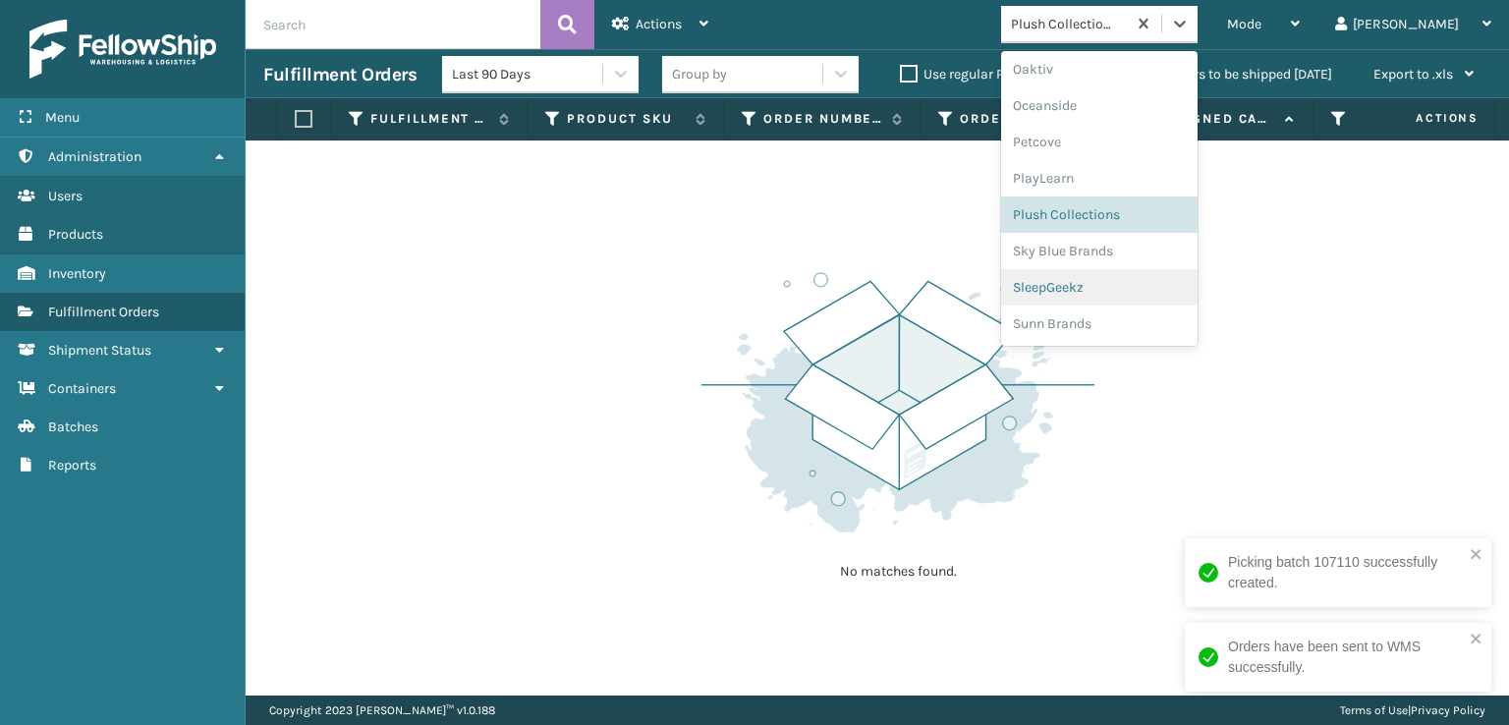
click at [1129, 286] on div "SleepGeekz" at bounding box center [1099, 287] width 196 height 36
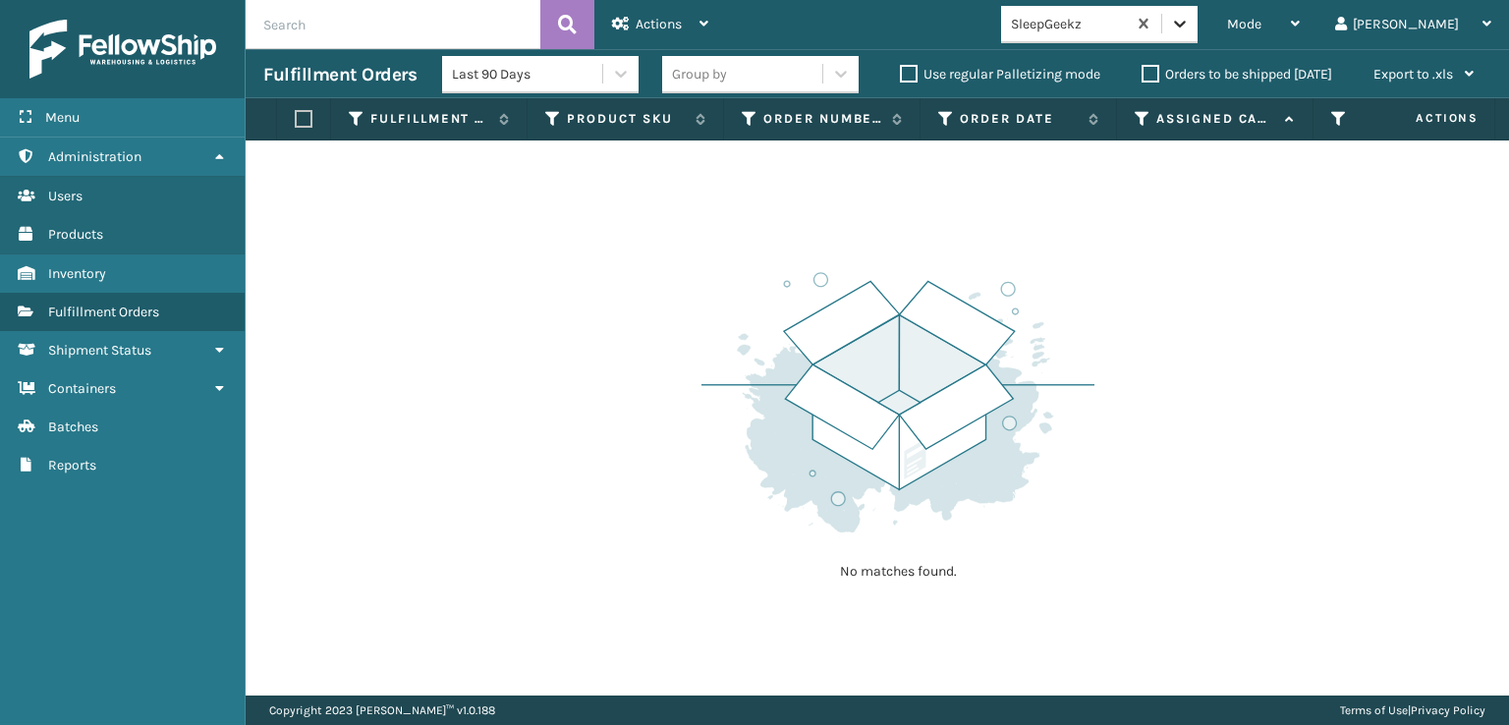
click at [1190, 29] on icon at bounding box center [1180, 24] width 20 height 20
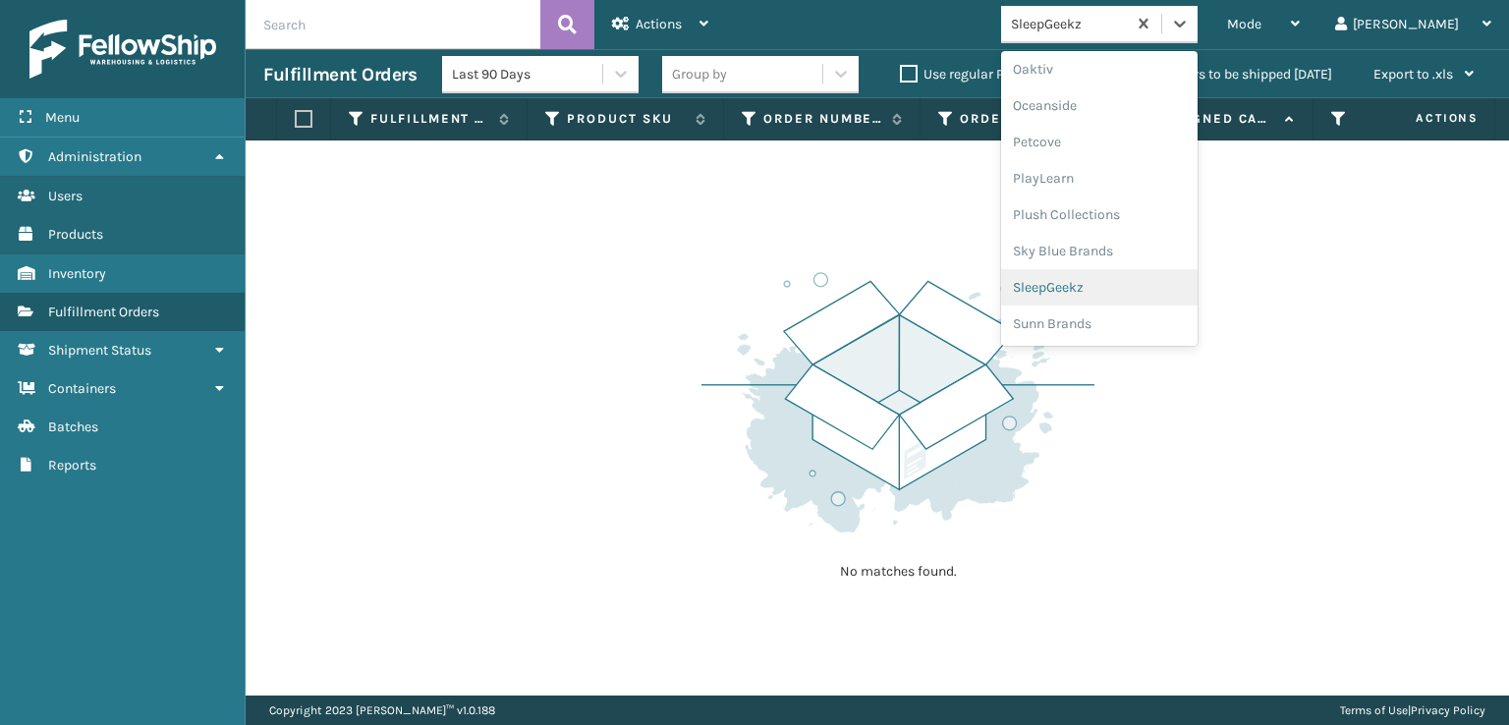
click at [1134, 291] on div "SleepGeekz" at bounding box center [1099, 287] width 196 height 36
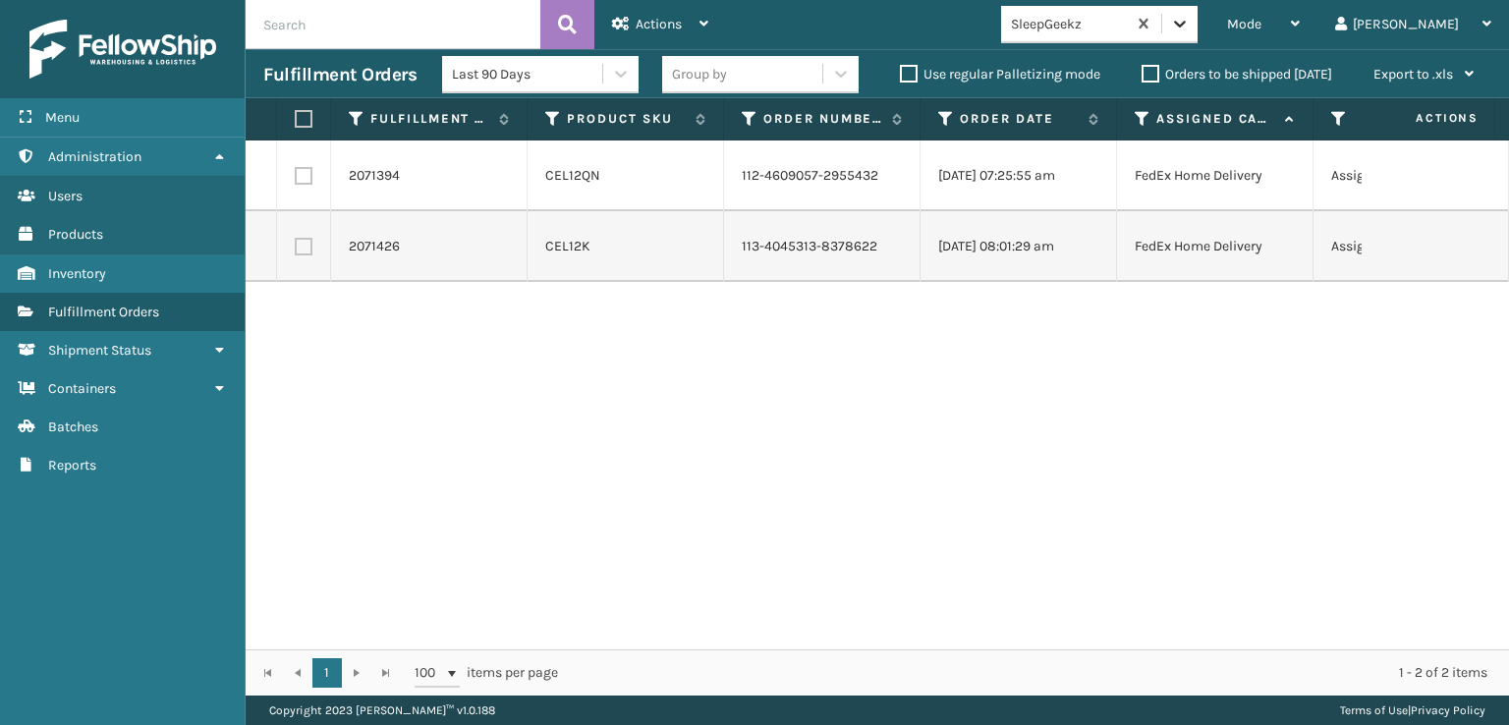
click at [1190, 19] on icon at bounding box center [1180, 24] width 20 height 20
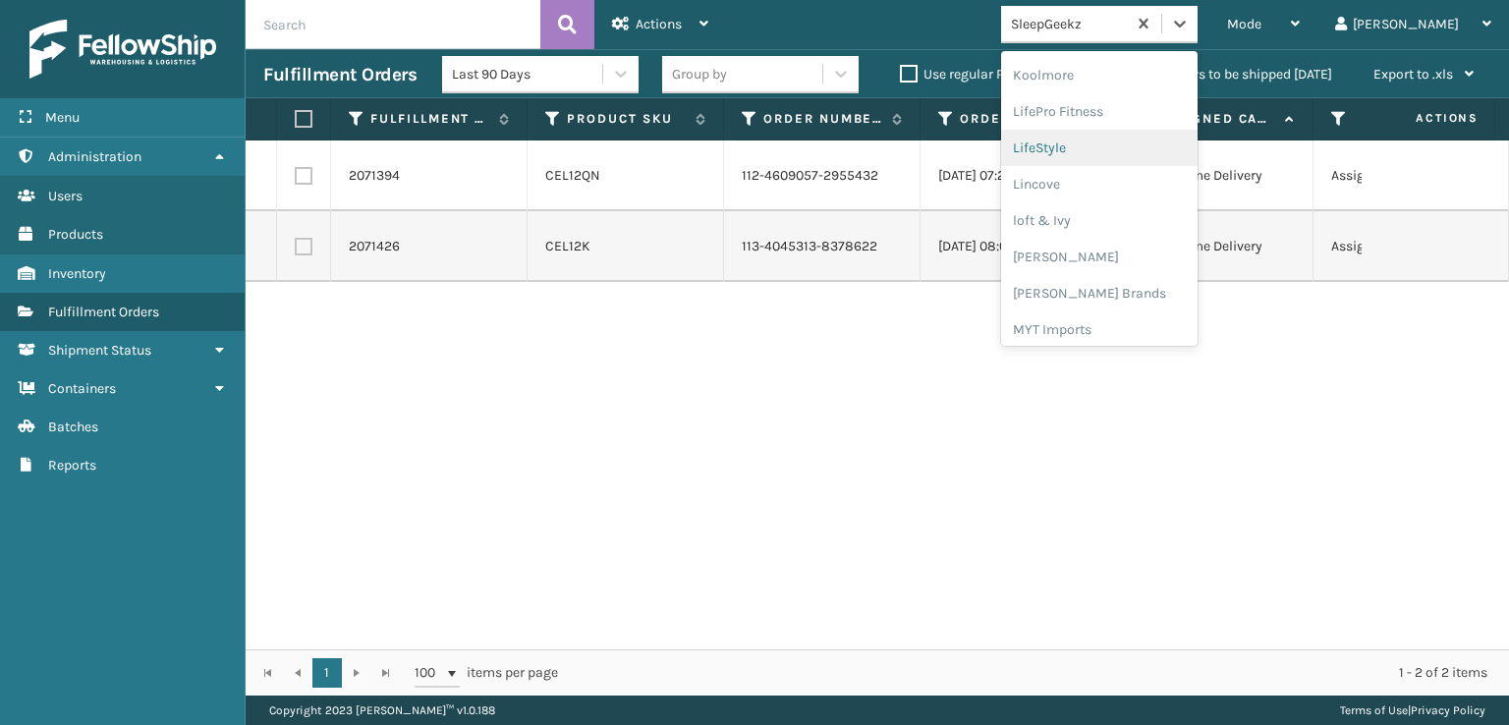
scroll to position [719, 0]
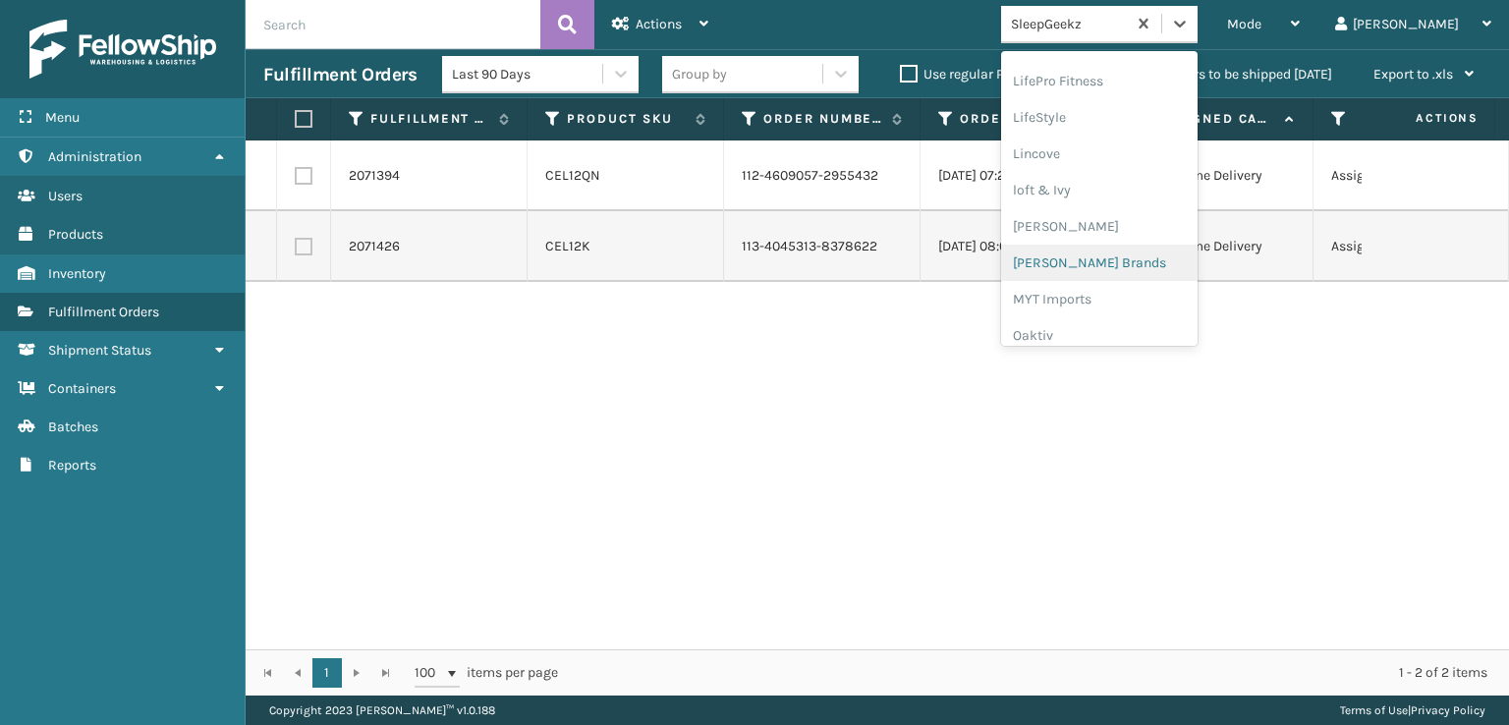
click at [1125, 264] on div "[PERSON_NAME] Brands" at bounding box center [1099, 263] width 196 height 36
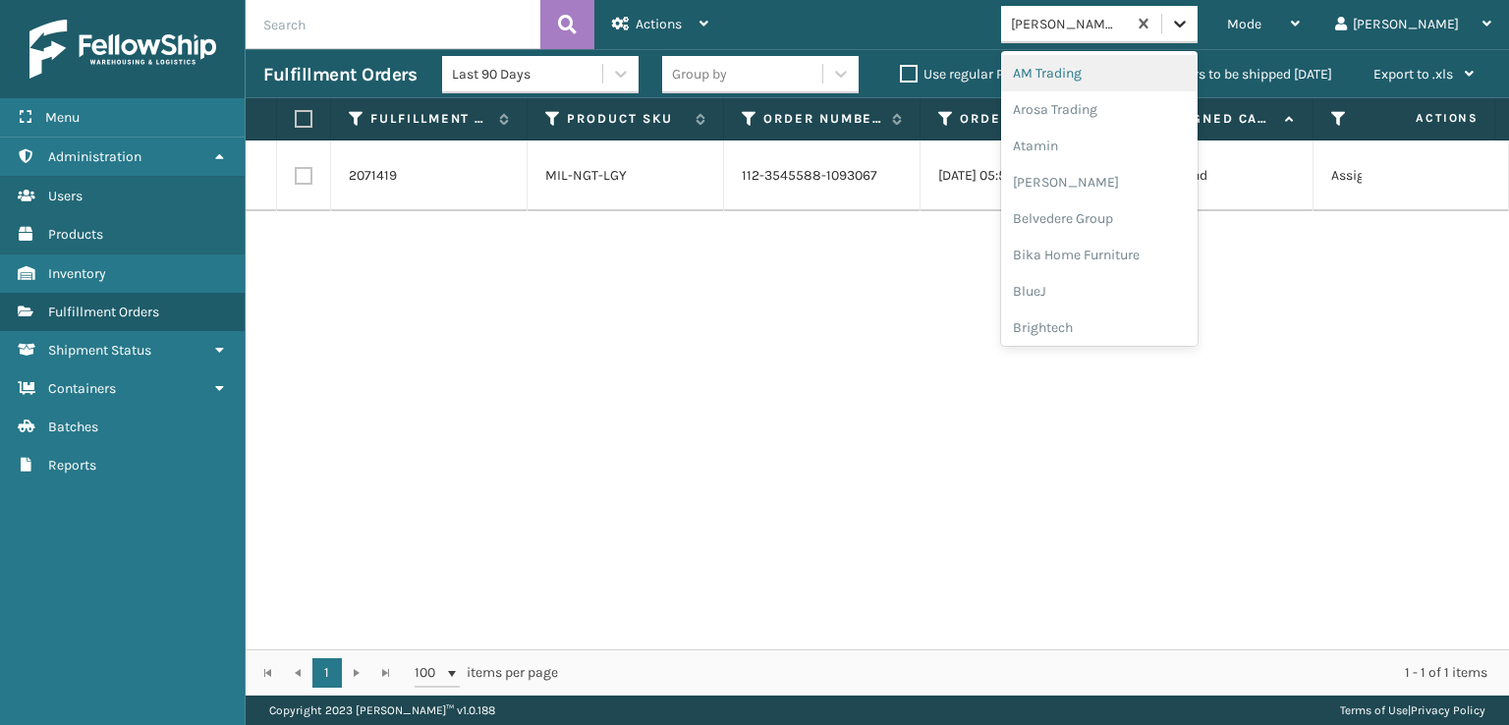
click at [1190, 21] on icon at bounding box center [1180, 24] width 20 height 20
click at [1129, 292] on div "SleepGeekz" at bounding box center [1099, 287] width 196 height 36
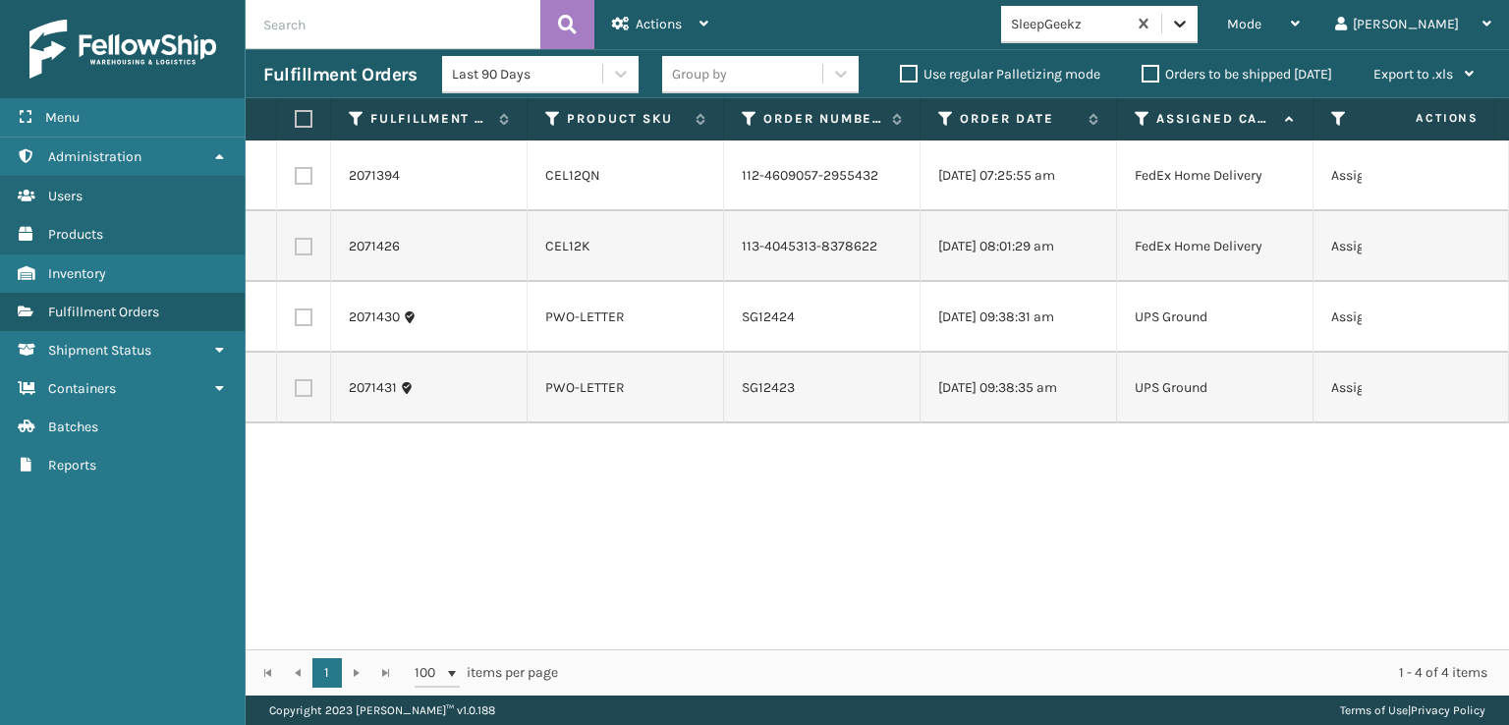
click at [1198, 12] on div at bounding box center [1179, 23] width 35 height 35
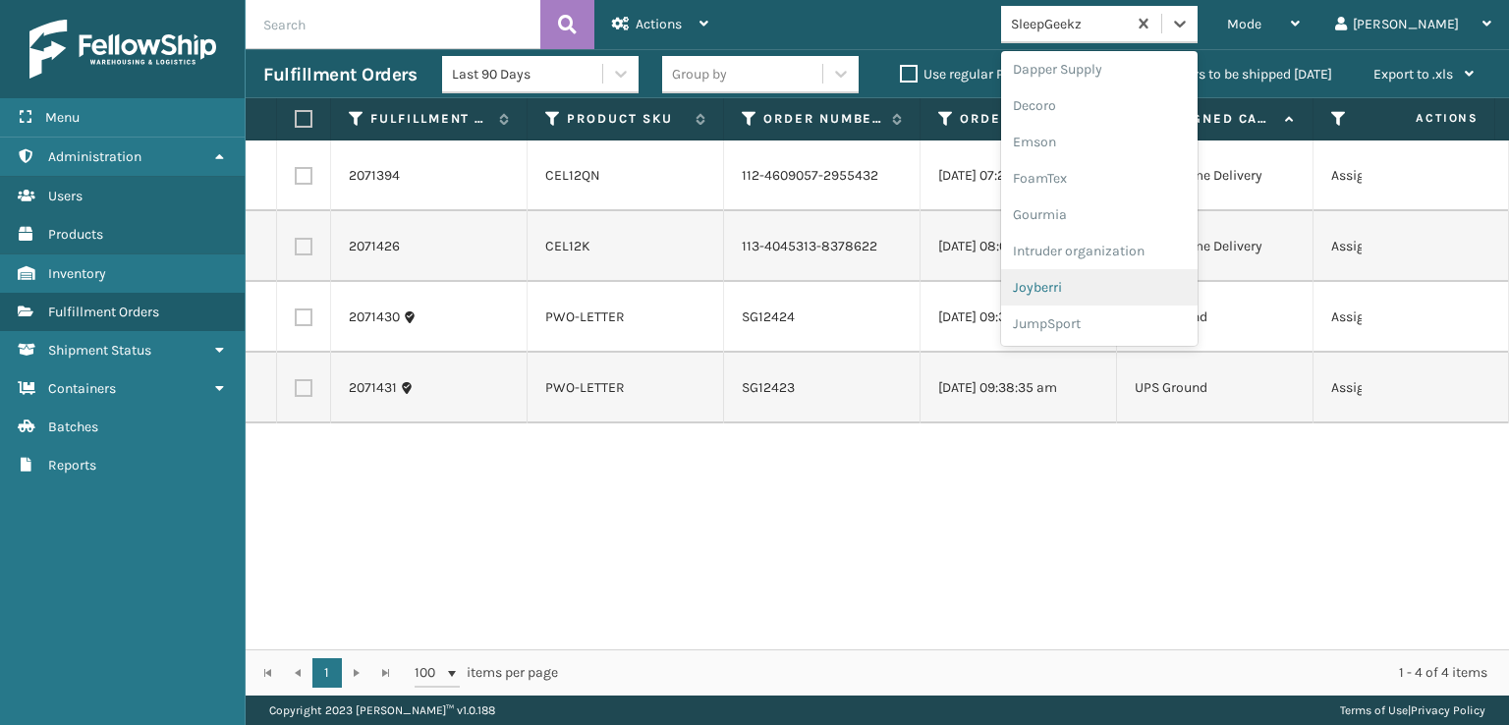
scroll to position [326, 0]
click at [1116, 219] on div "FoamTex" at bounding box center [1099, 219] width 196 height 36
